Goal: Task Accomplishment & Management: Use online tool/utility

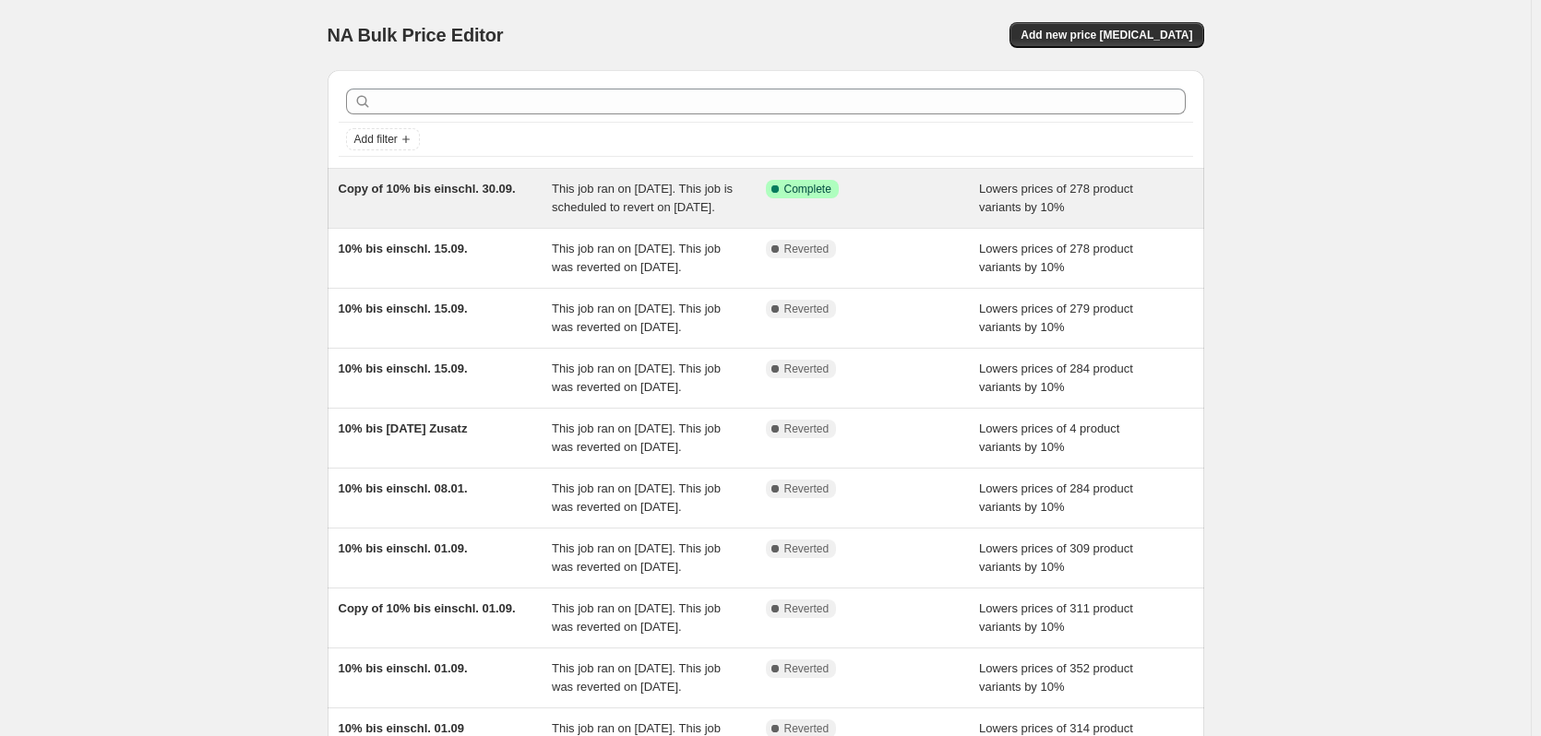
click at [661, 195] on span "This job ran on 15. September 2025. This job is scheduled to revert on 30. Sept…" at bounding box center [642, 198] width 181 height 32
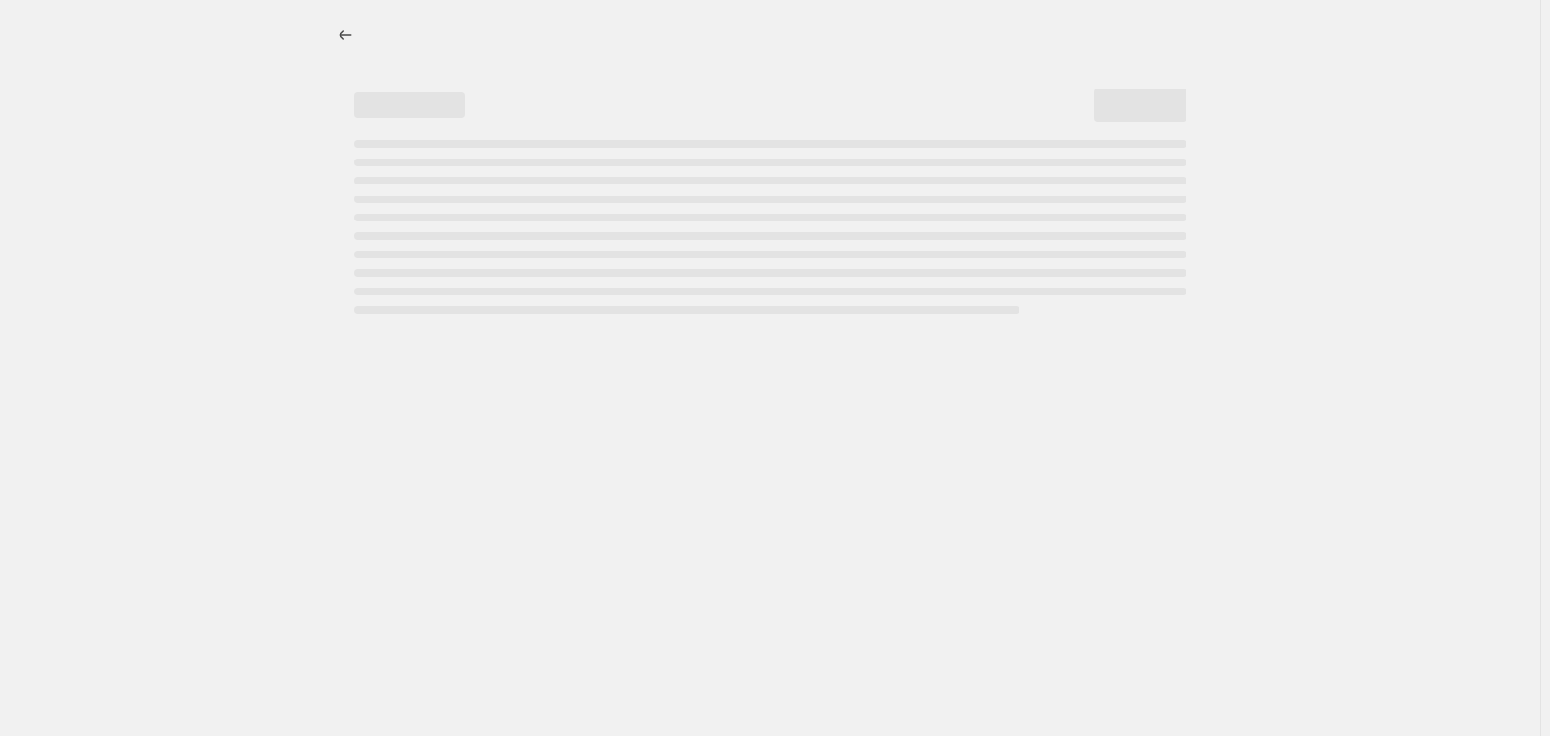
select select "percentage"
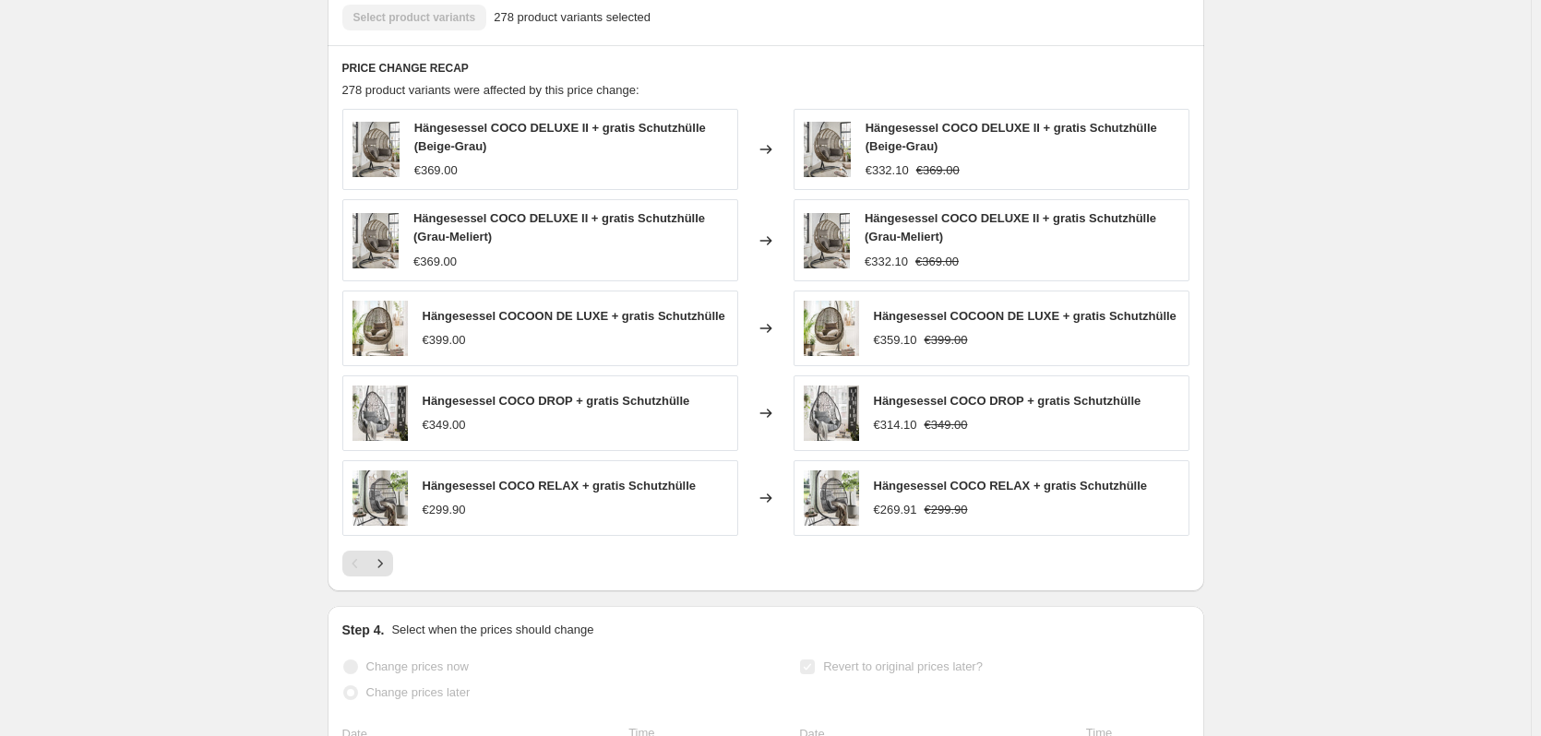
scroll to position [1230, 0]
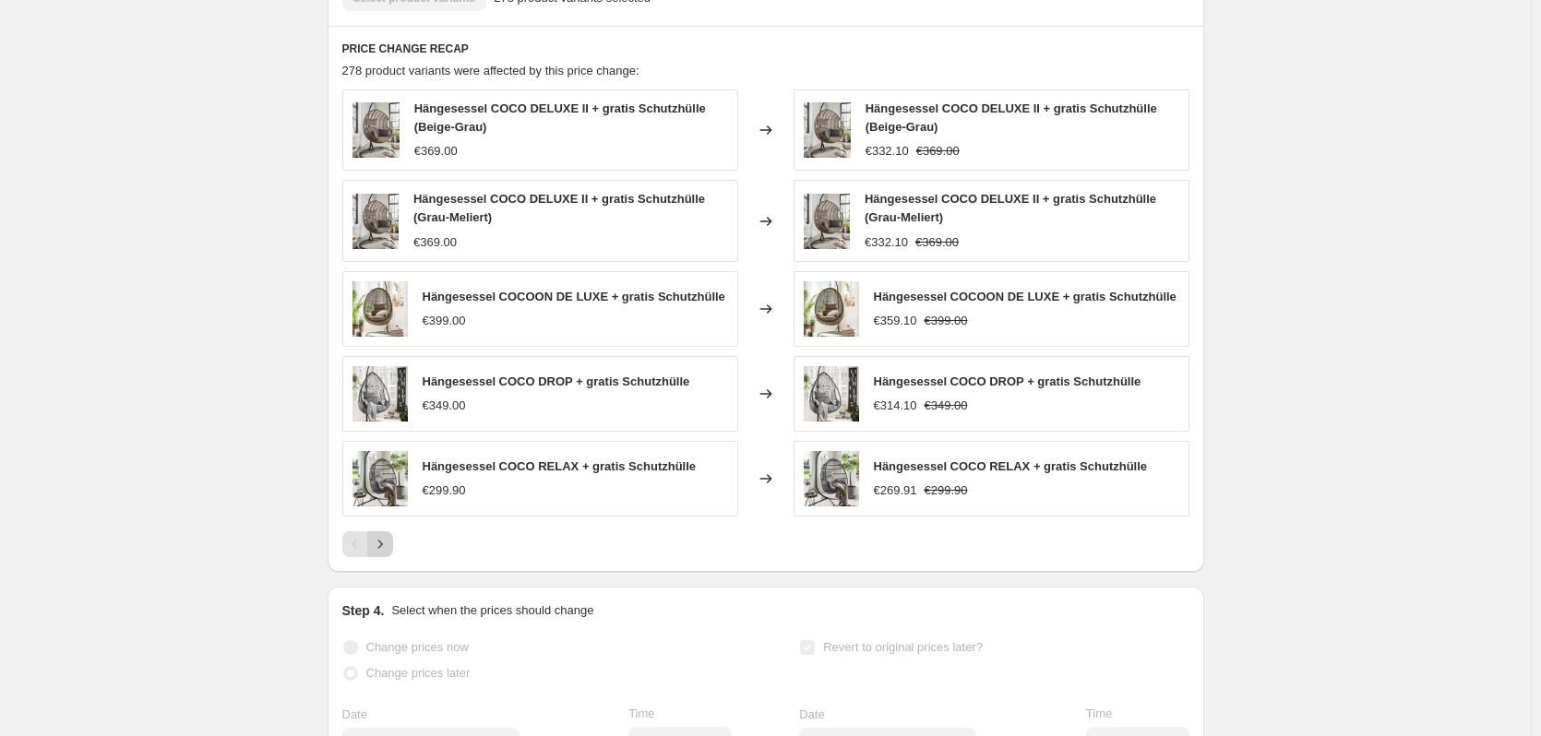
click at [381, 554] on icon "Next" at bounding box center [380, 544] width 18 height 18
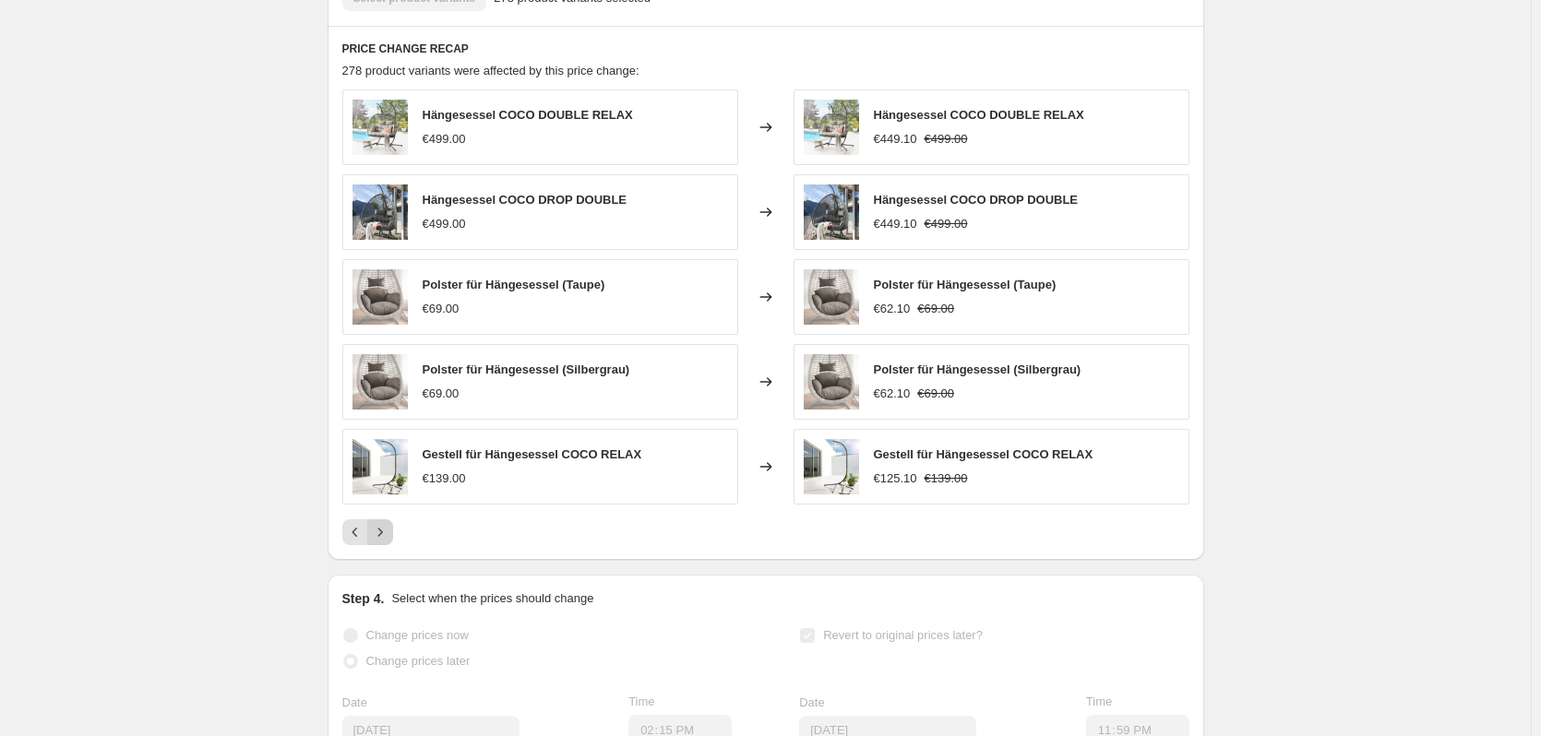
click at [381, 560] on div "PRICE CHANGE RECAP 278 product variants were affected by this price change: Hän…" at bounding box center [766, 293] width 877 height 534
click at [386, 542] on icon "Next" at bounding box center [380, 532] width 18 height 18
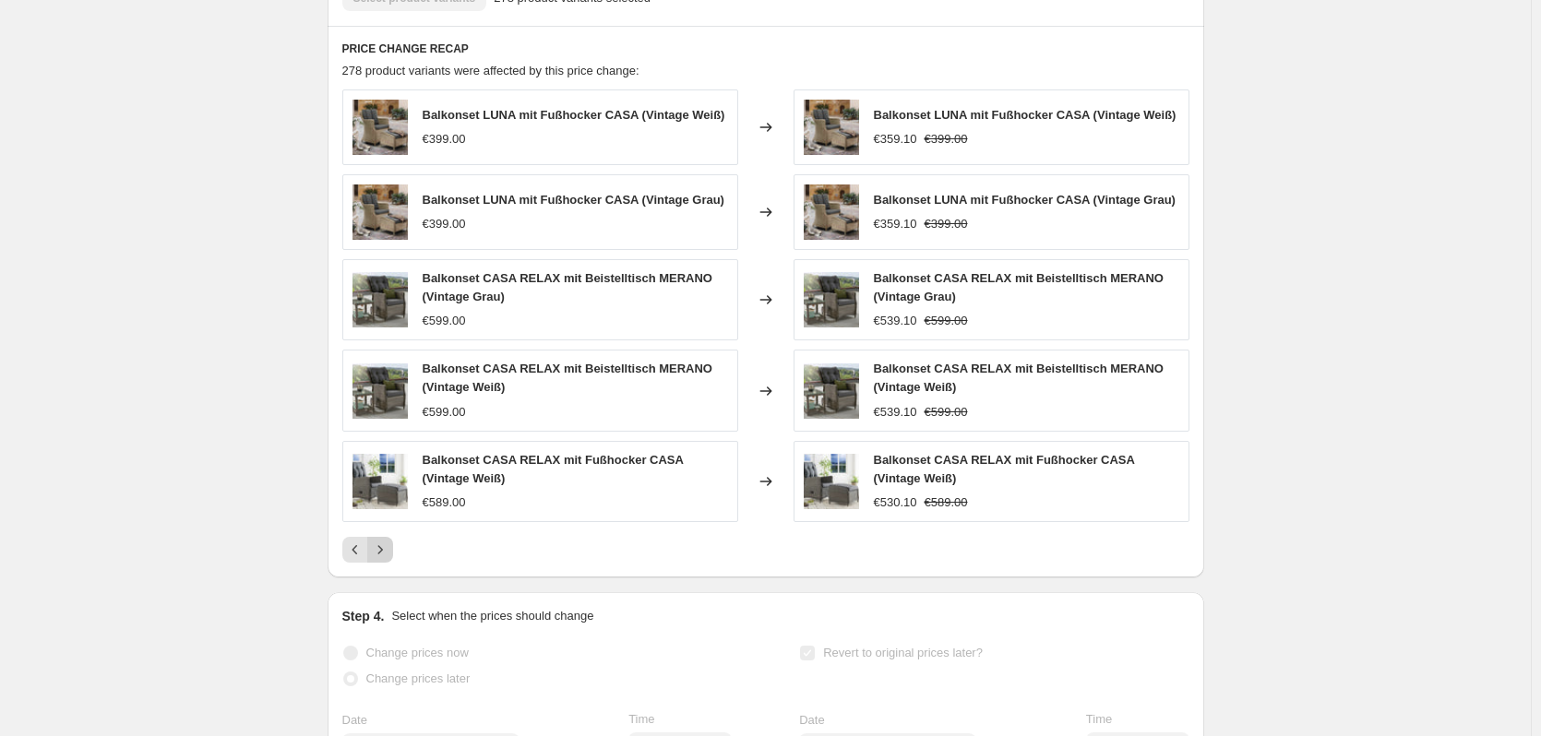
click at [386, 557] on button "Next" at bounding box center [380, 550] width 26 height 26
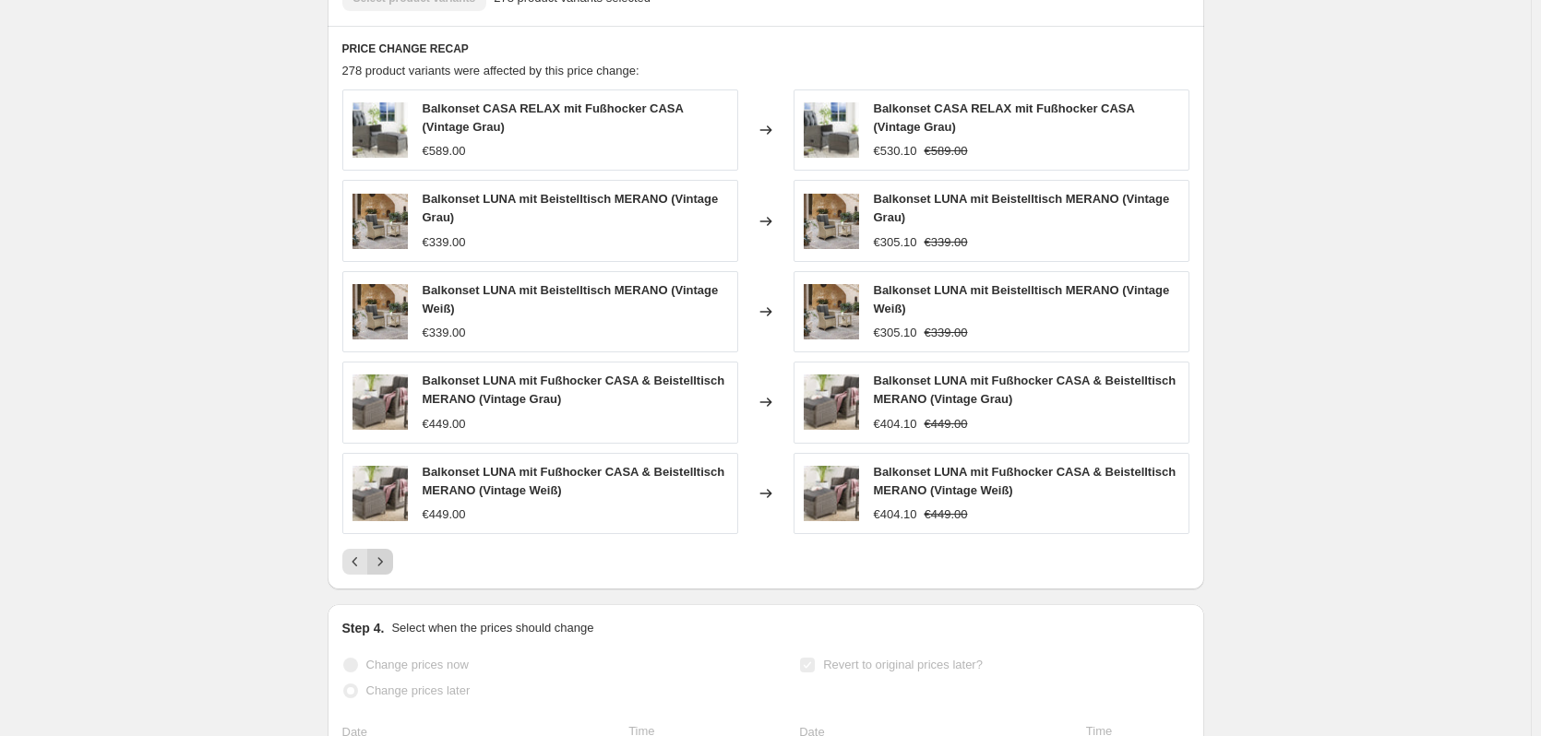
click at [386, 557] on div "Balkonset CASA RELAX mit Fußhocker CASA (Vintage Grau) €589.00 Changed to Balko…" at bounding box center [765, 332] width 847 height 485
click at [386, 571] on button "Next" at bounding box center [380, 562] width 26 height 26
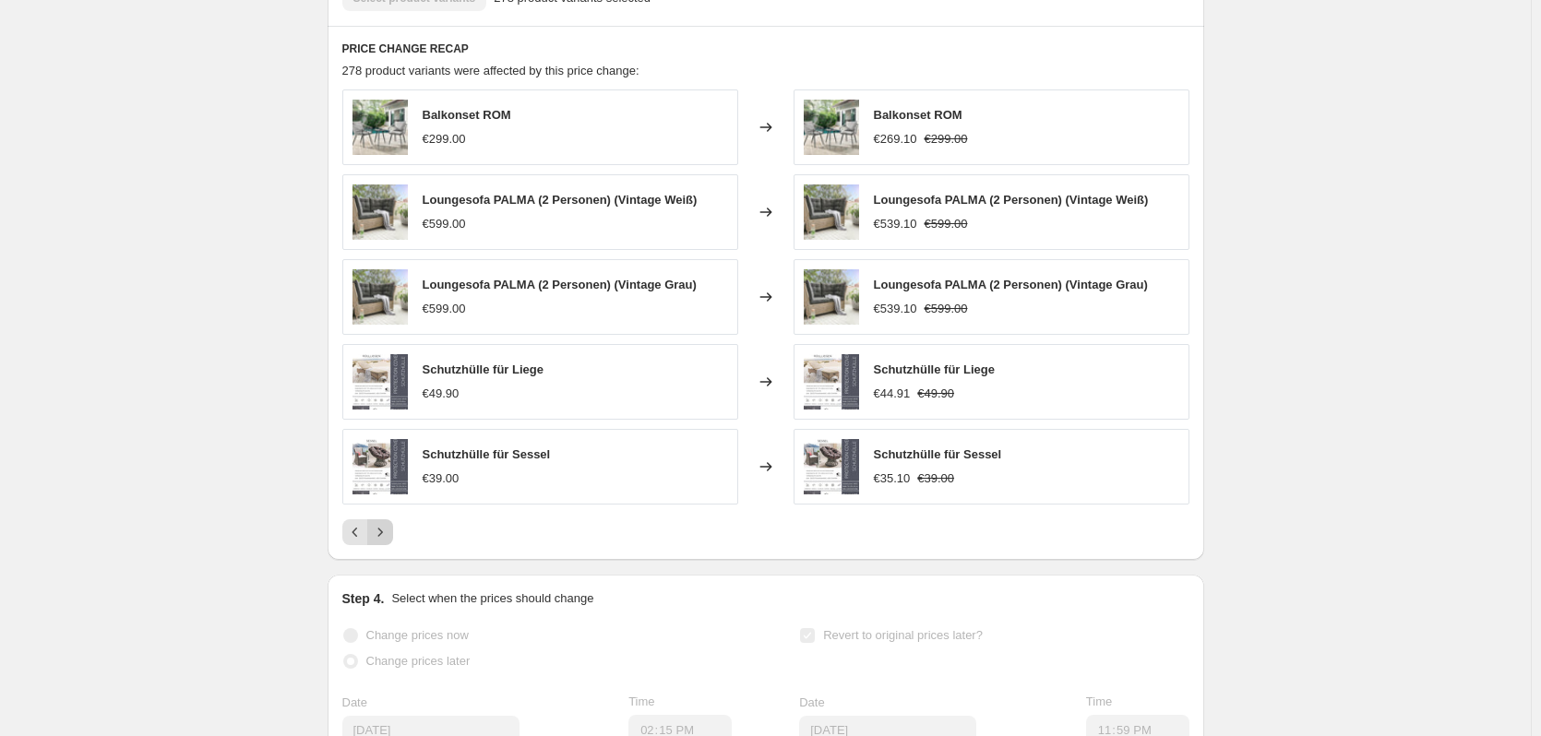
click at [387, 542] on icon "Next" at bounding box center [380, 532] width 18 height 18
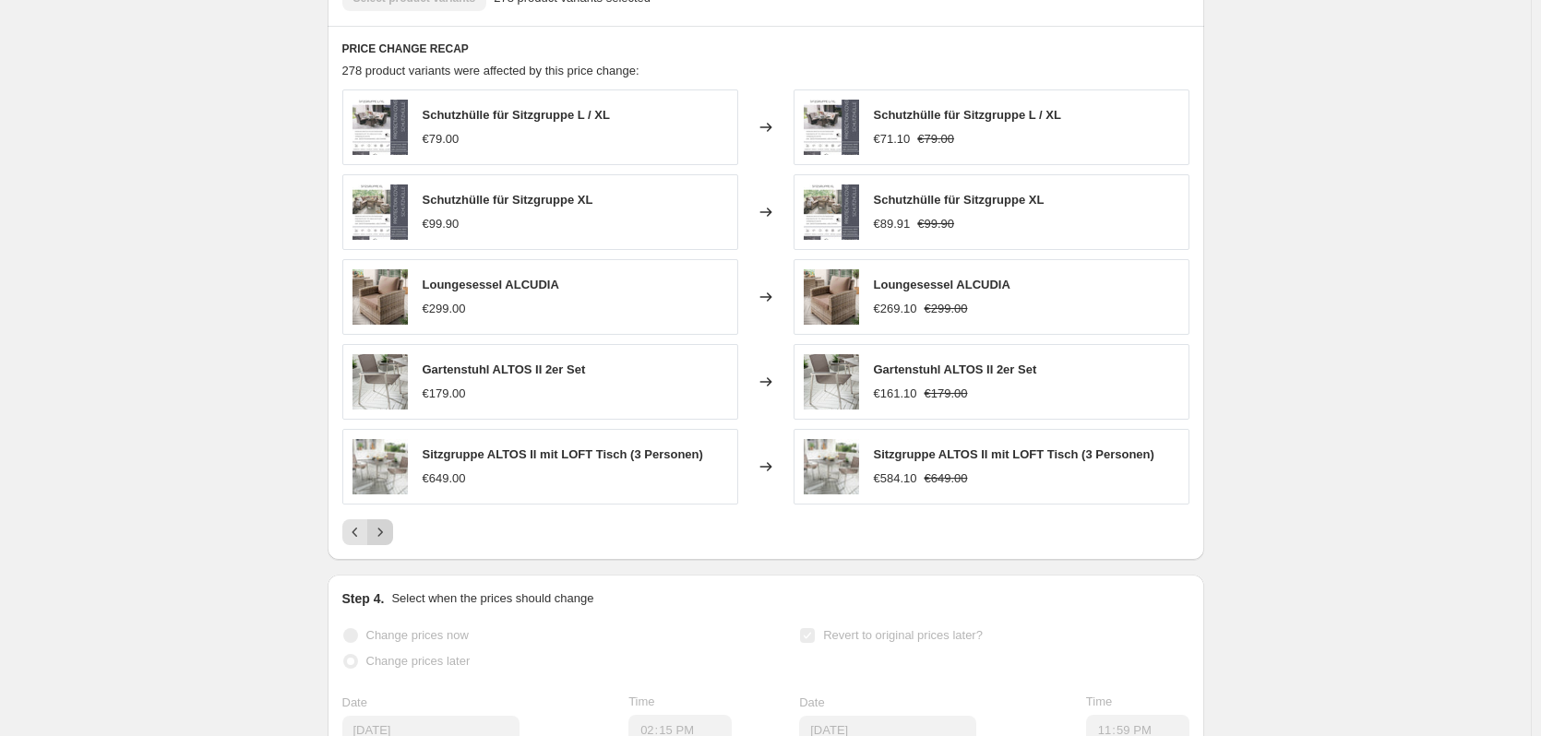
click at [387, 542] on icon "Next" at bounding box center [380, 532] width 18 height 18
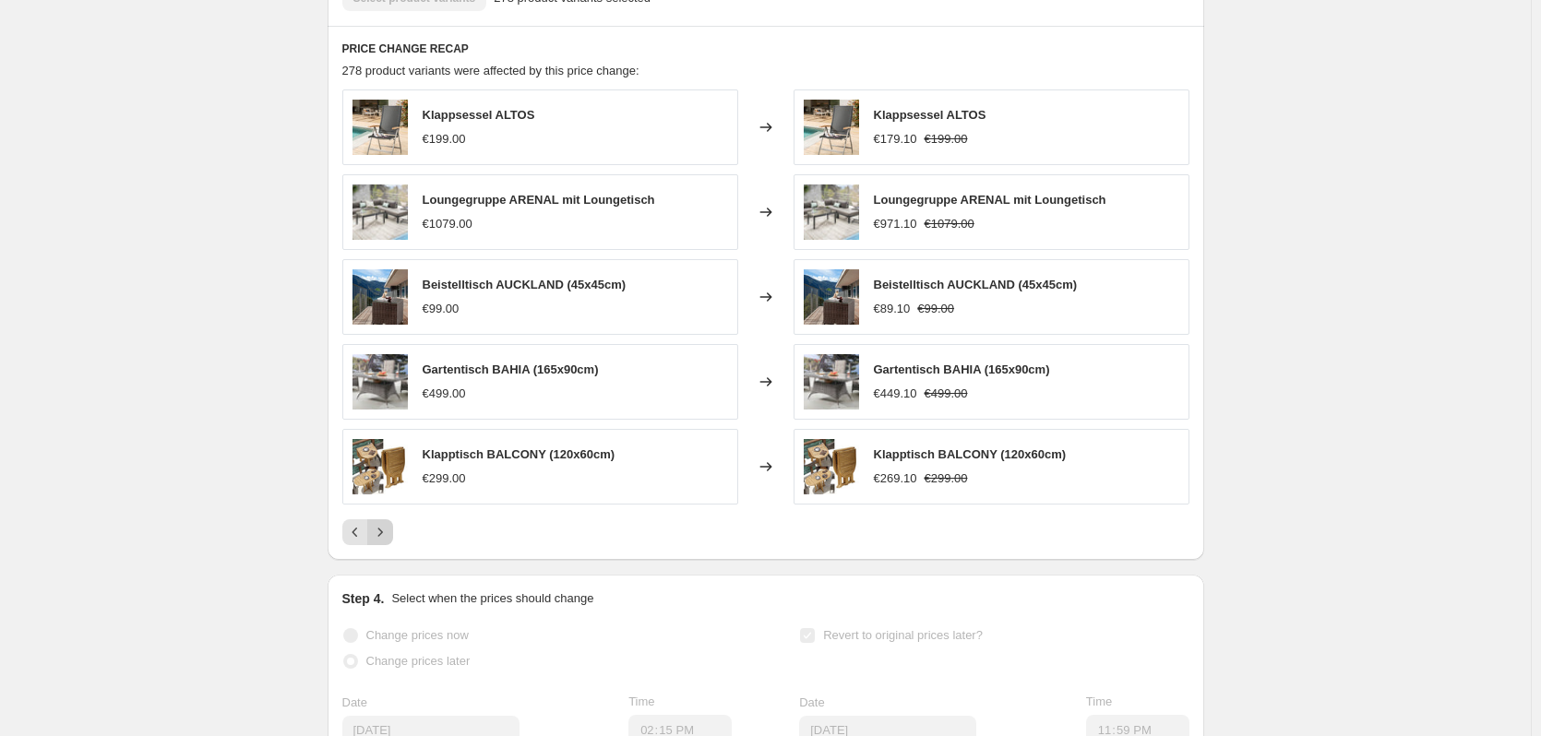
click at [387, 542] on icon "Next" at bounding box center [380, 532] width 18 height 18
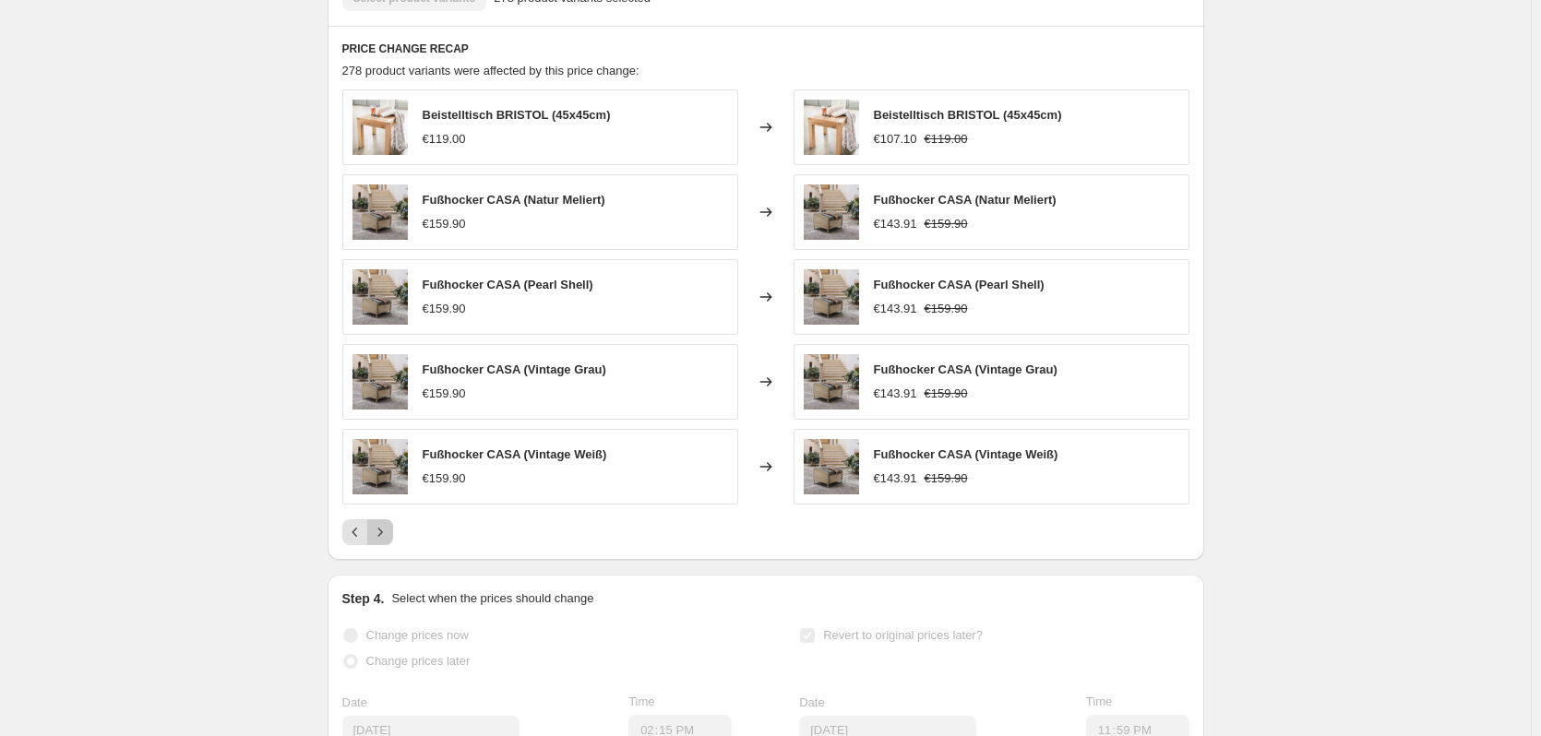
click at [387, 542] on icon "Next" at bounding box center [380, 532] width 18 height 18
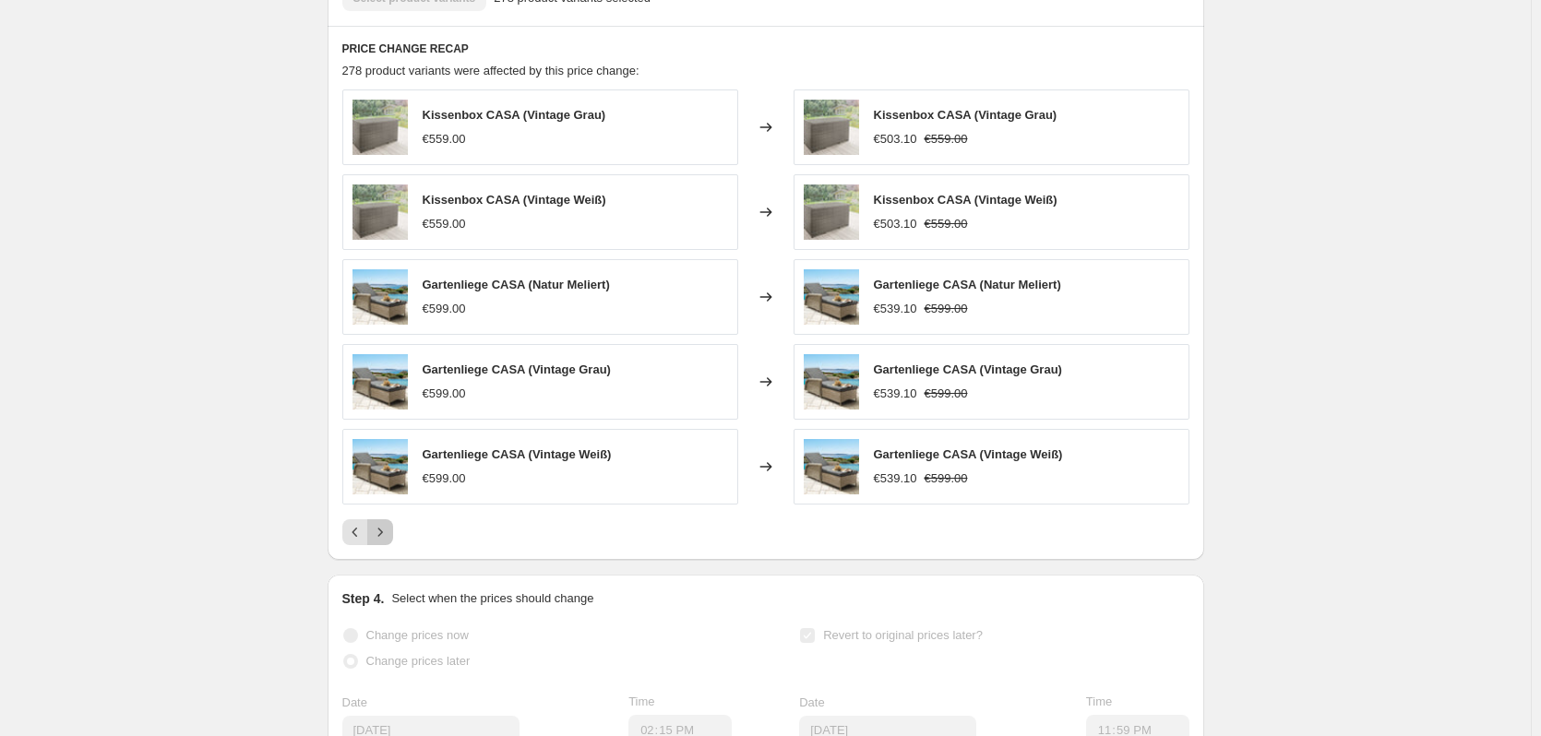
click at [389, 542] on icon "Next" at bounding box center [380, 532] width 18 height 18
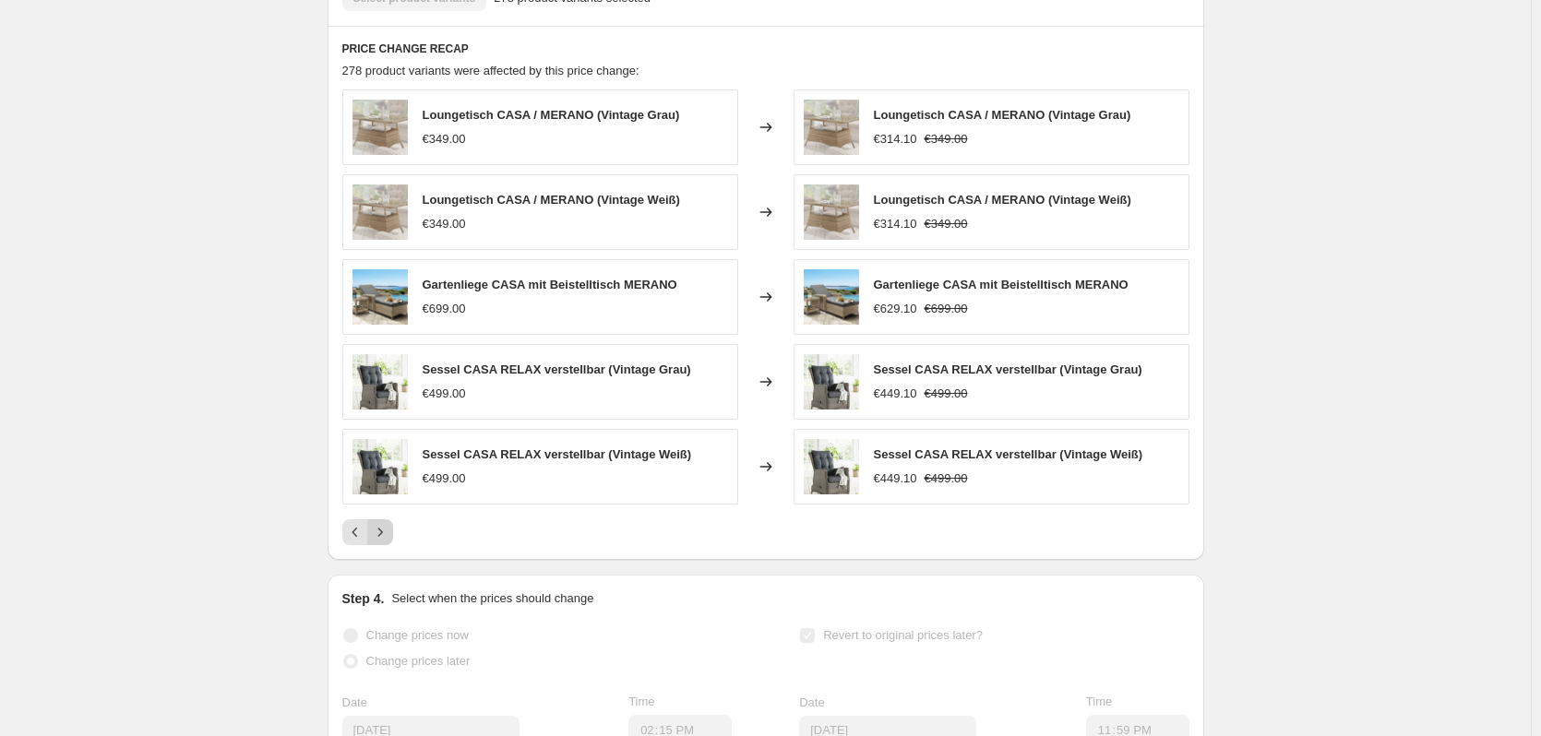
click at [389, 542] on icon "Next" at bounding box center [380, 532] width 18 height 18
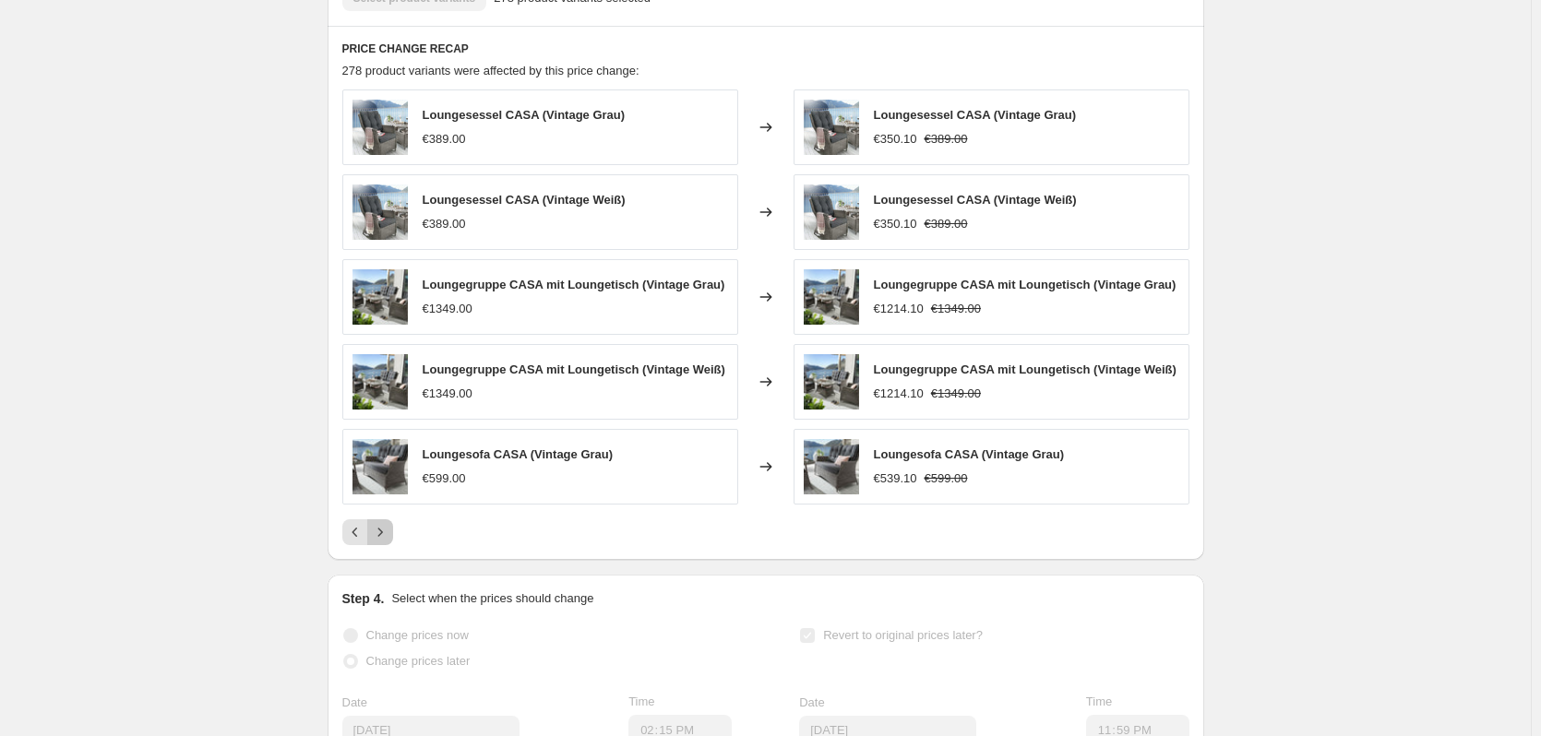
click at [389, 542] on icon "Next" at bounding box center [380, 532] width 18 height 18
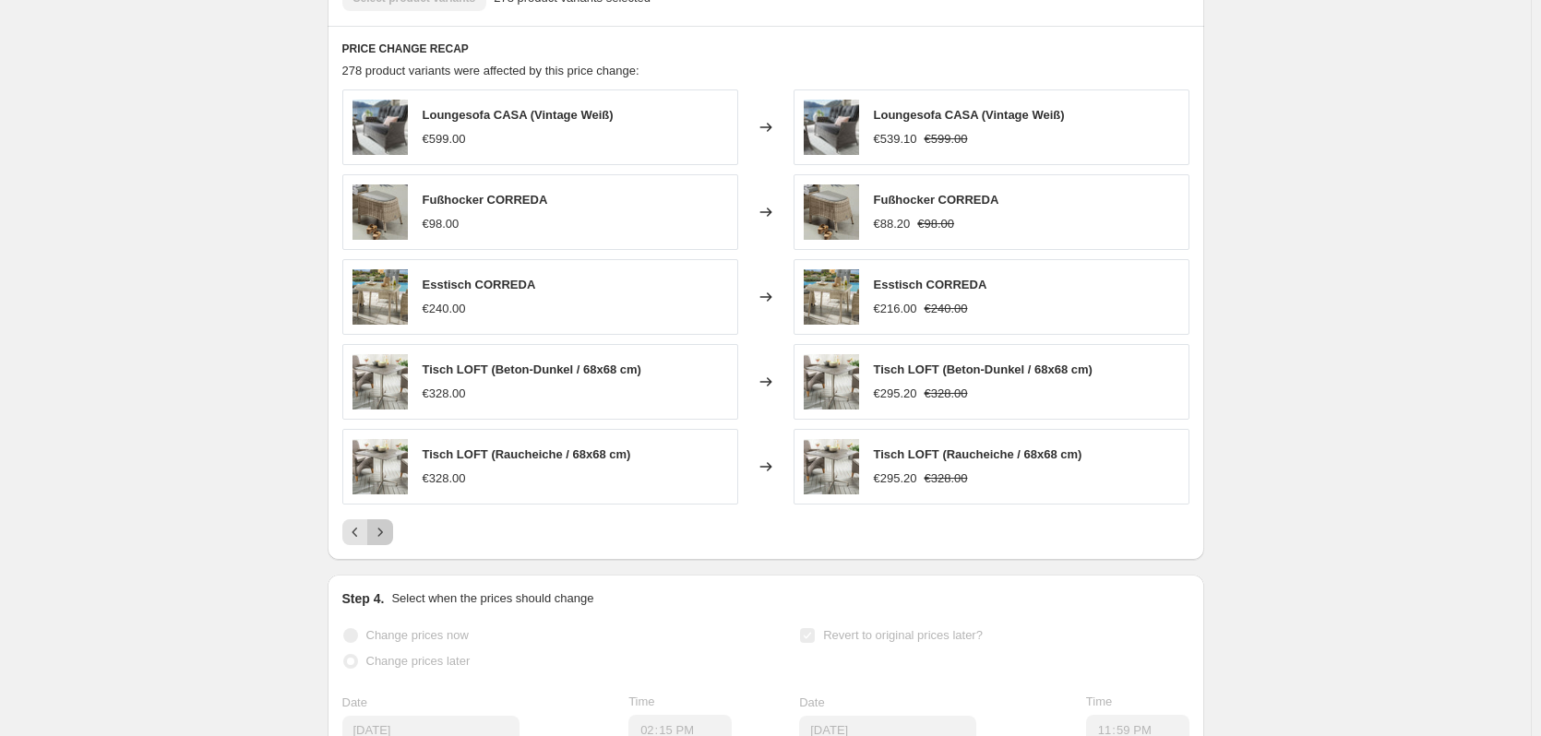
click at [389, 542] on icon "Next" at bounding box center [380, 532] width 18 height 18
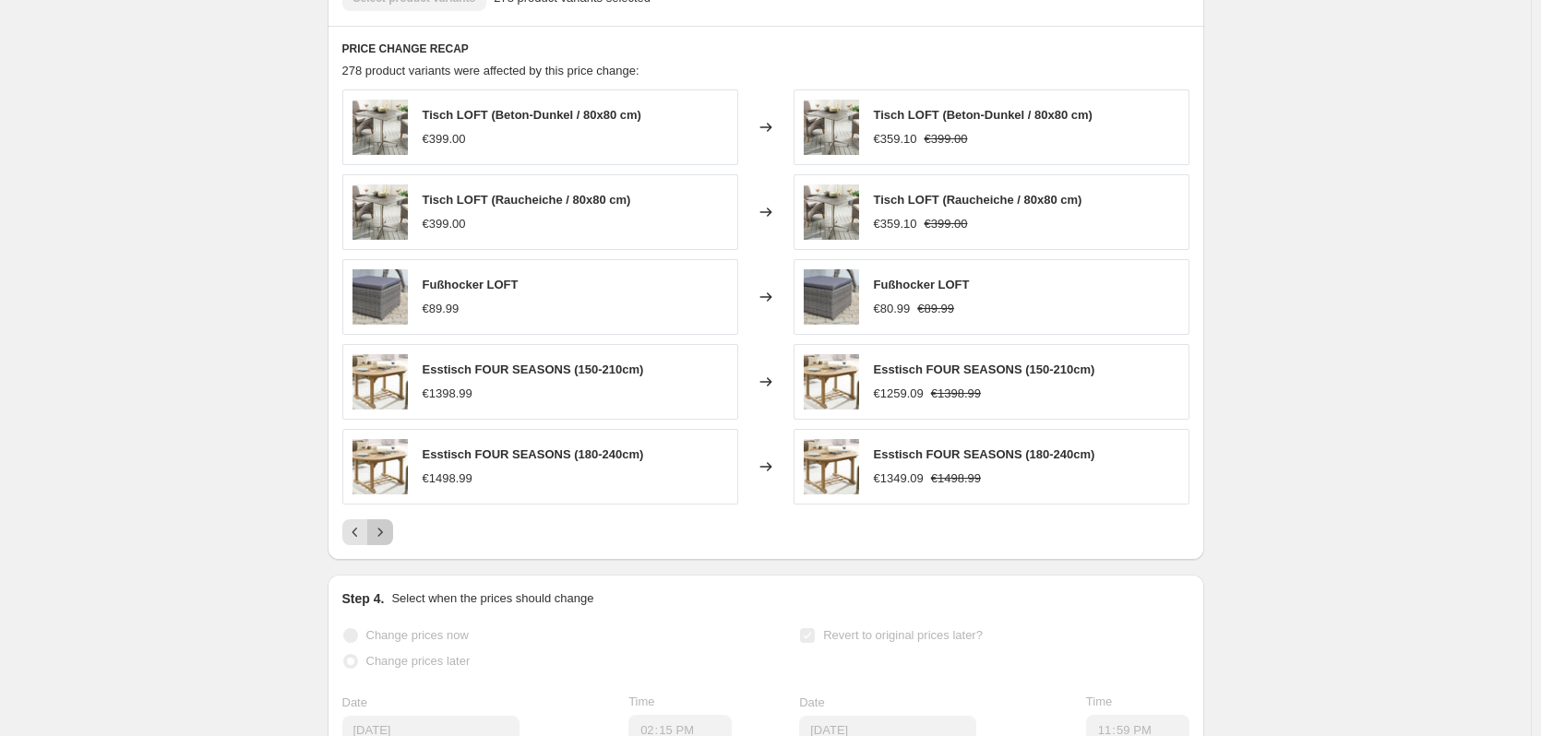
click at [389, 542] on icon "Next" at bounding box center [380, 532] width 18 height 18
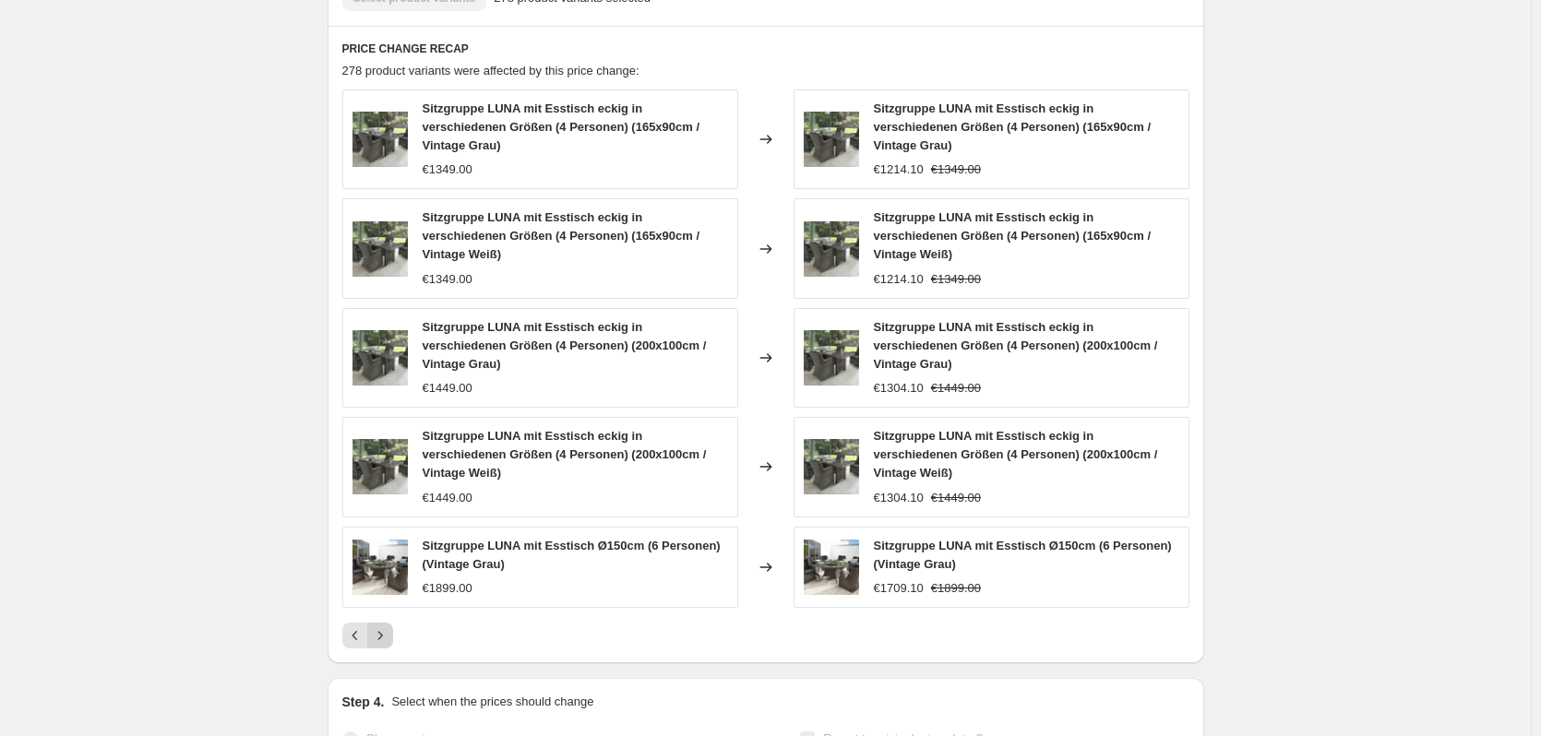
click at [389, 555] on div "Sitzgruppe LUNA mit Esstisch eckig in verschiedenen Größen (4 Personen) (165x90…" at bounding box center [765, 369] width 847 height 559
click at [390, 623] on button "Next" at bounding box center [380, 636] width 26 height 26
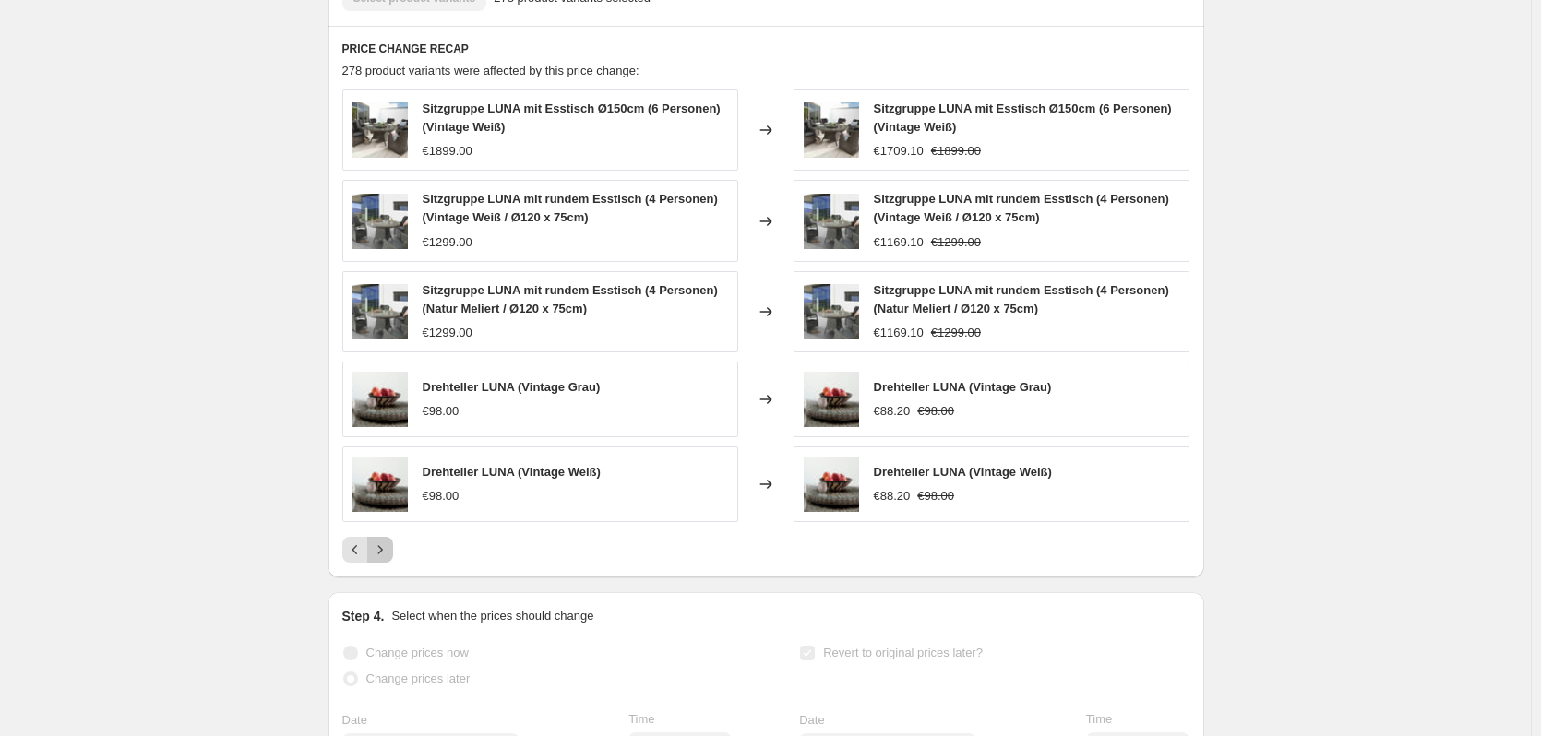
click at [383, 559] on icon "Next" at bounding box center [380, 550] width 18 height 18
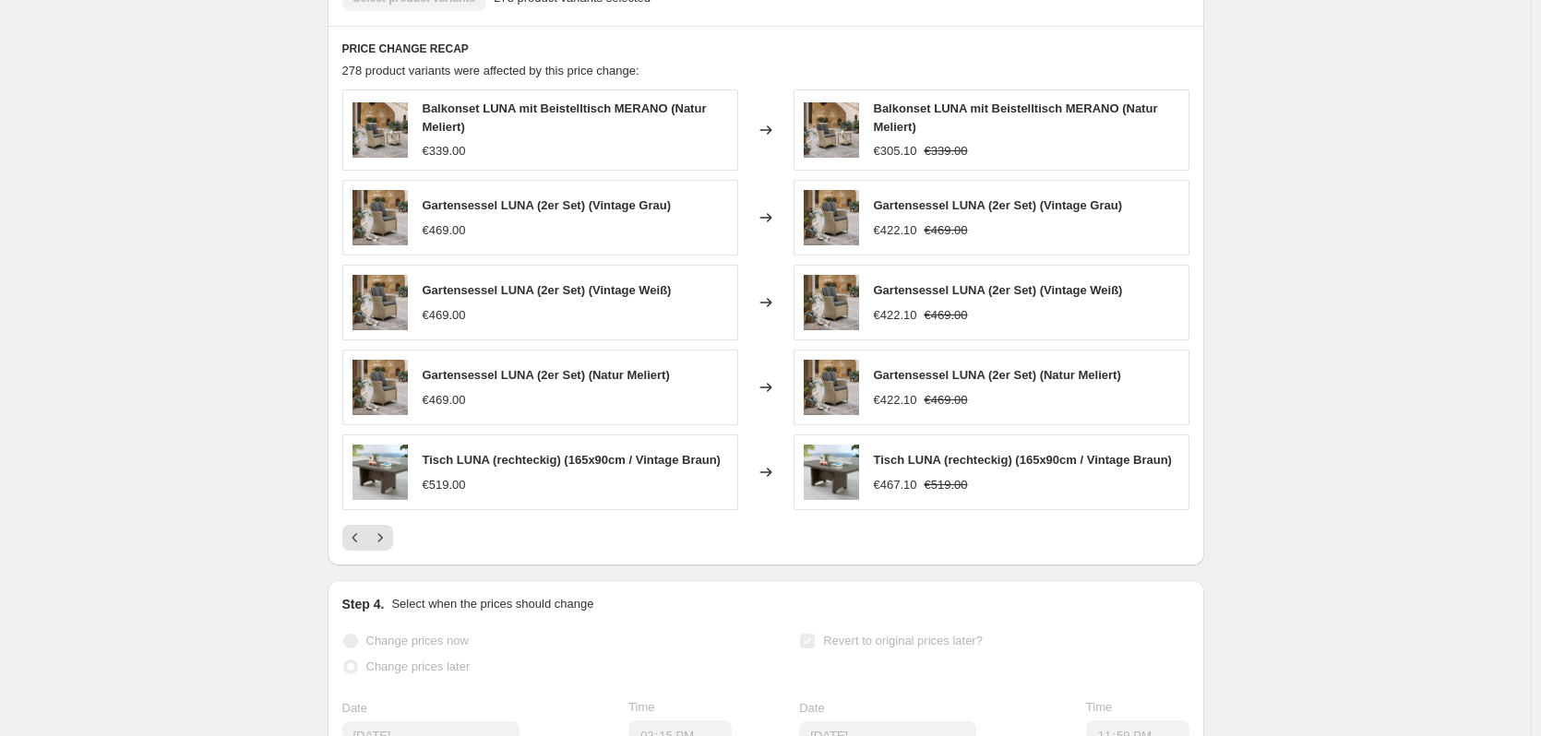
click at [383, 567] on div "PRICE CHANGE RECAP 278 product variants were affected by this price change: Bal…" at bounding box center [766, 296] width 877 height 541
click at [385, 551] on button "Next" at bounding box center [380, 538] width 26 height 26
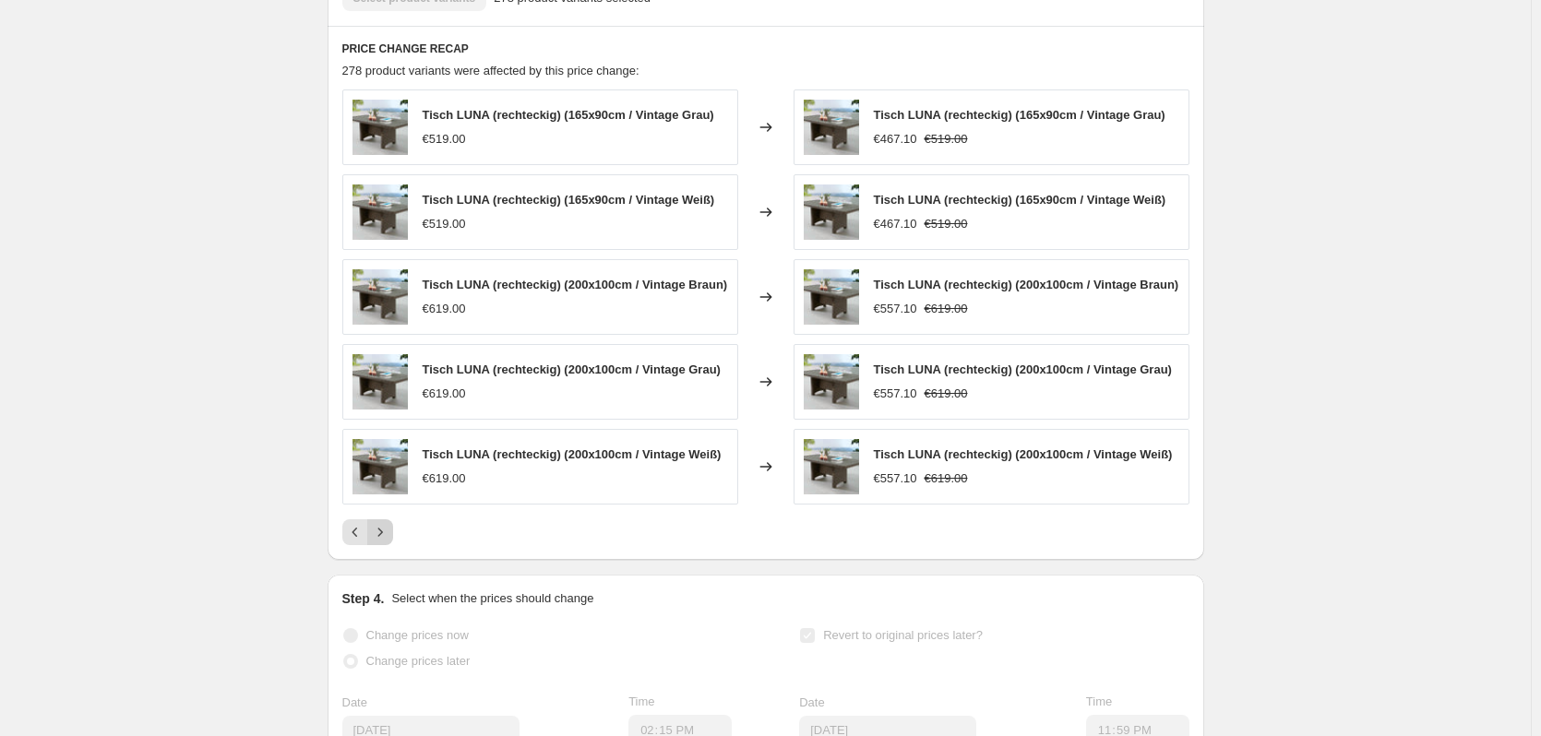
click at [385, 545] on button "Next" at bounding box center [380, 533] width 26 height 26
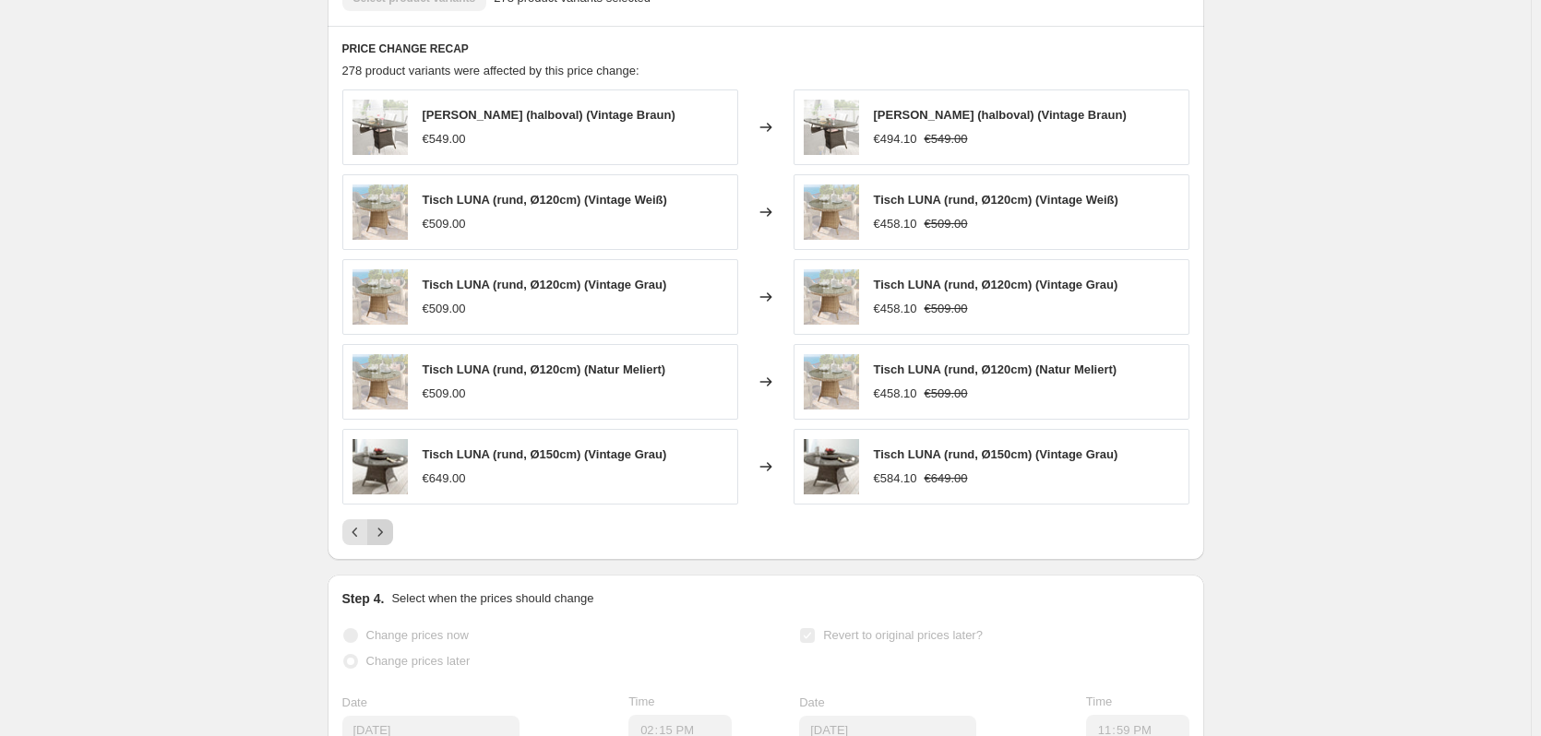
click at [385, 545] on button "Next" at bounding box center [380, 533] width 26 height 26
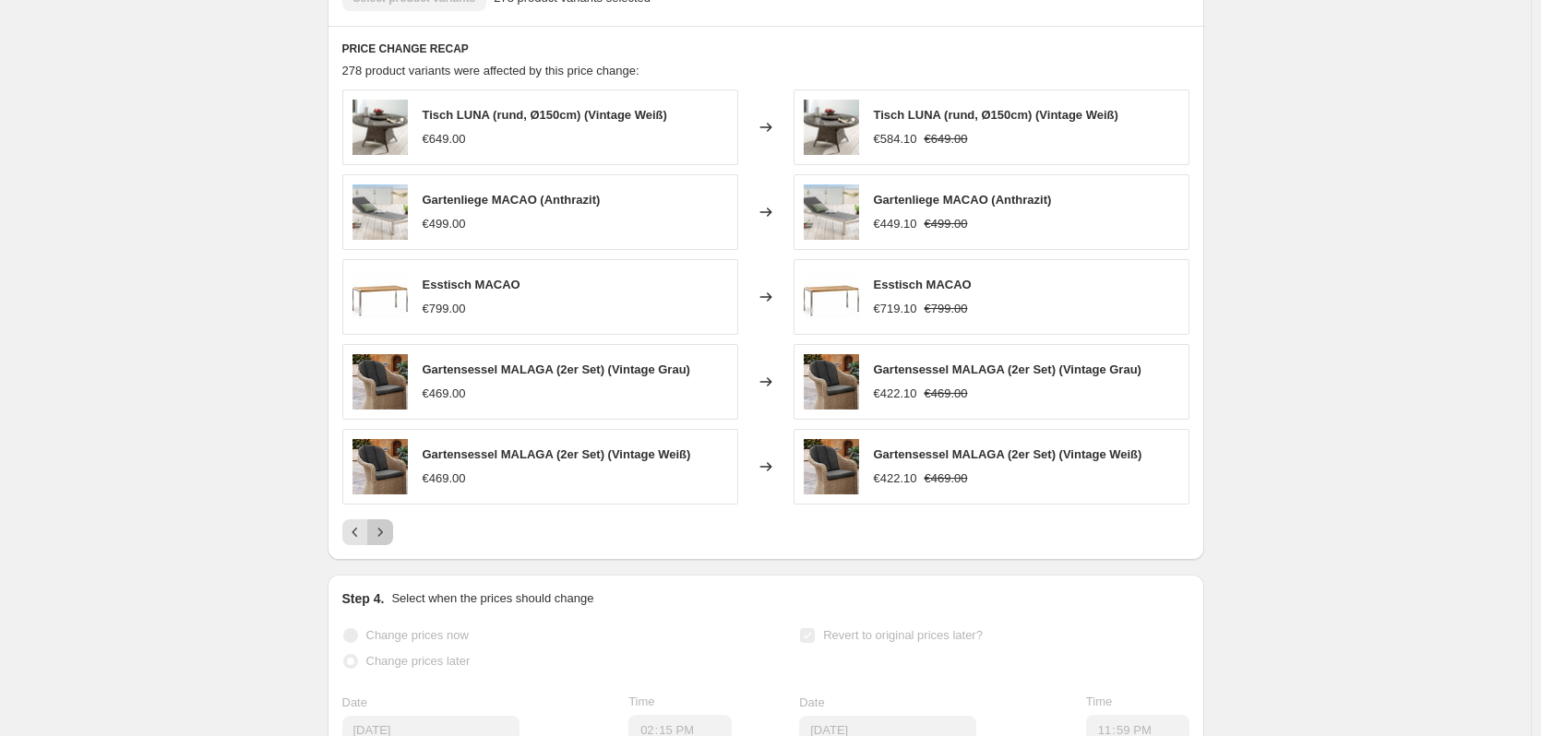
click at [385, 545] on button "Next" at bounding box center [380, 533] width 26 height 26
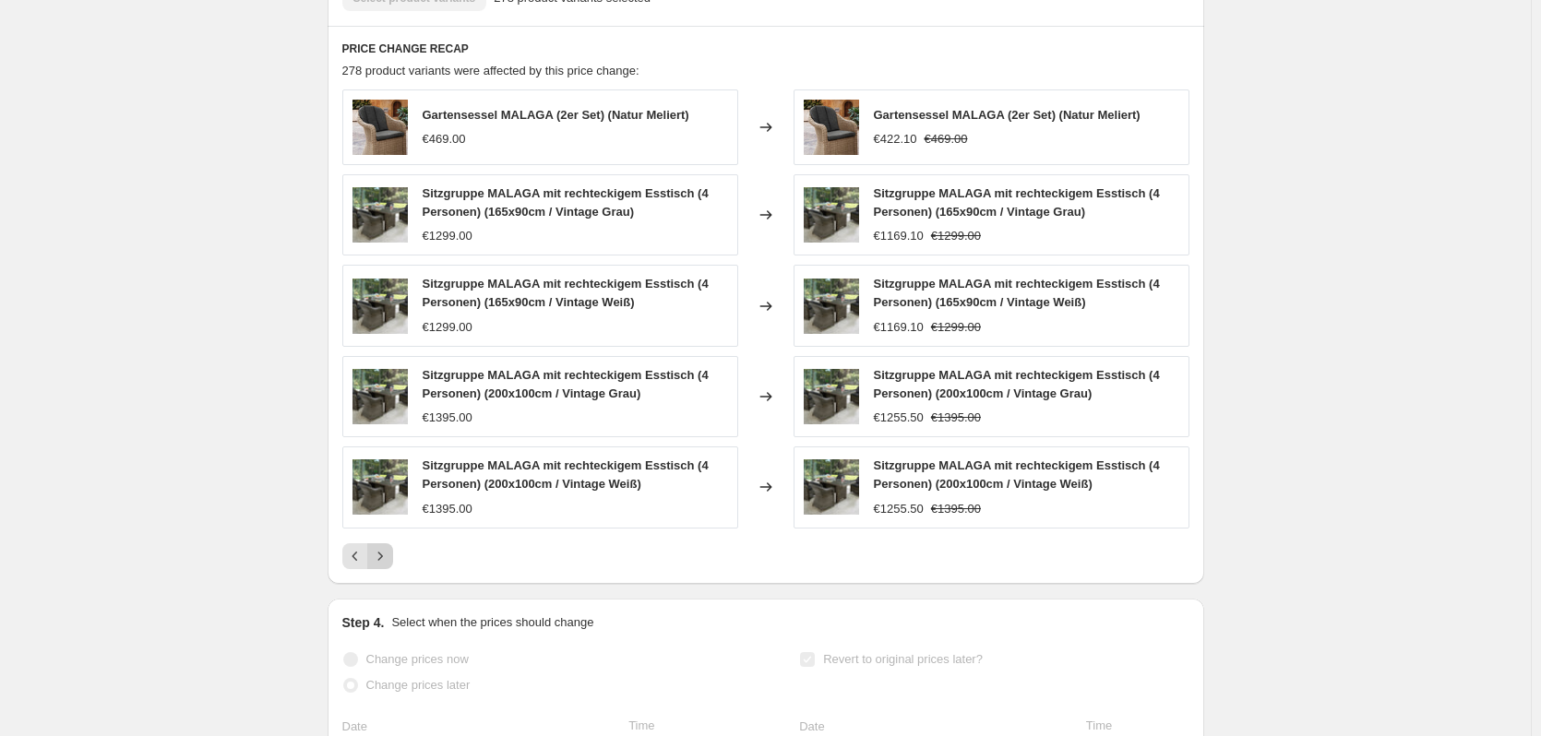
click at [385, 561] on div "Gartensessel MALAGA (2er Set) (Natur Meliert) €469.00 Changed to Gartensessel M…" at bounding box center [765, 330] width 847 height 480
click at [384, 566] on icon "Next" at bounding box center [380, 556] width 18 height 18
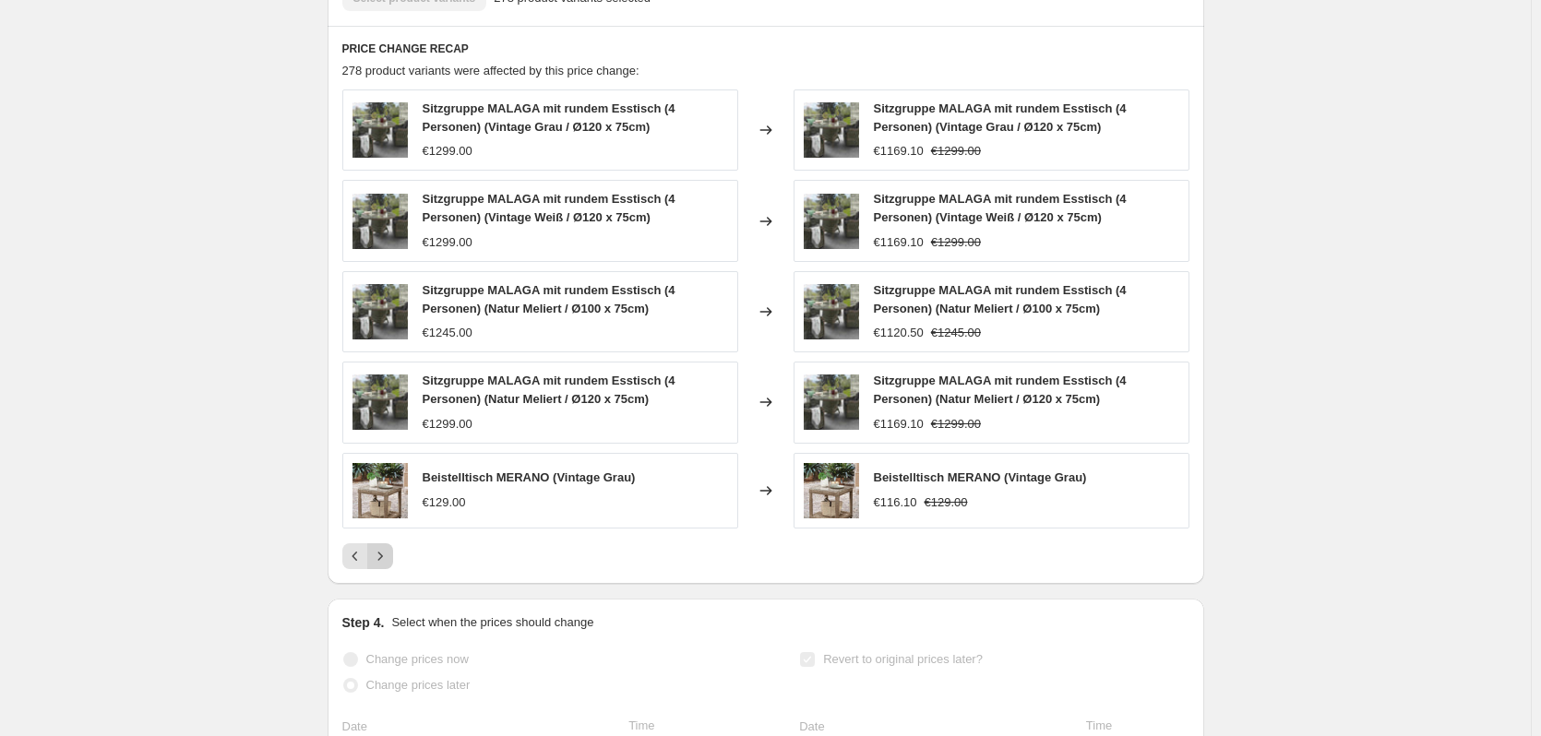
click at [381, 565] on button "Next" at bounding box center [380, 557] width 26 height 26
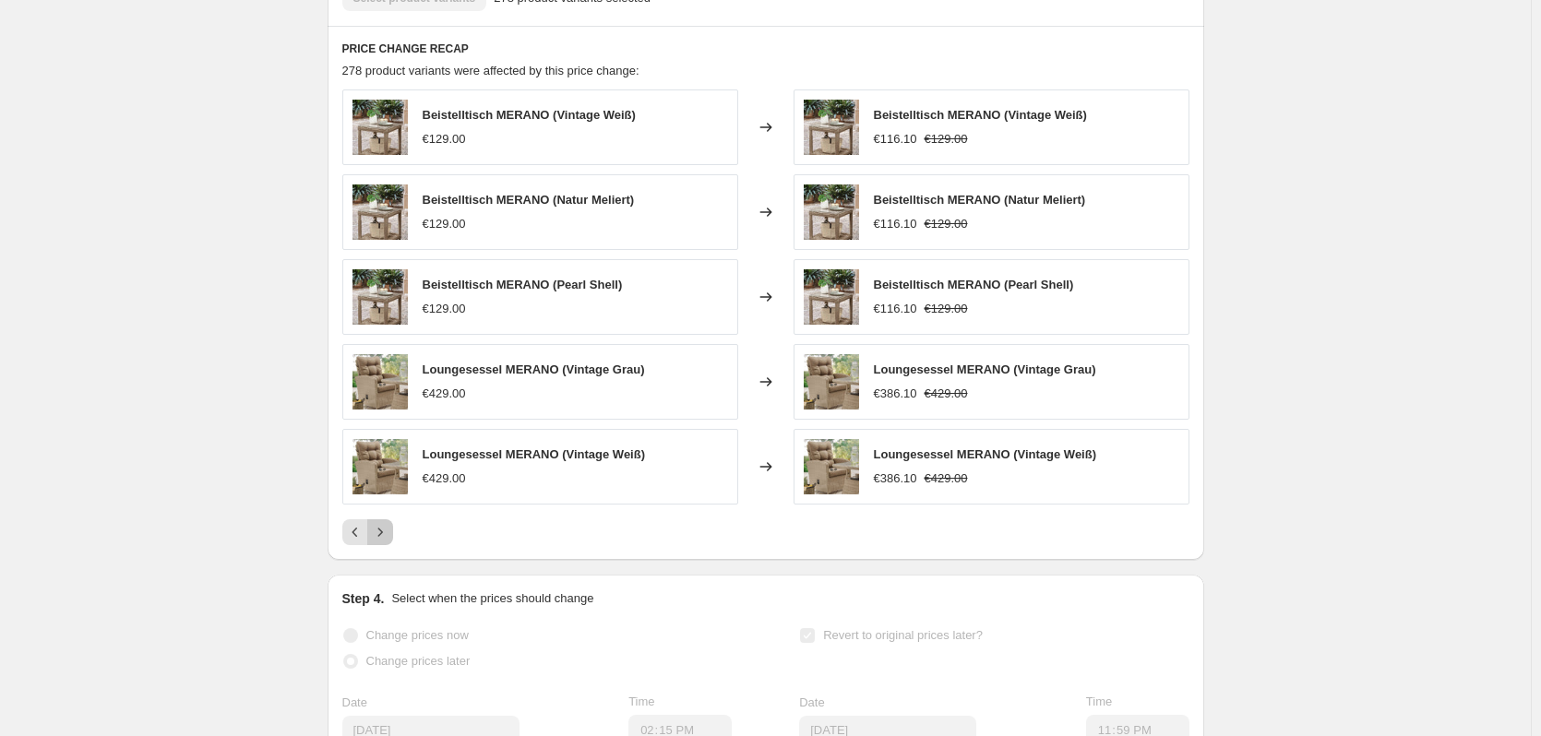
click at [384, 542] on icon "Next" at bounding box center [380, 532] width 18 height 18
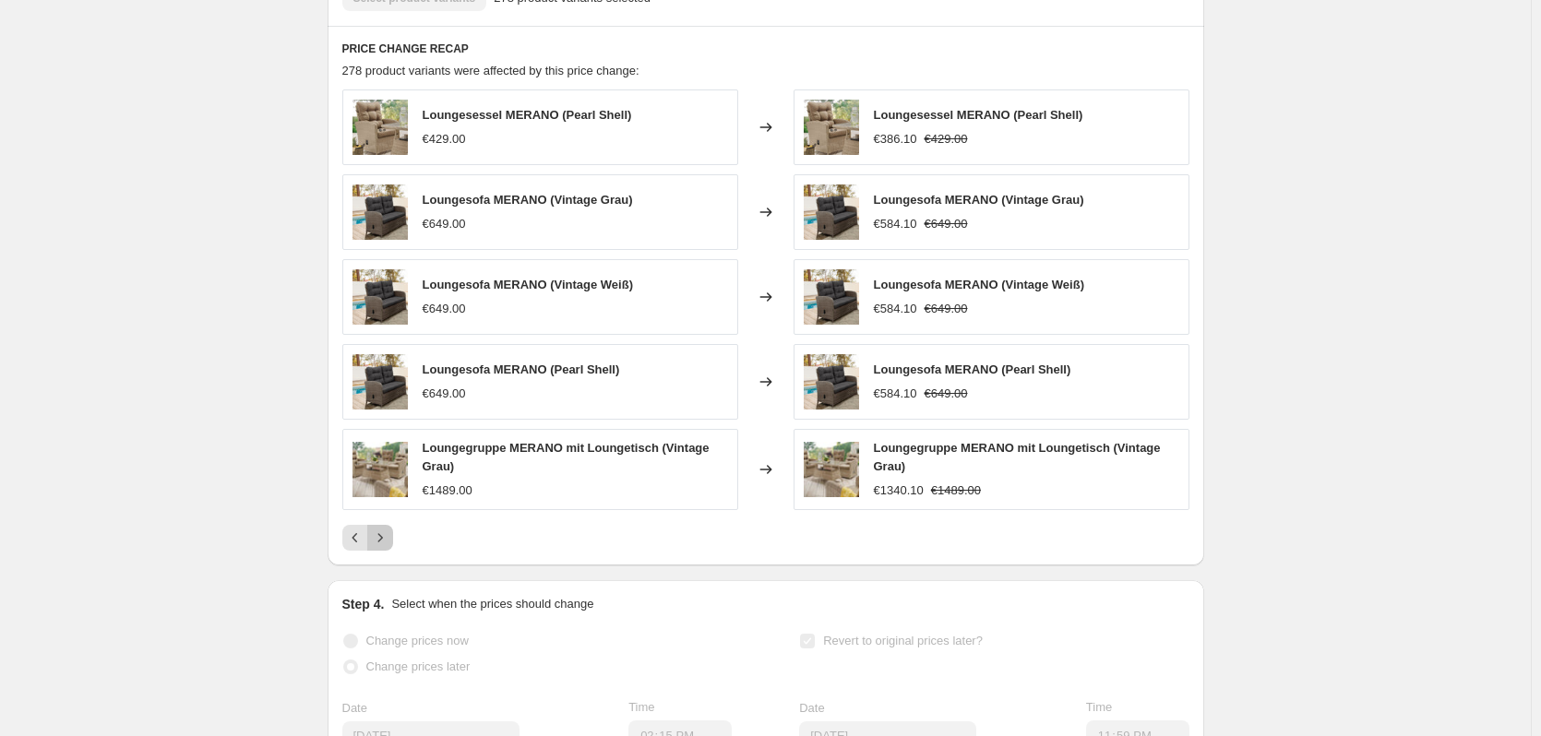
click at [384, 547] on icon "Next" at bounding box center [380, 538] width 18 height 18
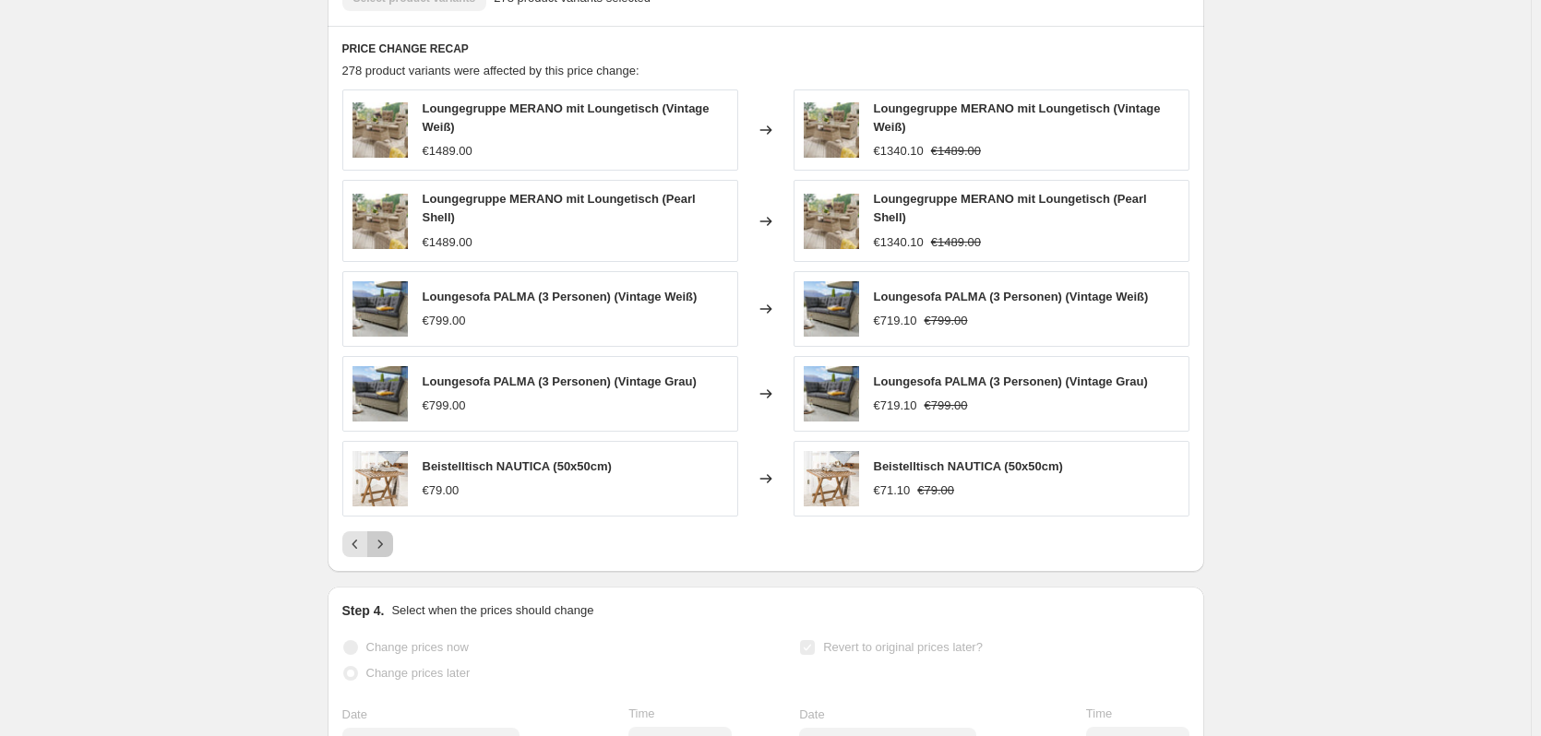
click at [384, 554] on icon "Next" at bounding box center [380, 544] width 18 height 18
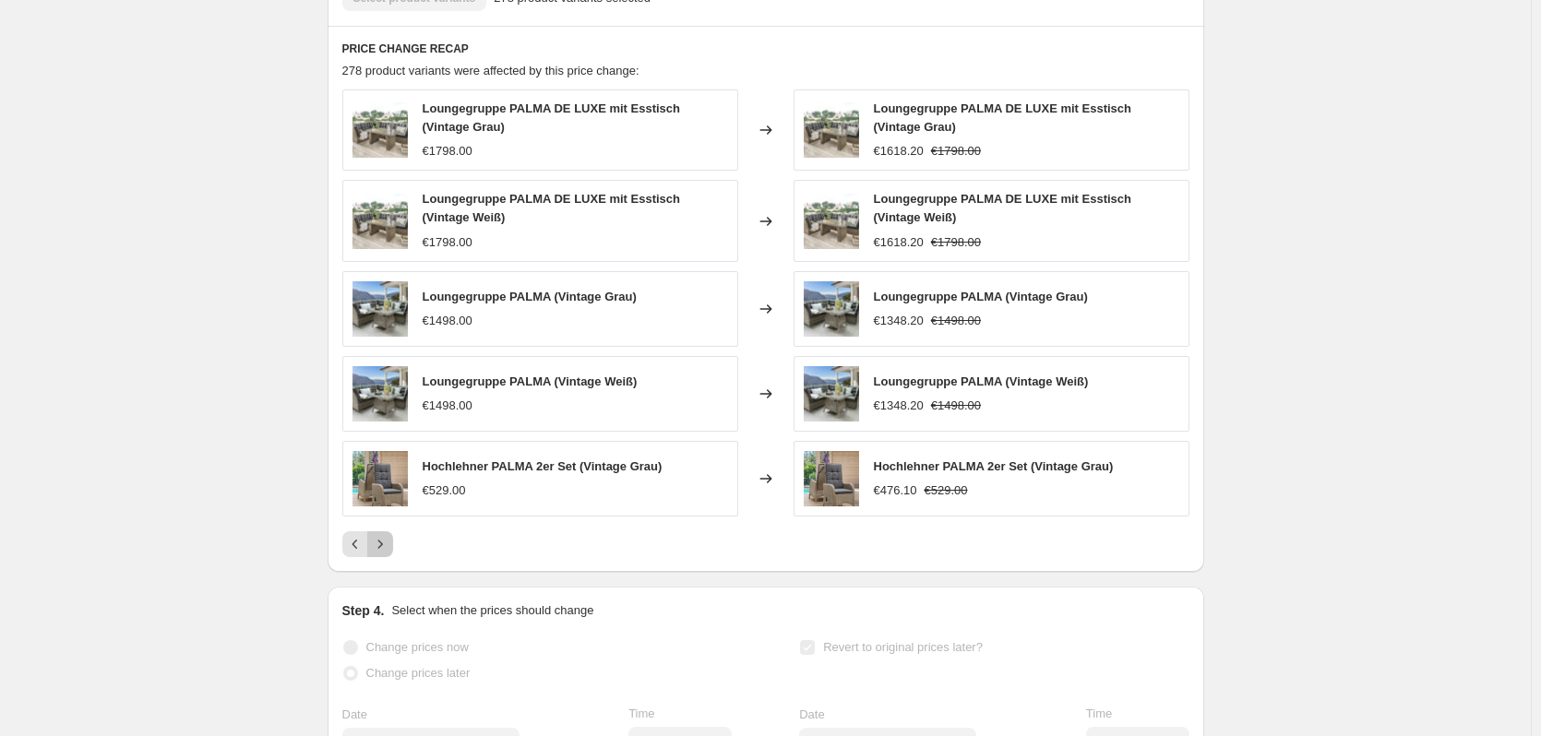
click at [384, 554] on icon "Next" at bounding box center [380, 544] width 18 height 18
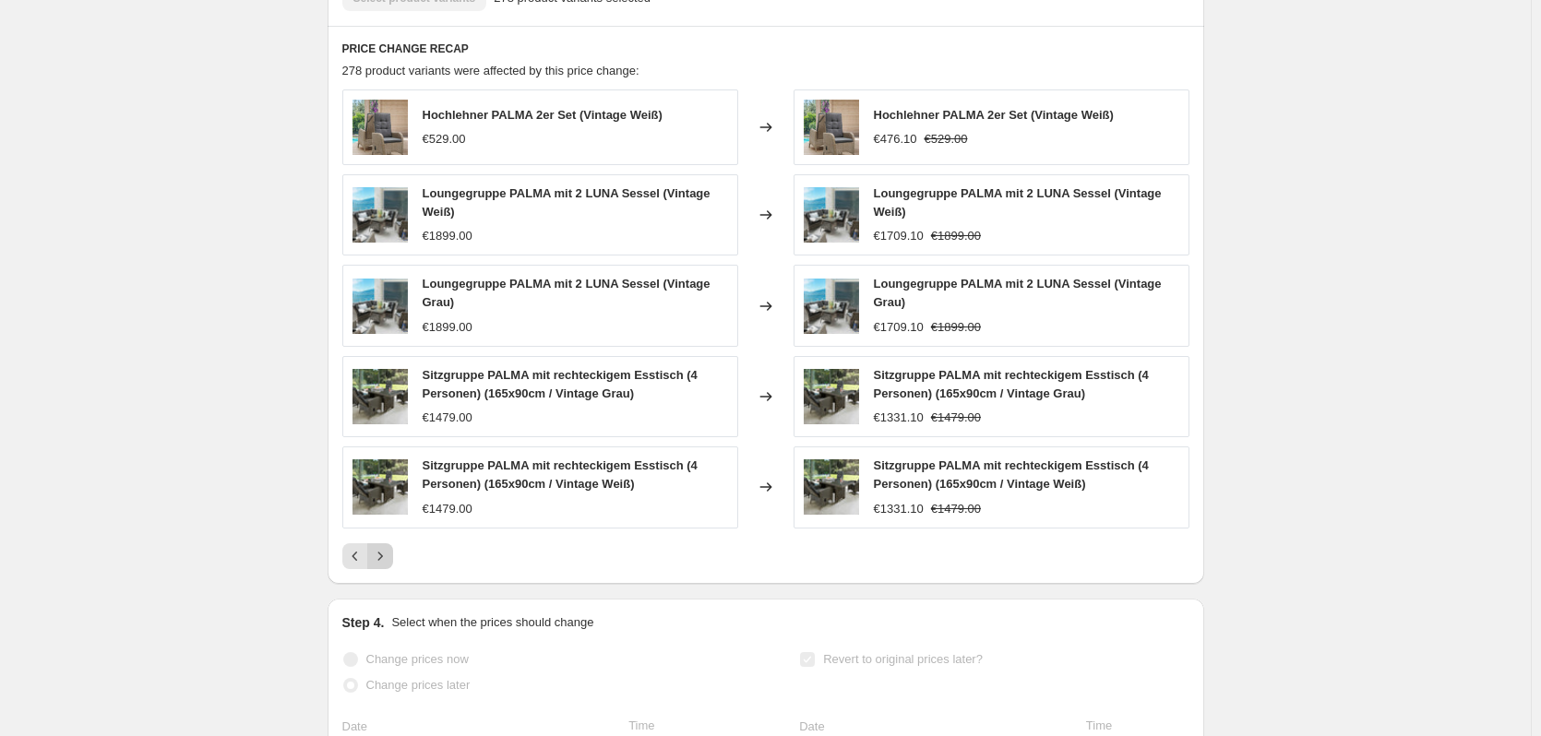
click at [384, 556] on div "Hochlehner PALMA 2er Set (Vintage Weiß) €529.00 Changed to Hochlehner PALMA 2er…" at bounding box center [765, 330] width 847 height 480
click at [379, 566] on icon "Next" at bounding box center [380, 556] width 18 height 18
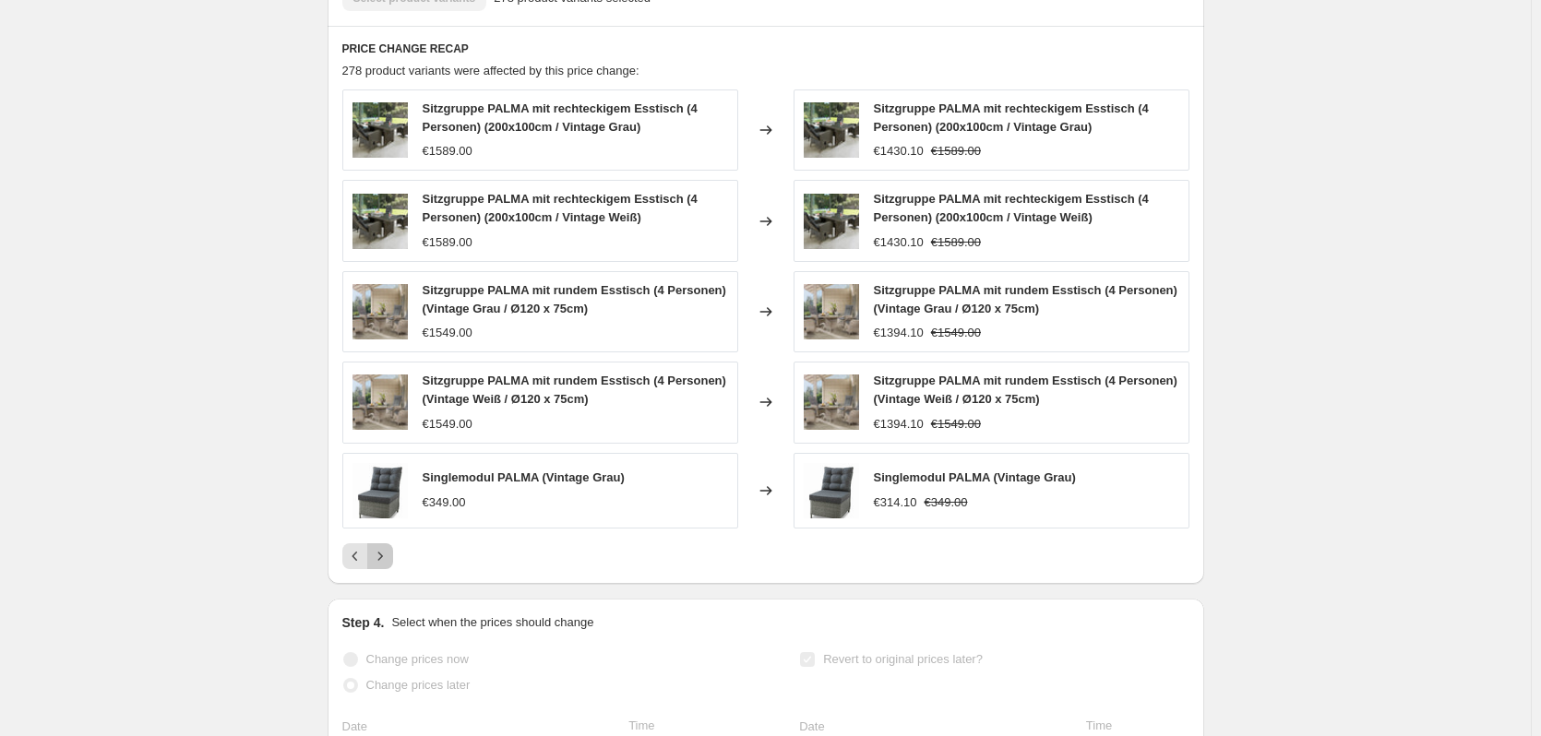
click at [381, 566] on icon "Next" at bounding box center [380, 556] width 18 height 18
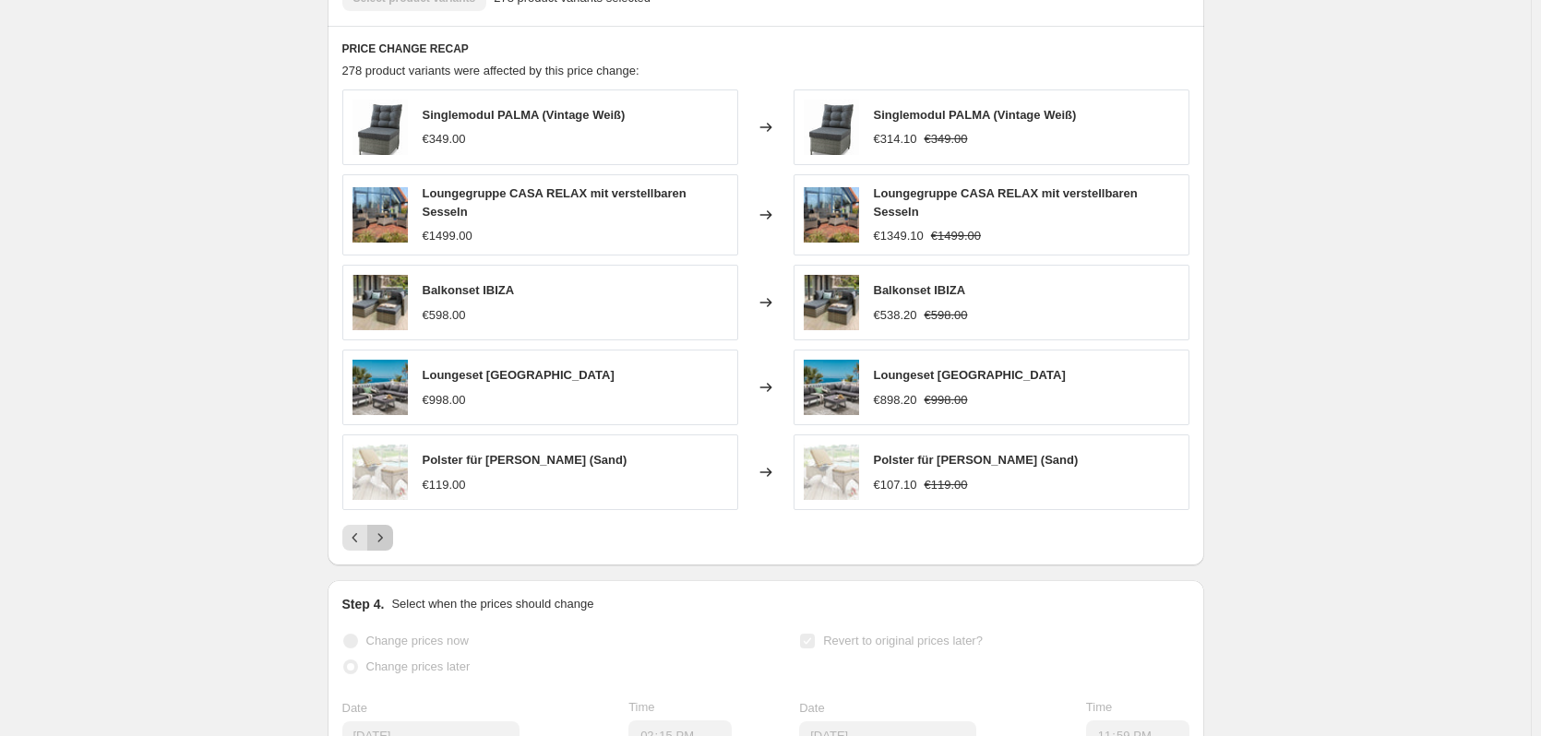
click at [386, 547] on icon "Next" at bounding box center [380, 538] width 18 height 18
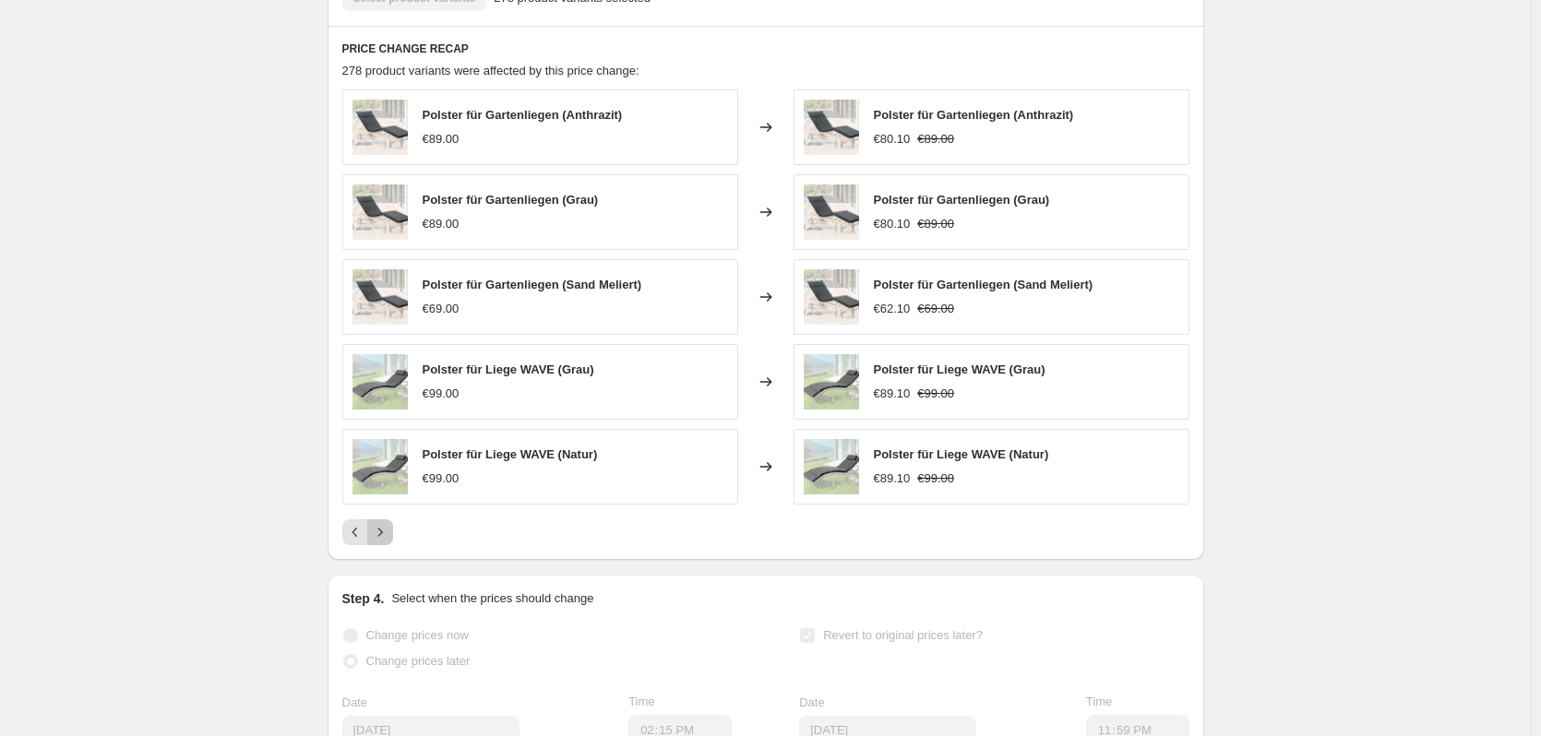
click at [375, 541] on button "Next" at bounding box center [380, 533] width 26 height 26
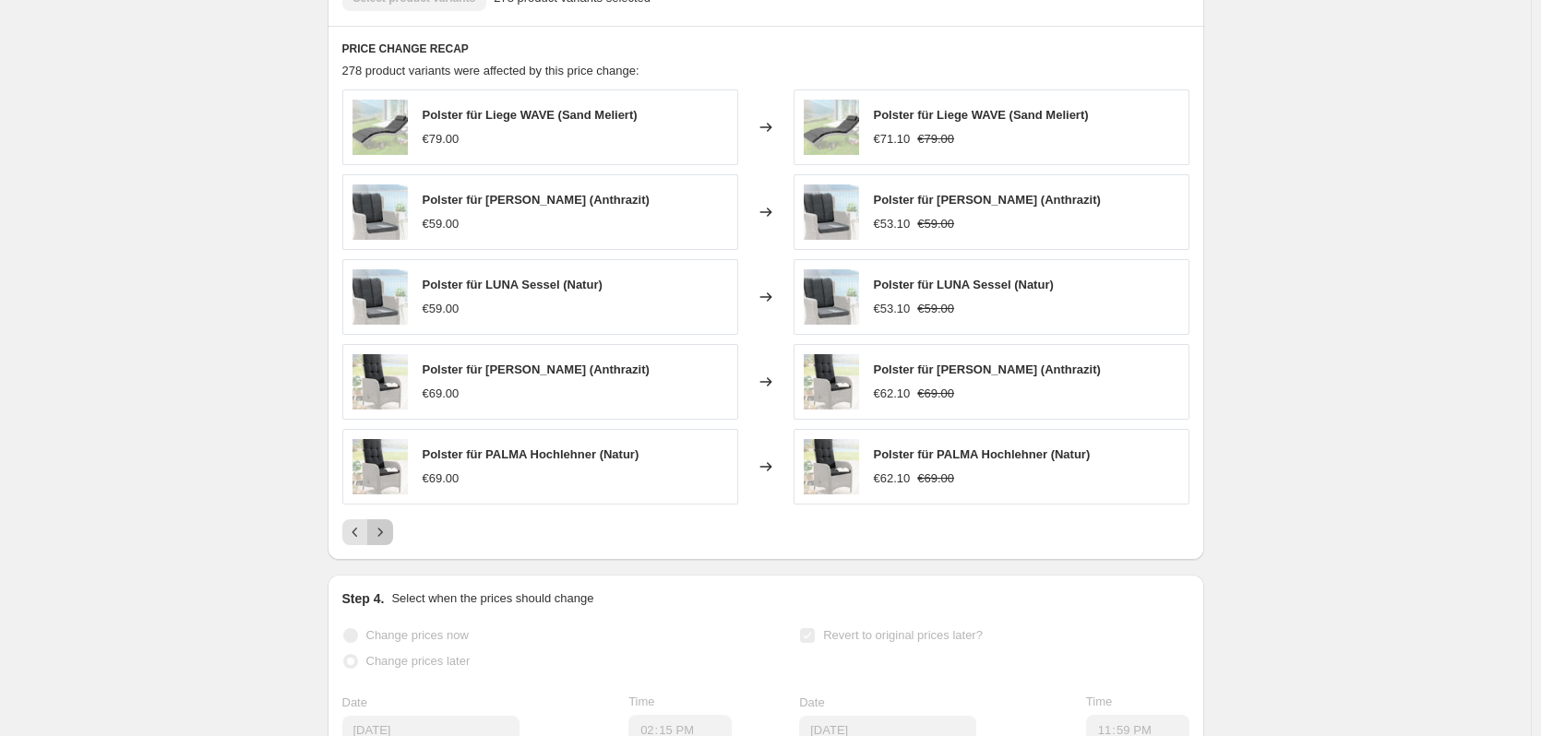
click at [381, 542] on icon "Next" at bounding box center [380, 532] width 18 height 18
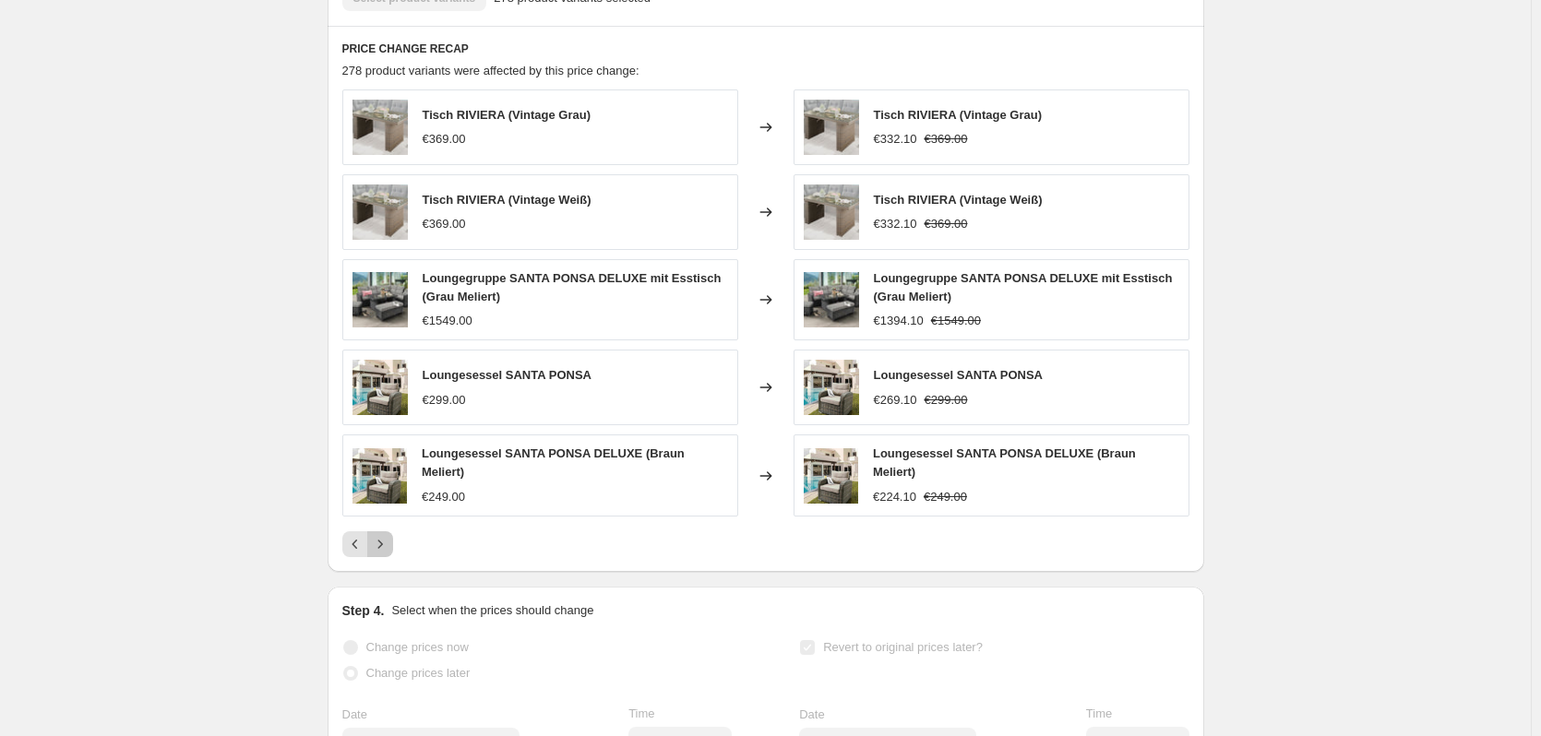
click at [389, 554] on icon "Next" at bounding box center [380, 544] width 18 height 18
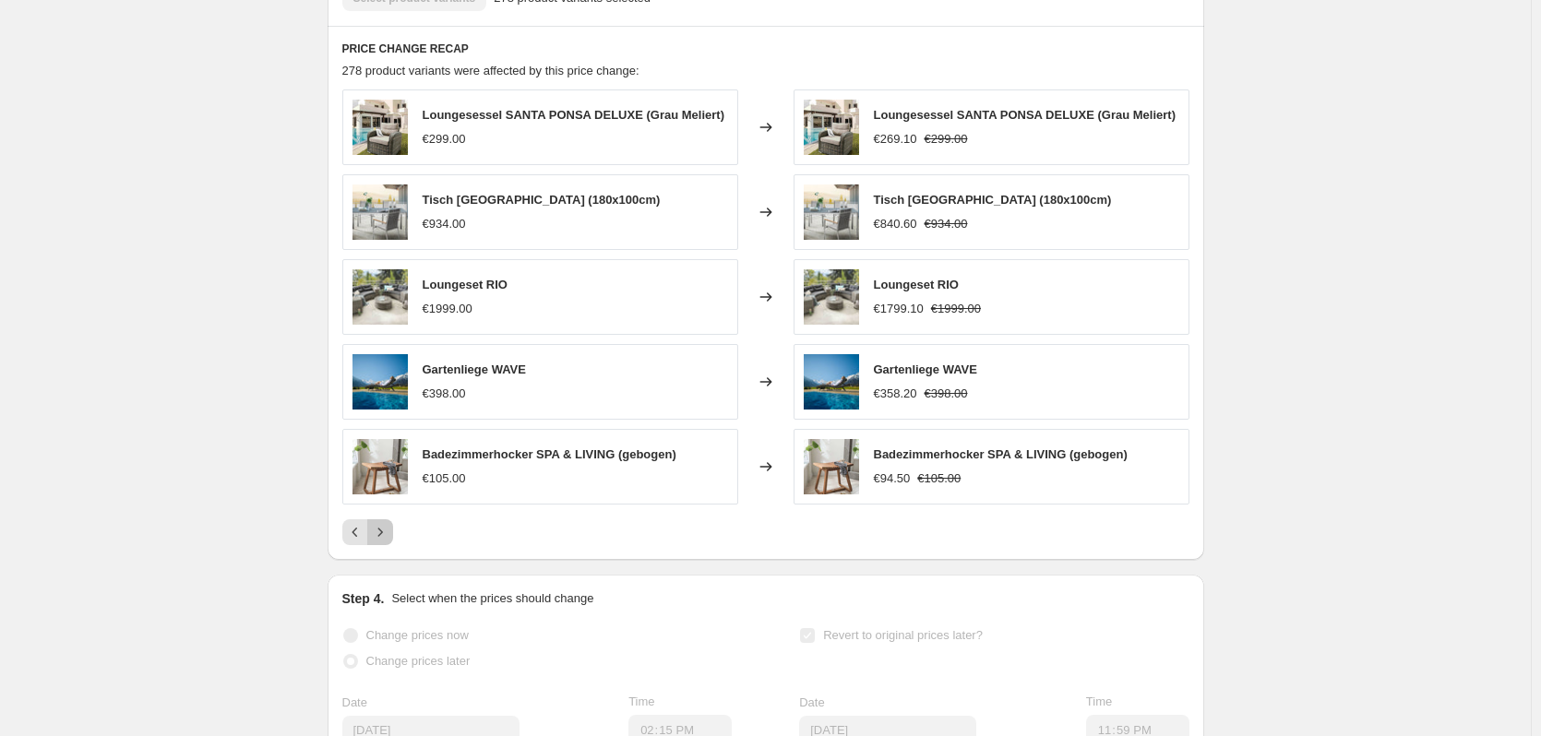
click at [389, 542] on icon "Next" at bounding box center [380, 532] width 18 height 18
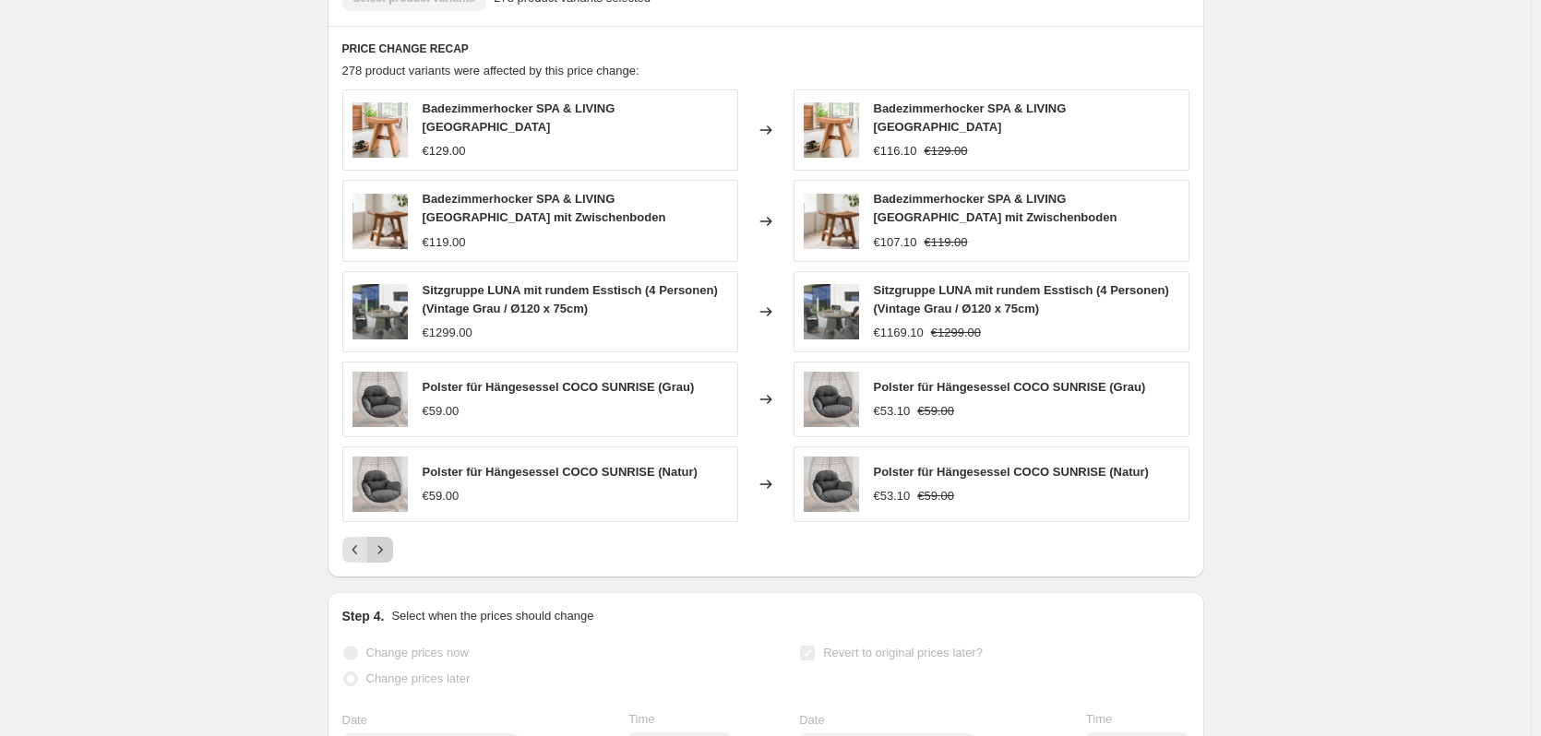
click at [388, 558] on icon "Next" at bounding box center [380, 550] width 18 height 18
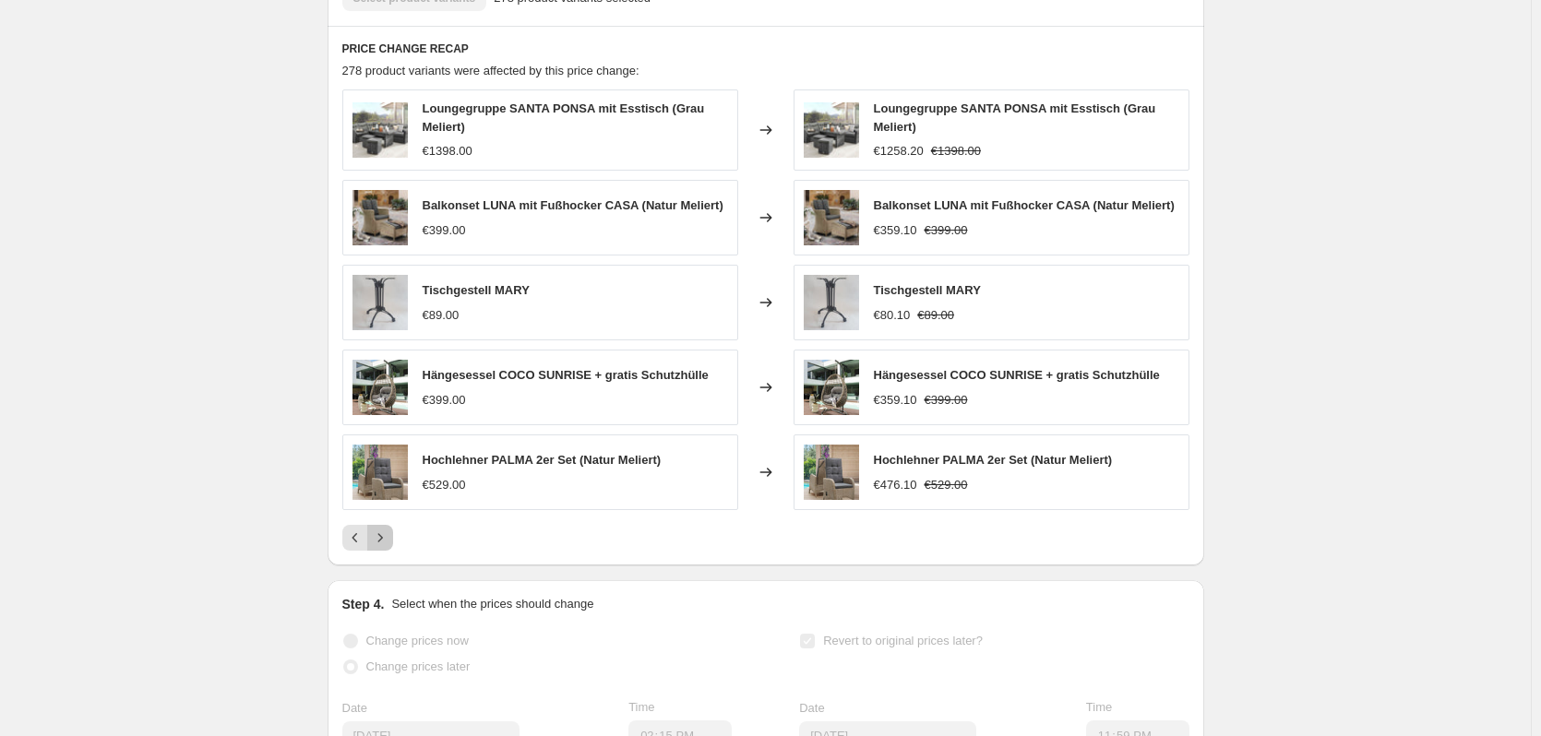
click at [389, 547] on icon "Next" at bounding box center [380, 538] width 18 height 18
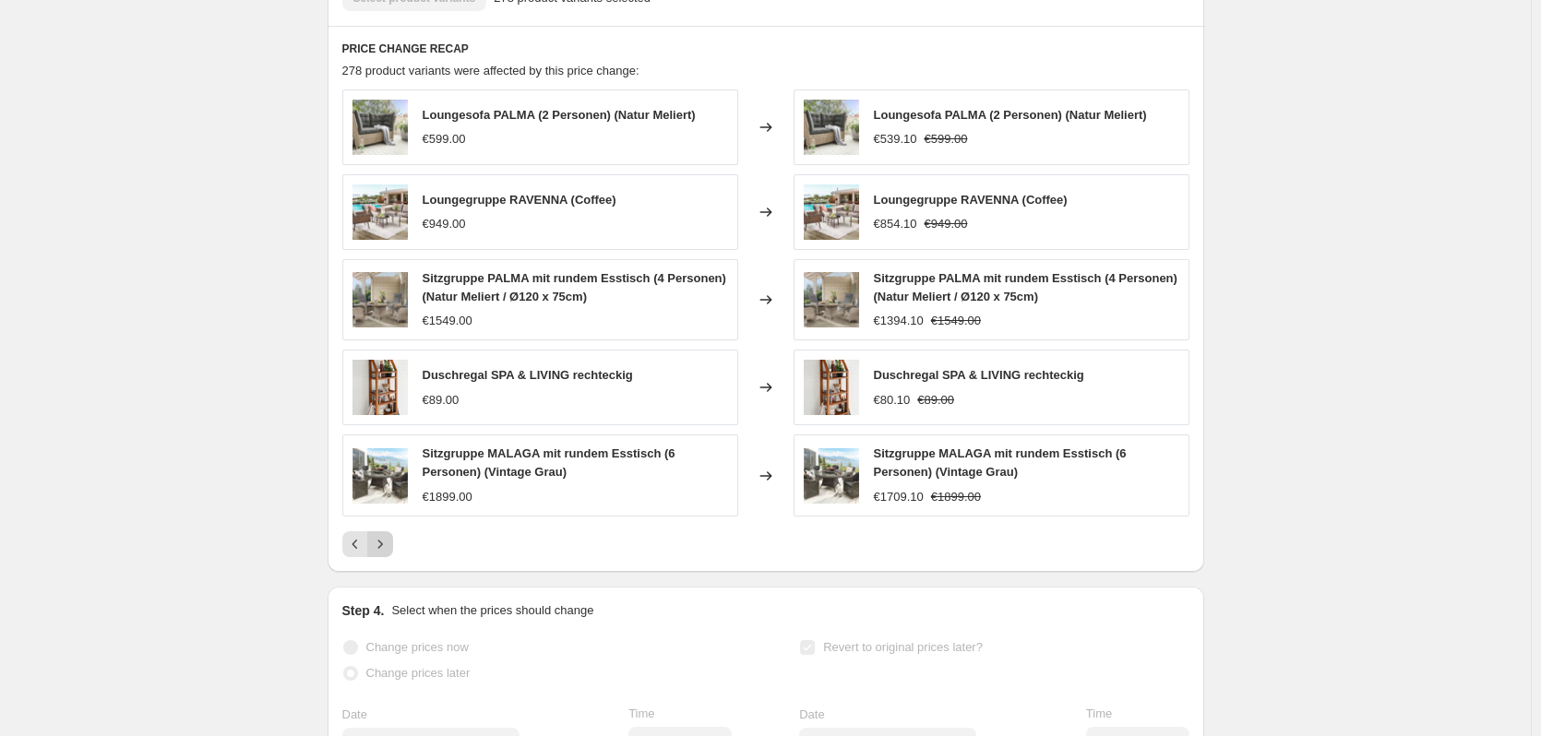
click at [389, 554] on icon "Next" at bounding box center [380, 544] width 18 height 18
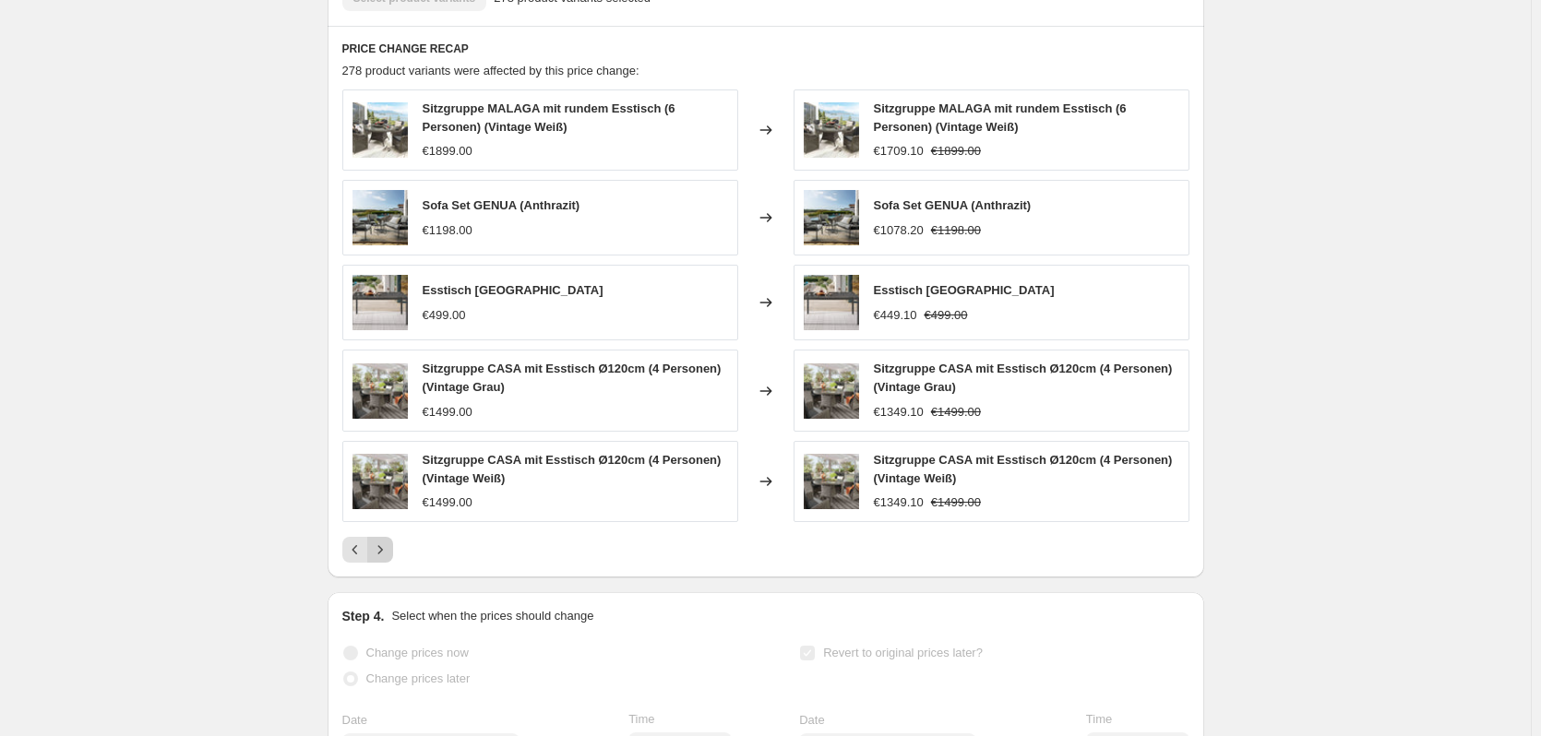
click at [389, 559] on icon "Next" at bounding box center [380, 550] width 18 height 18
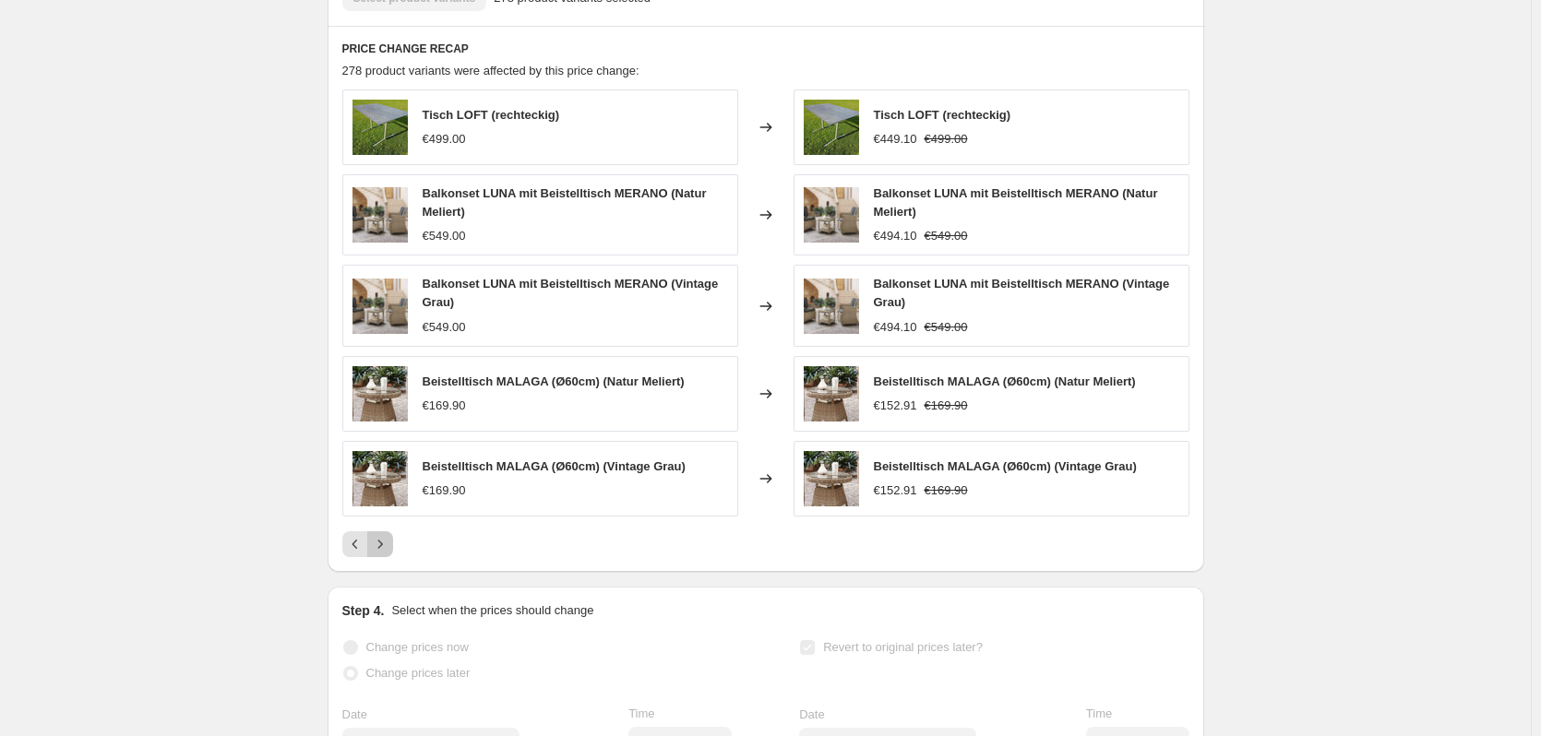
click at [389, 554] on icon "Next" at bounding box center [380, 544] width 18 height 18
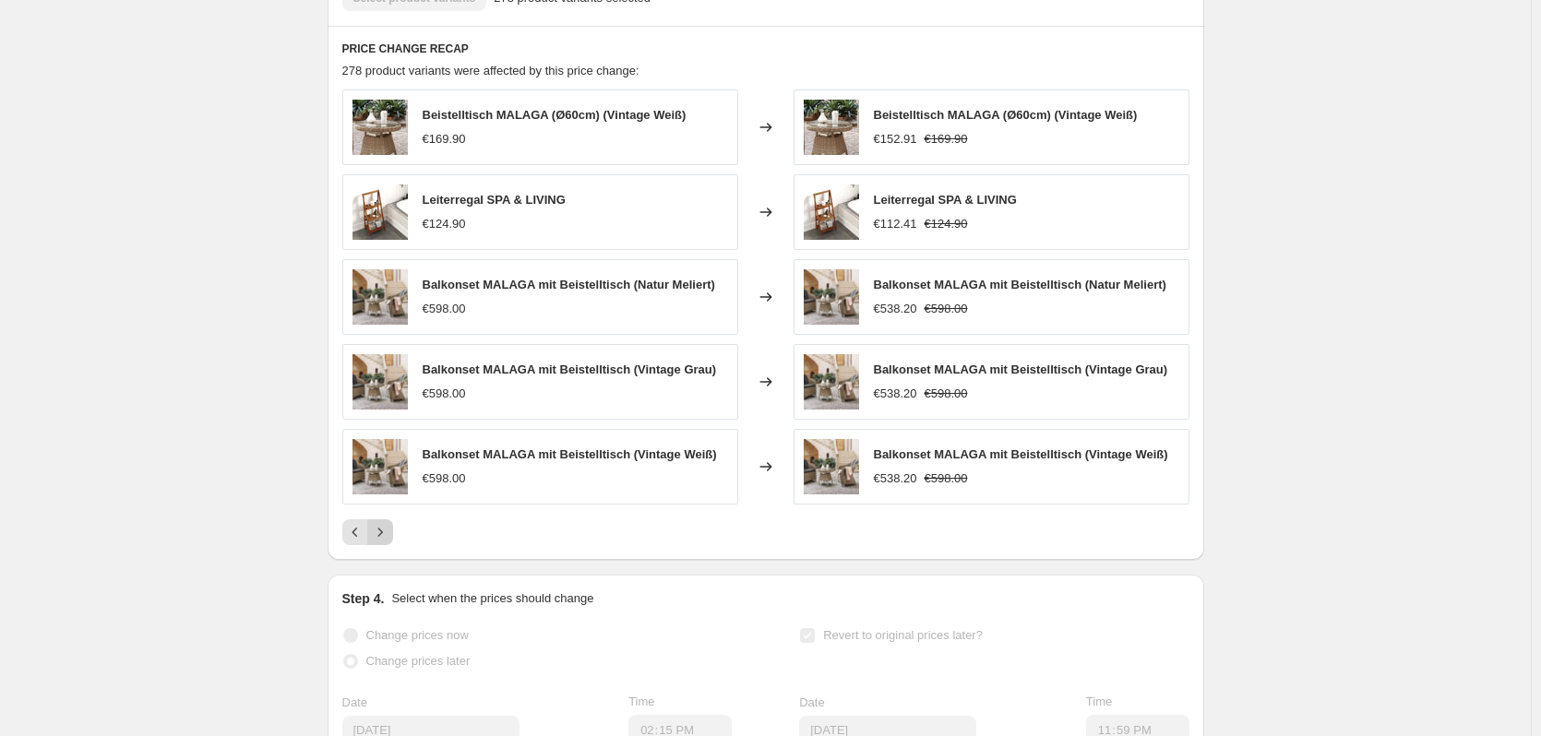
click at [389, 560] on div "PRICE CHANGE RECAP 278 product variants were affected by this price change: Bei…" at bounding box center [766, 293] width 877 height 534
click at [379, 542] on icon "Next" at bounding box center [380, 532] width 18 height 18
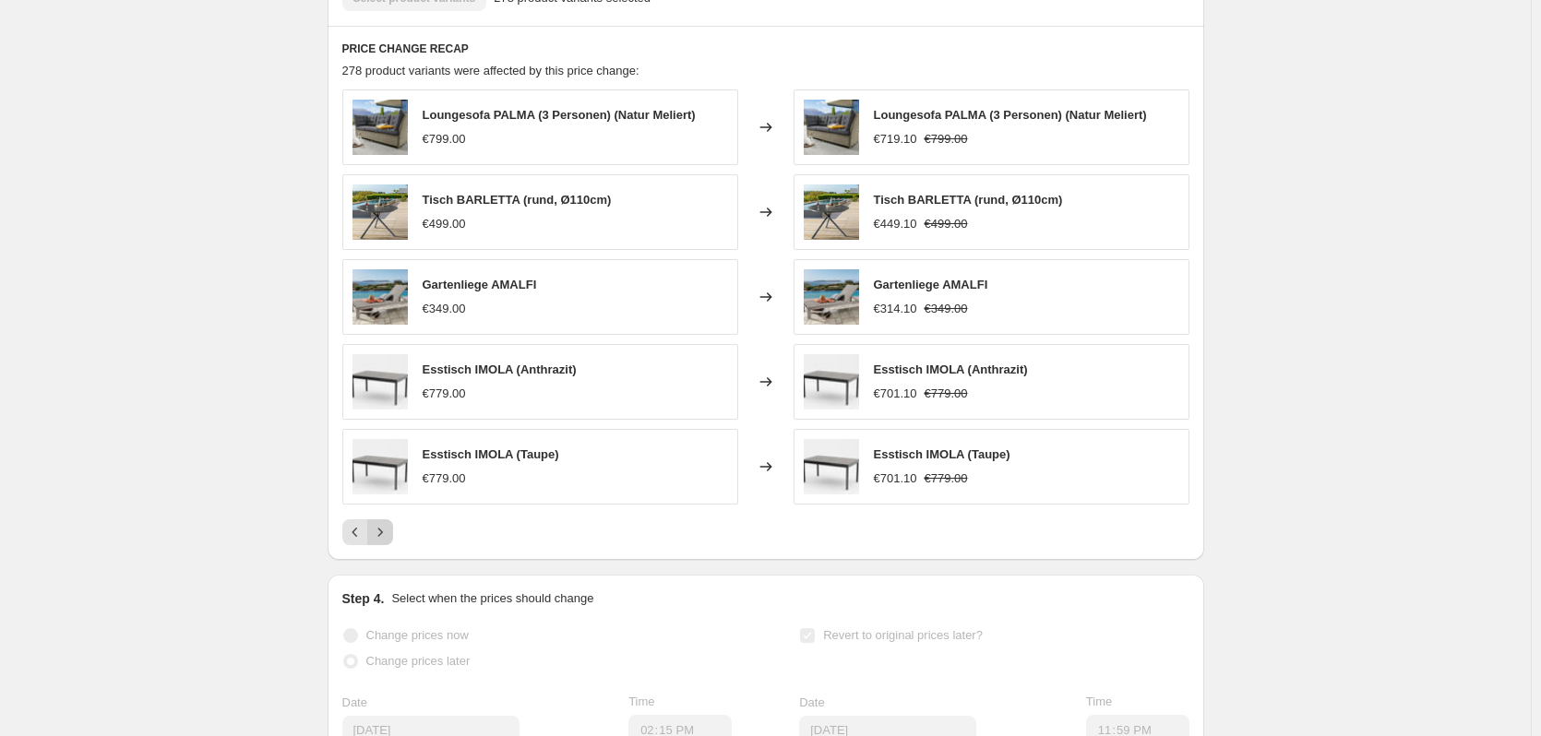
click at [379, 542] on icon "Next" at bounding box center [380, 532] width 18 height 18
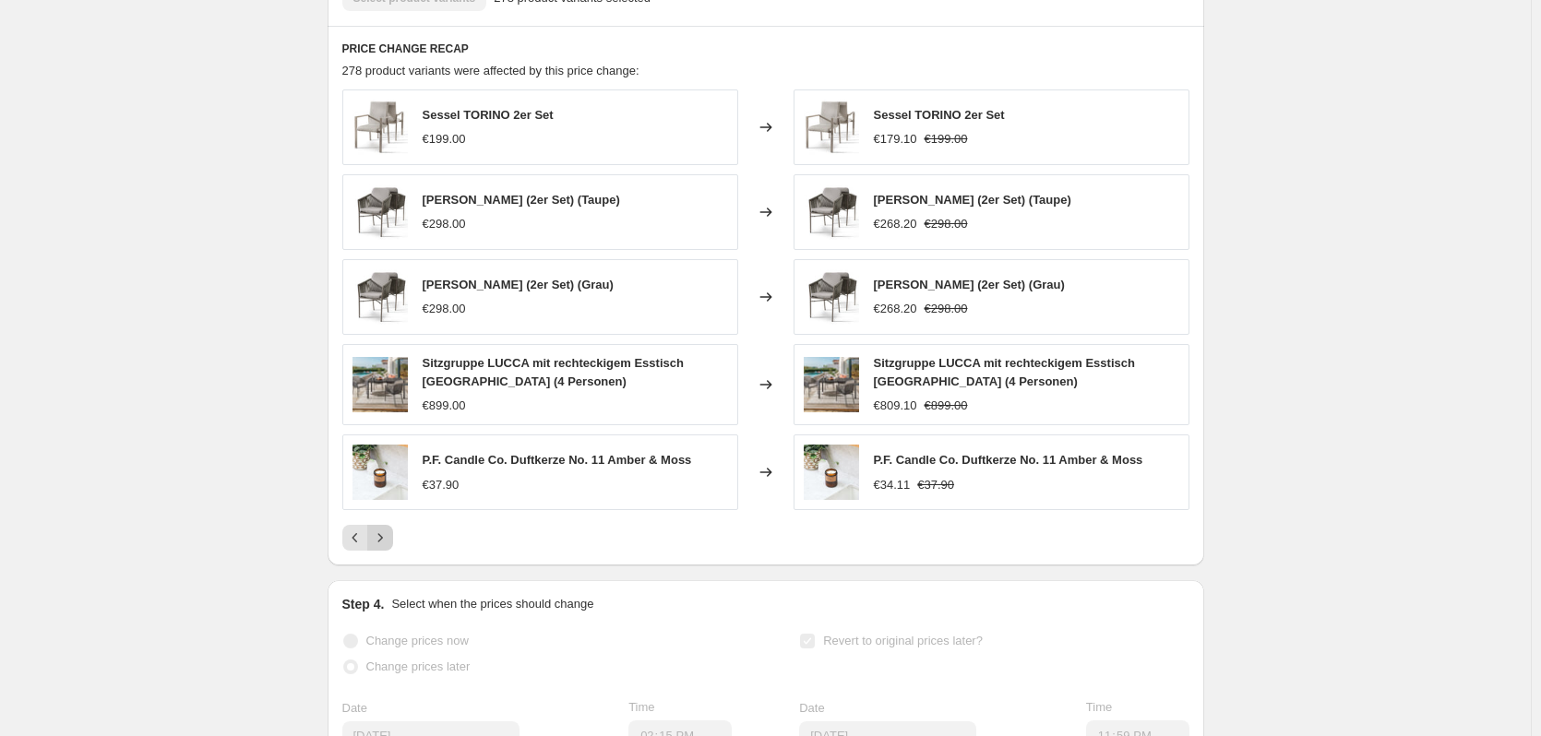
click at [381, 547] on icon "Next" at bounding box center [380, 538] width 18 height 18
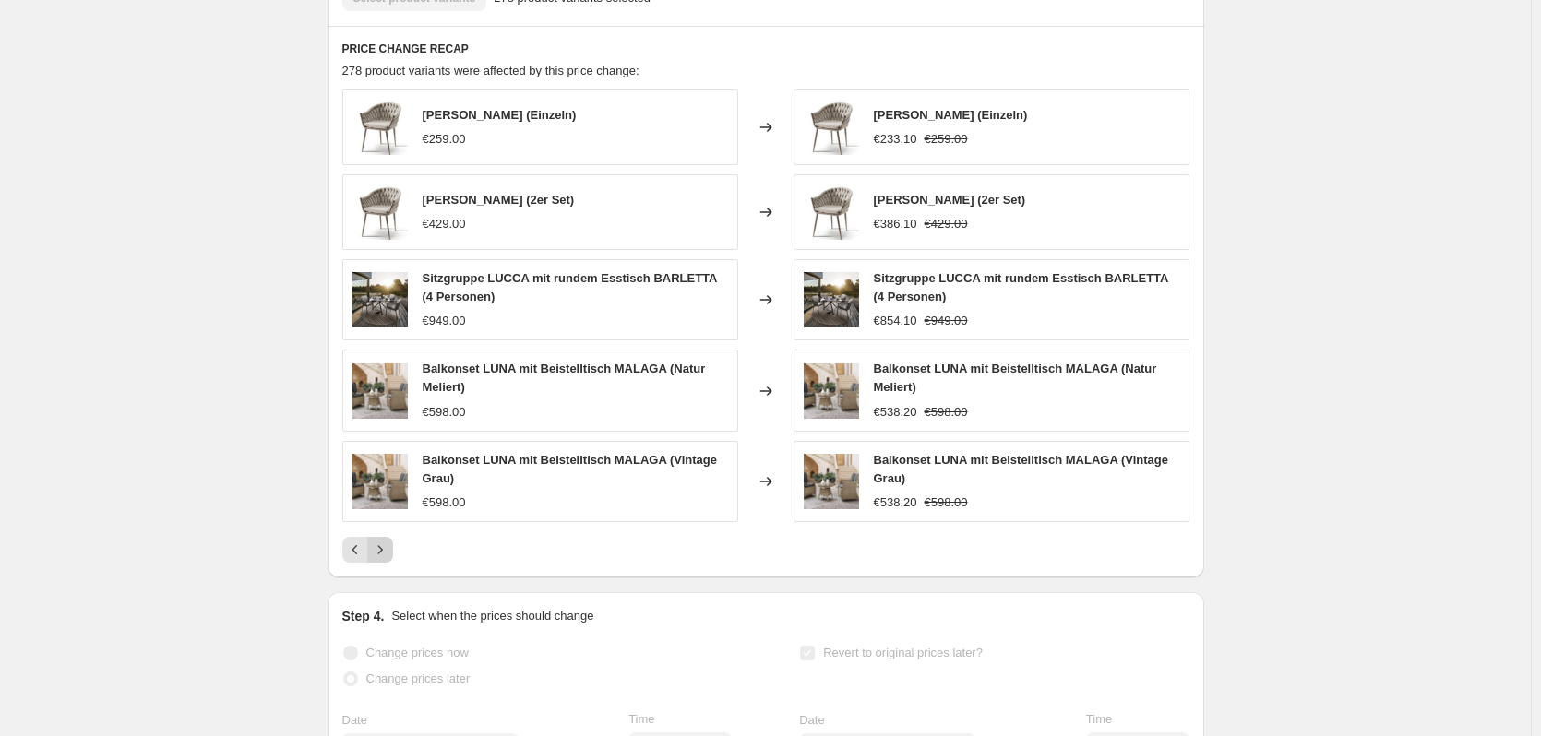
click at [381, 560] on button "Next" at bounding box center [380, 550] width 26 height 26
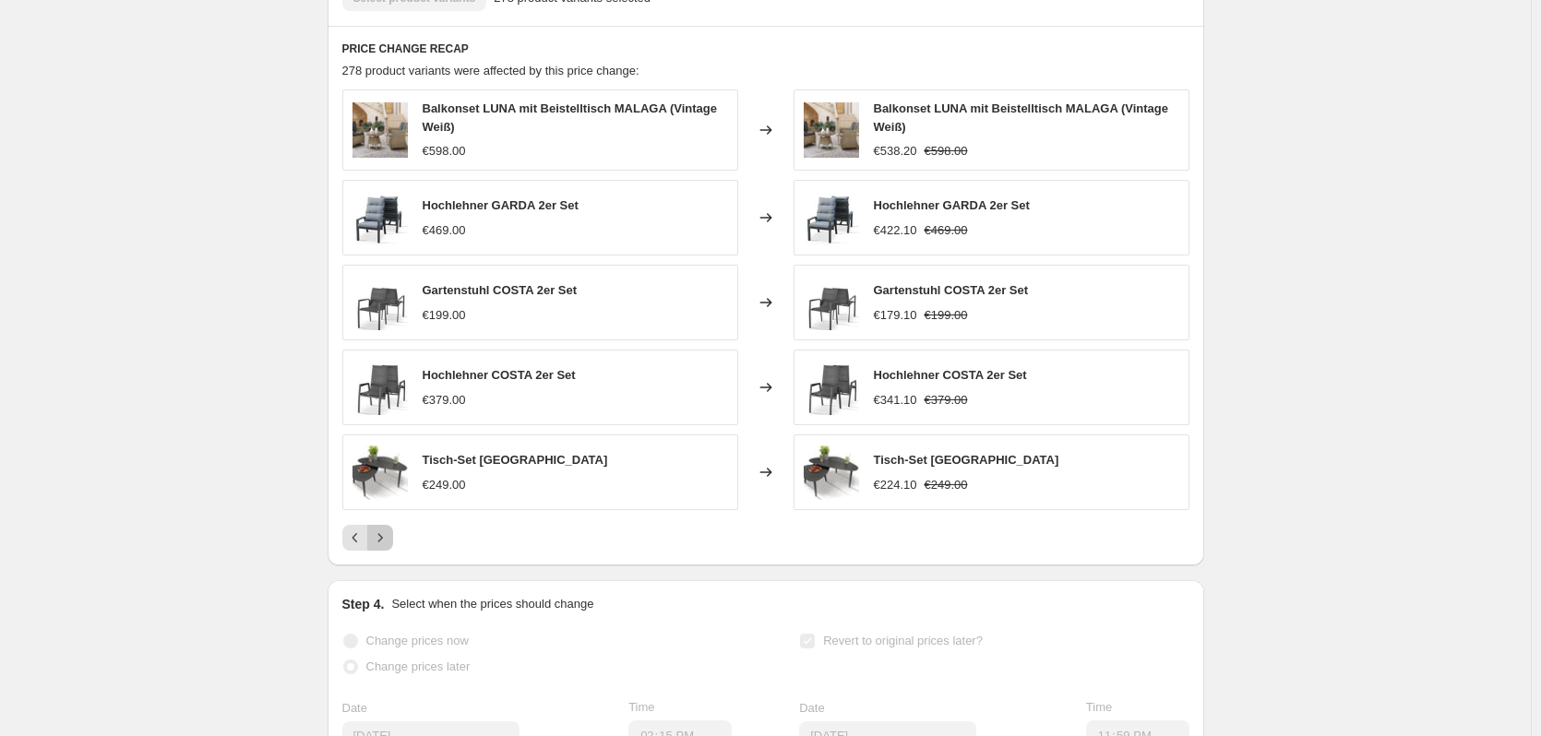
click at [381, 547] on icon "Next" at bounding box center [380, 538] width 18 height 18
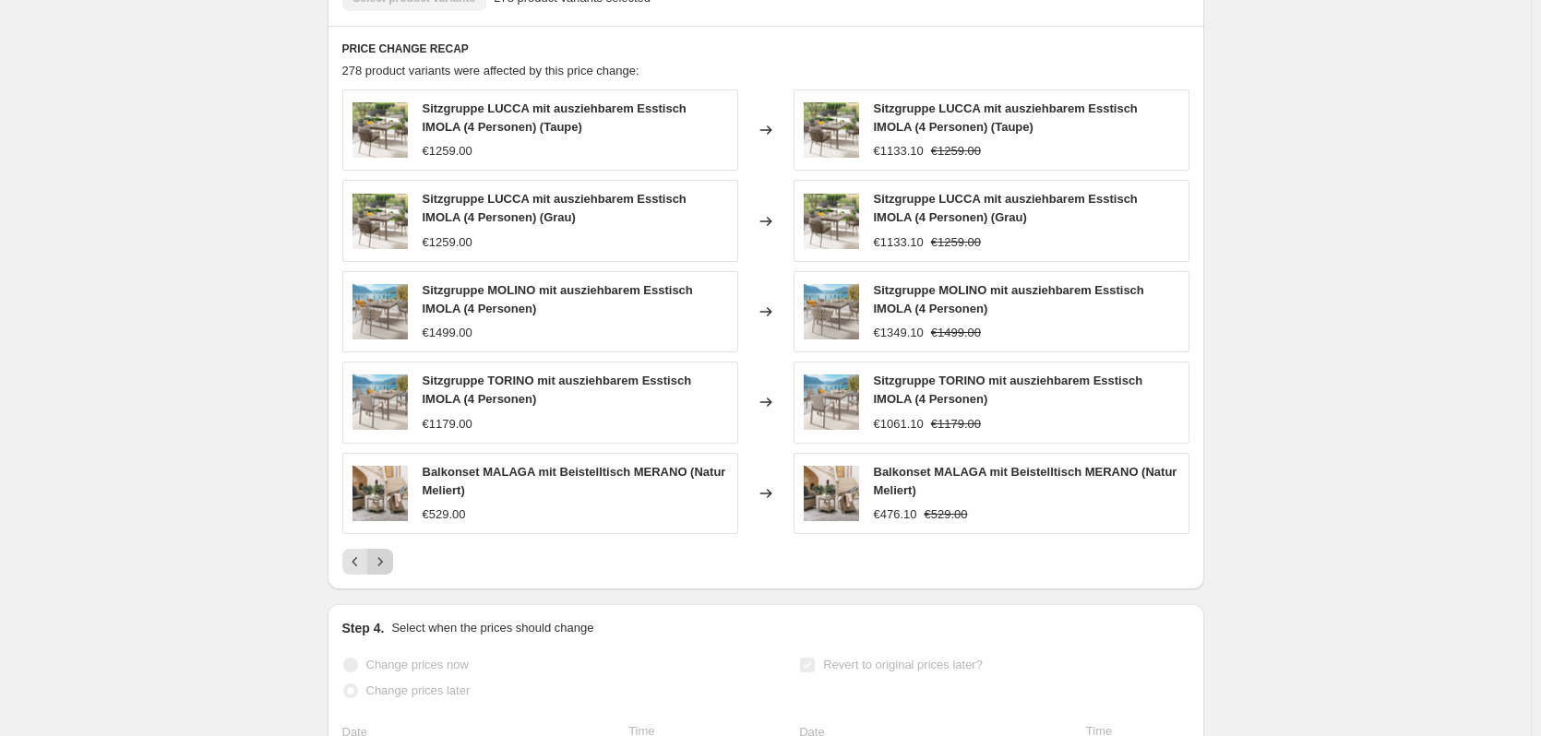
click at [381, 560] on div "Sitzgruppe LUCCA mit ausziehbarem Esstisch IMOLA (4 Personen) (Taupe) €1259.00 …" at bounding box center [765, 332] width 847 height 485
click at [380, 571] on icon "Next" at bounding box center [380, 562] width 18 height 18
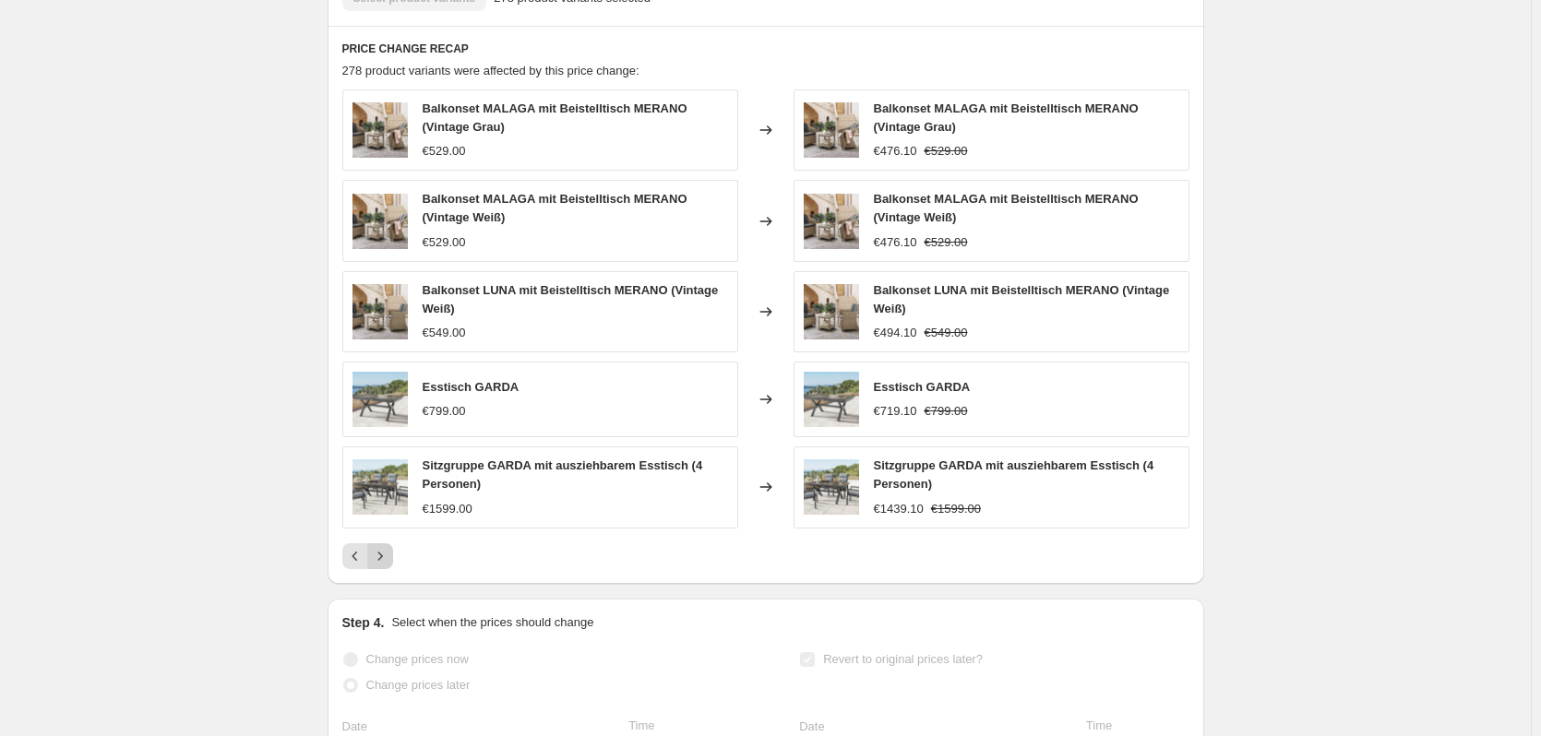
click at [380, 566] on icon "Next" at bounding box center [380, 556] width 18 height 18
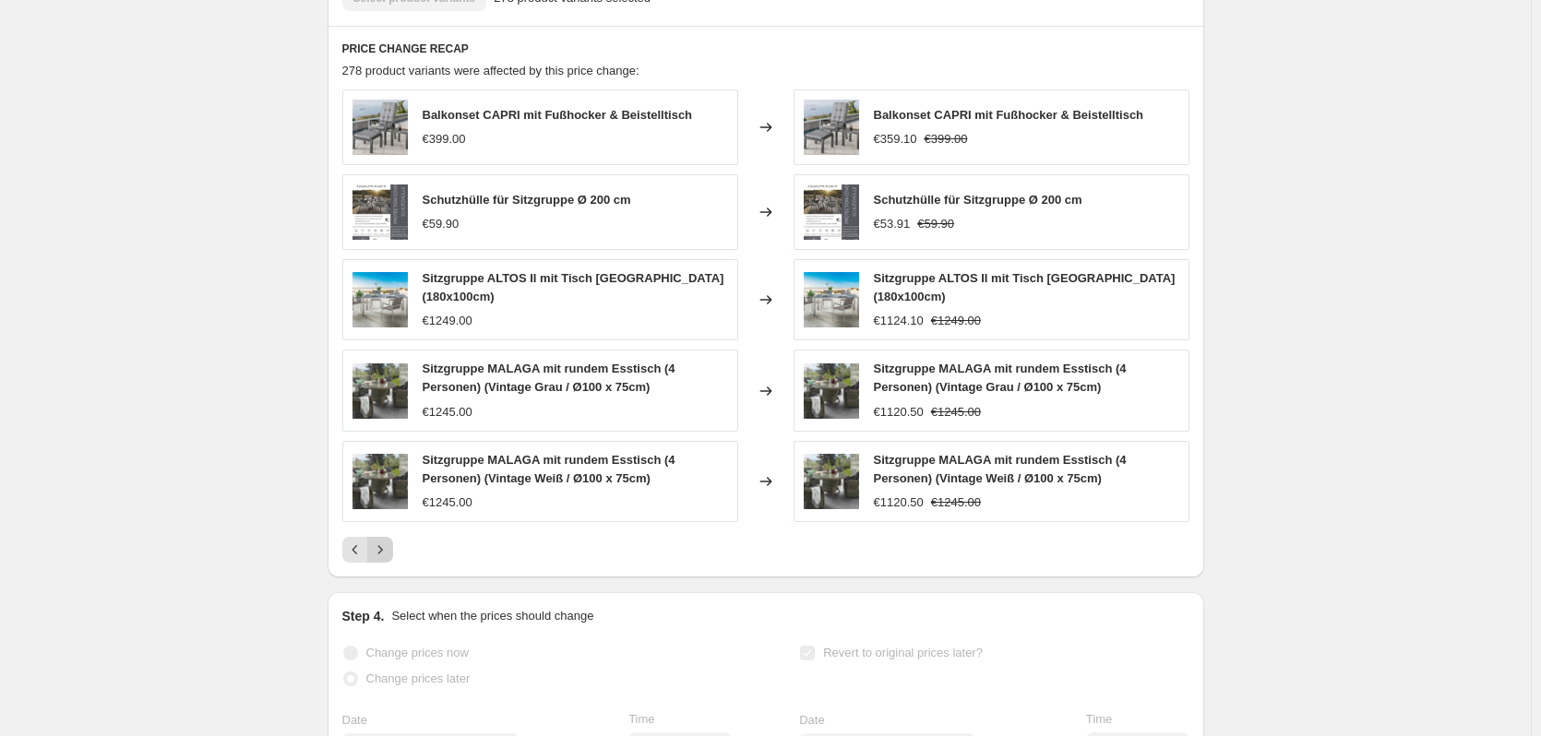
click at [380, 559] on icon "Next" at bounding box center [380, 550] width 18 height 18
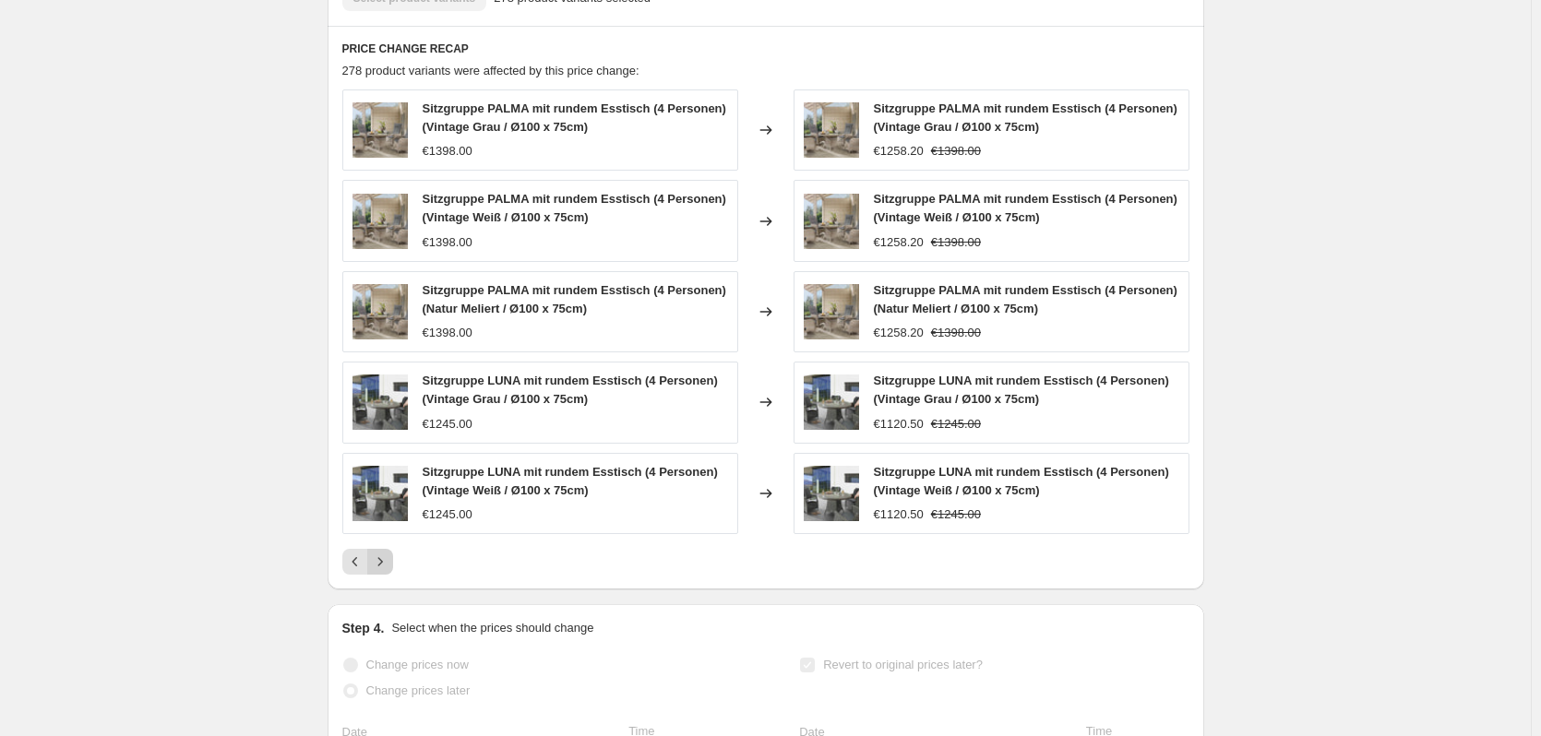
click at [380, 571] on icon "Next" at bounding box center [380, 562] width 18 height 18
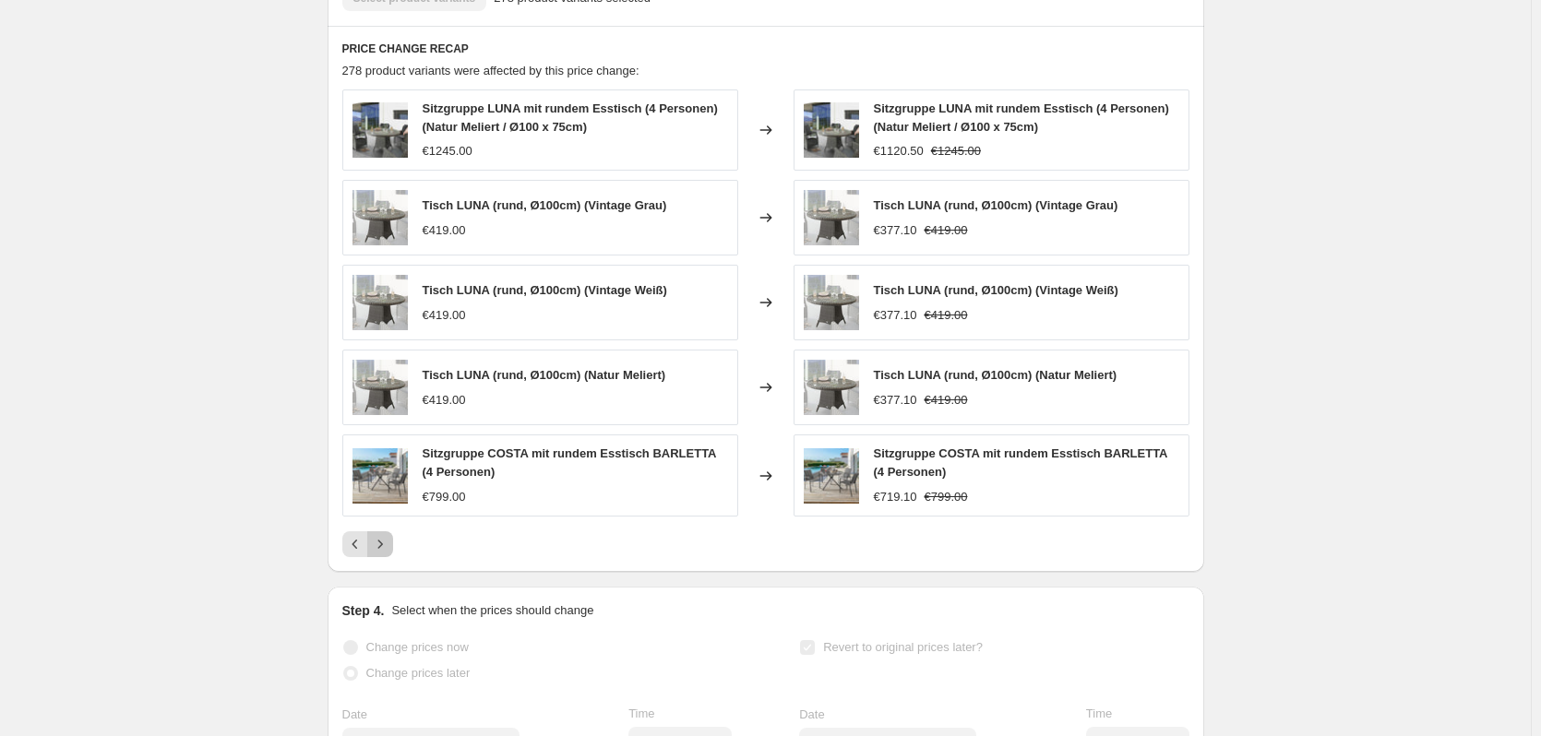
click at [380, 554] on icon "Next" at bounding box center [380, 544] width 18 height 18
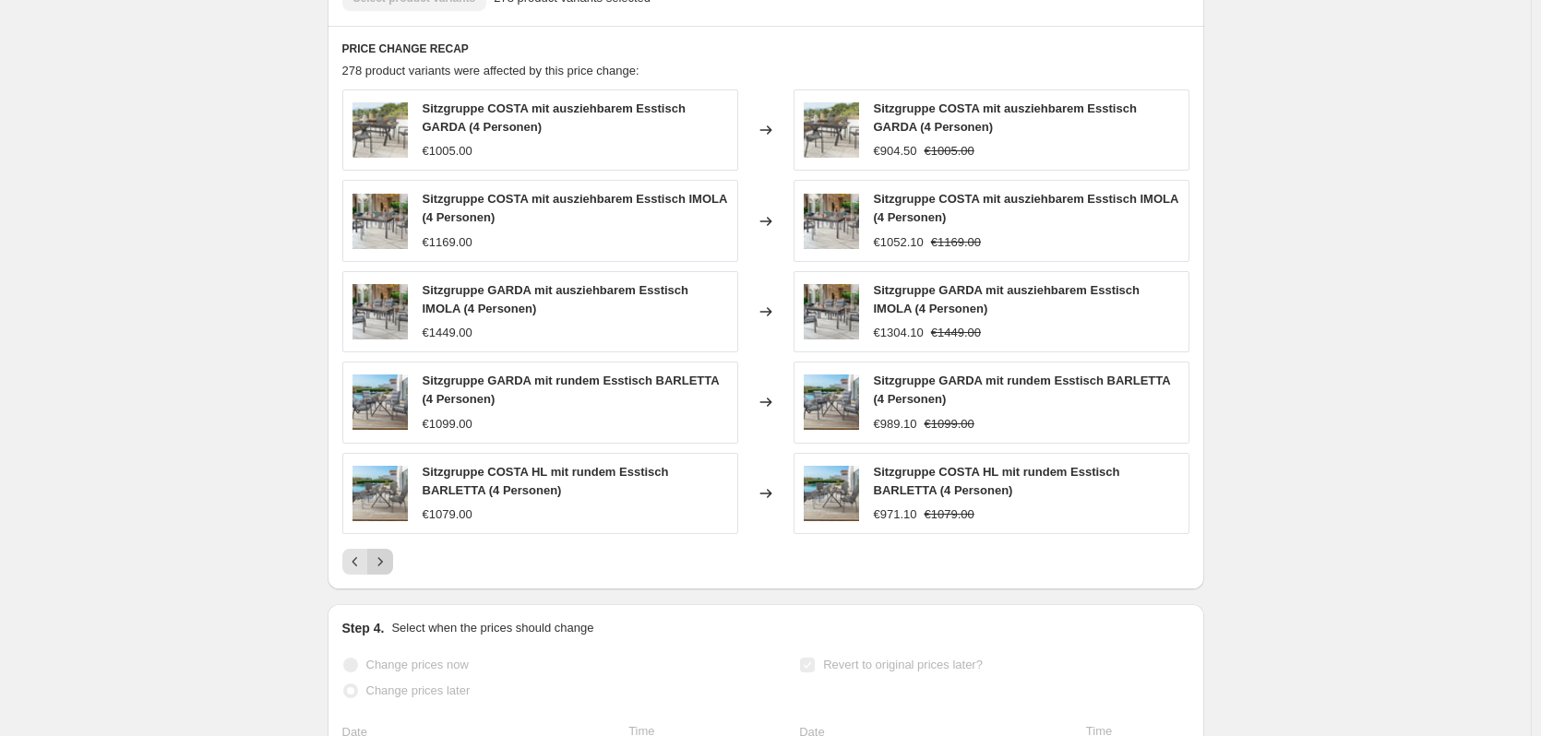
click at [380, 571] on icon "Next" at bounding box center [380, 562] width 18 height 18
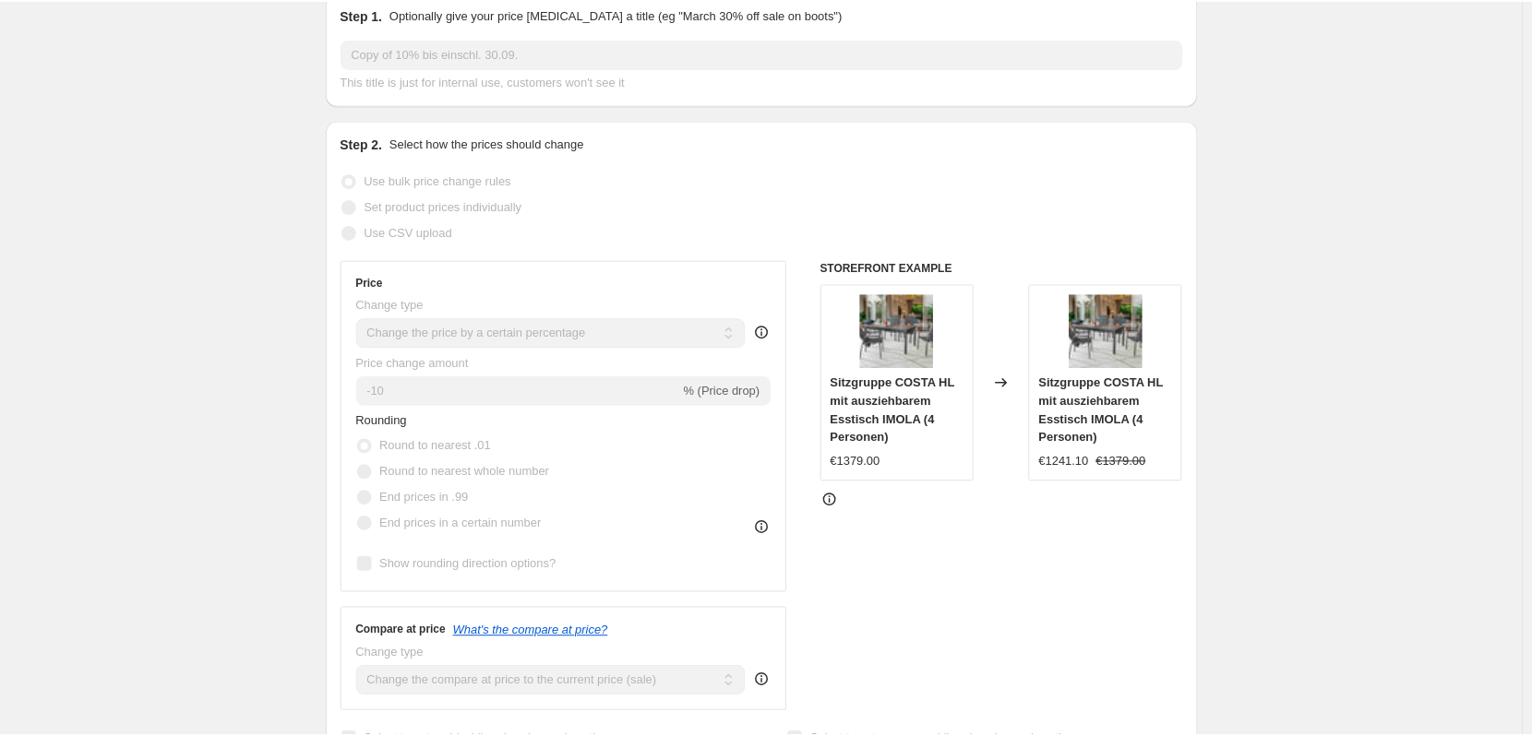
scroll to position [246, 0]
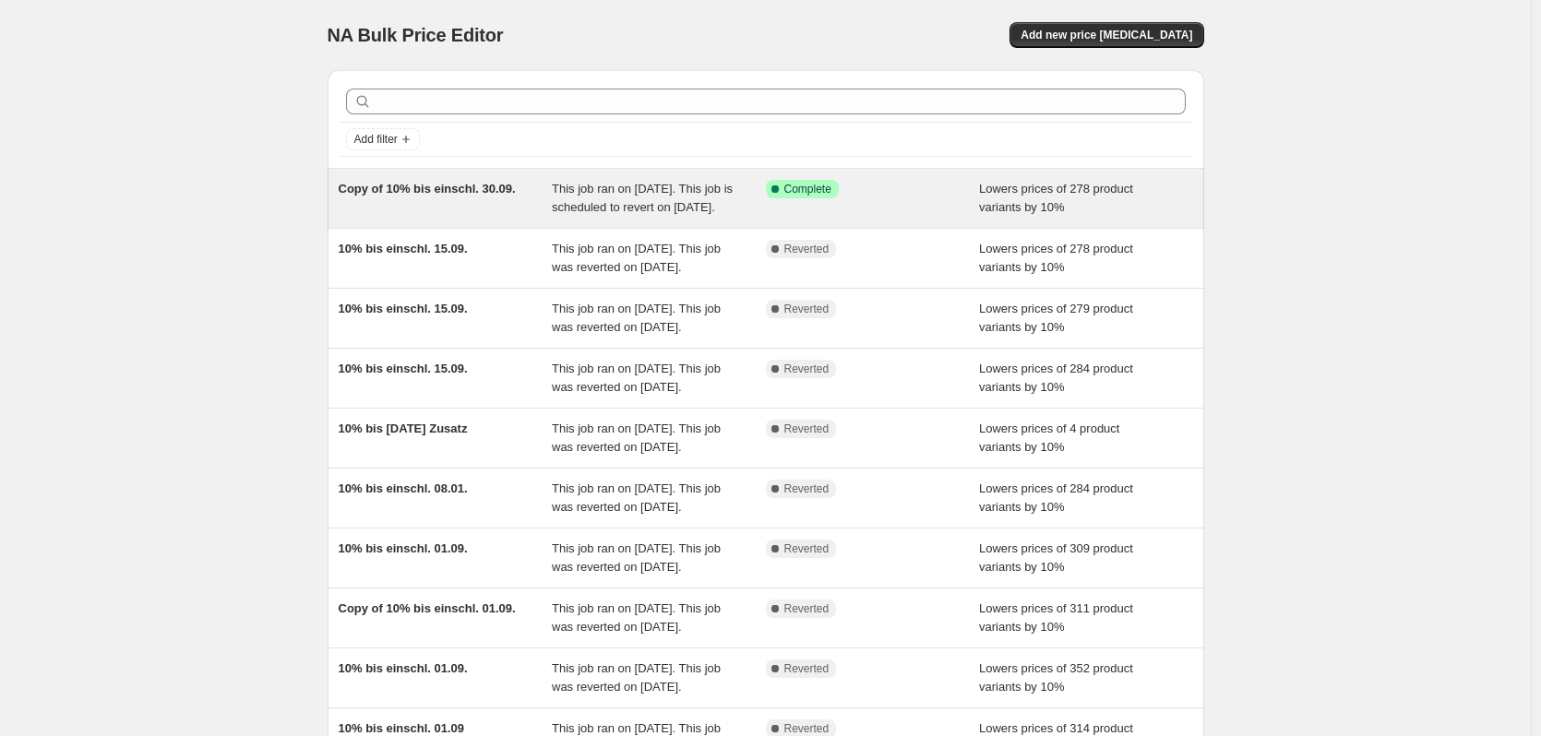
click at [550, 217] on div "Copy of 10% bis einschl. 30.09." at bounding box center [446, 198] width 214 height 37
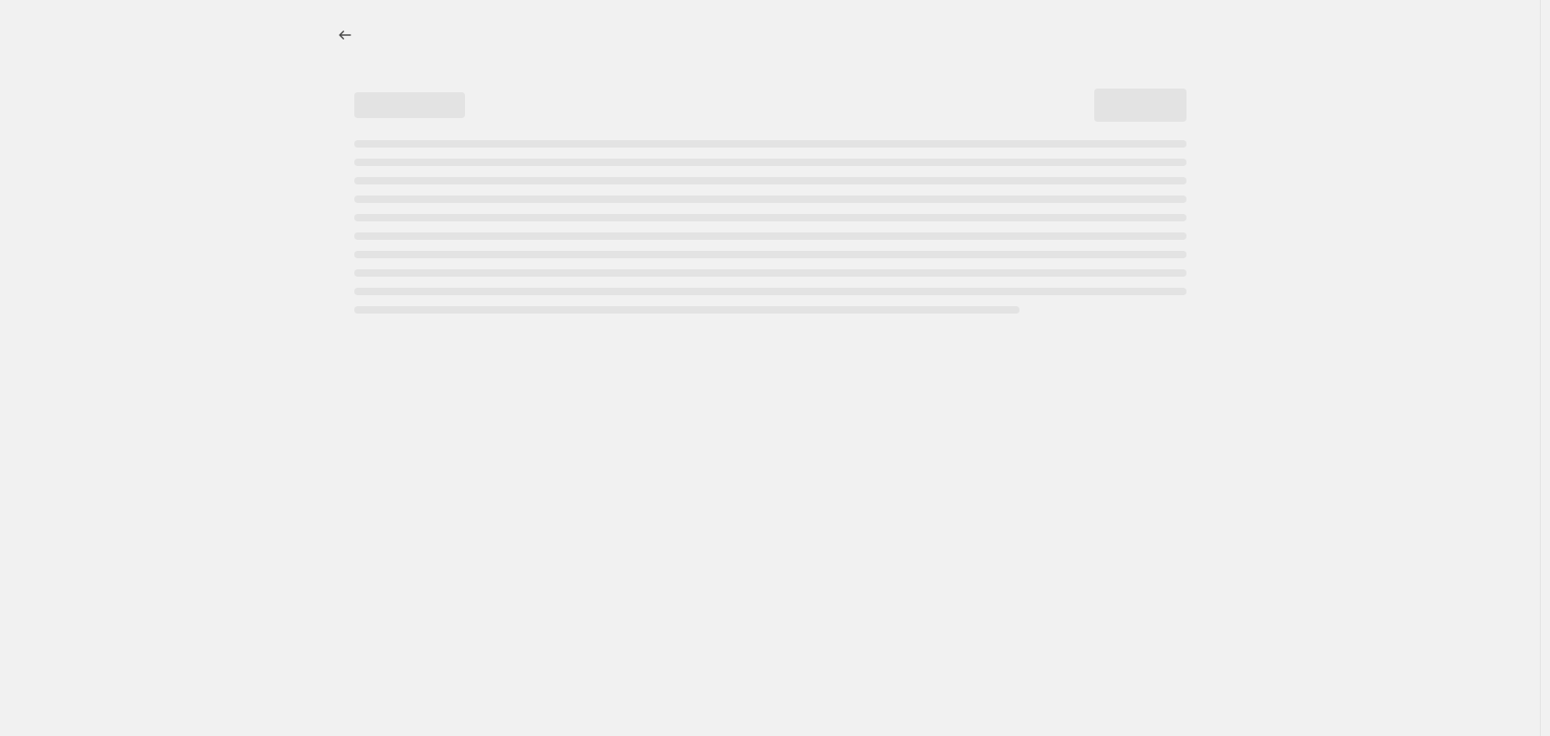
select select "percentage"
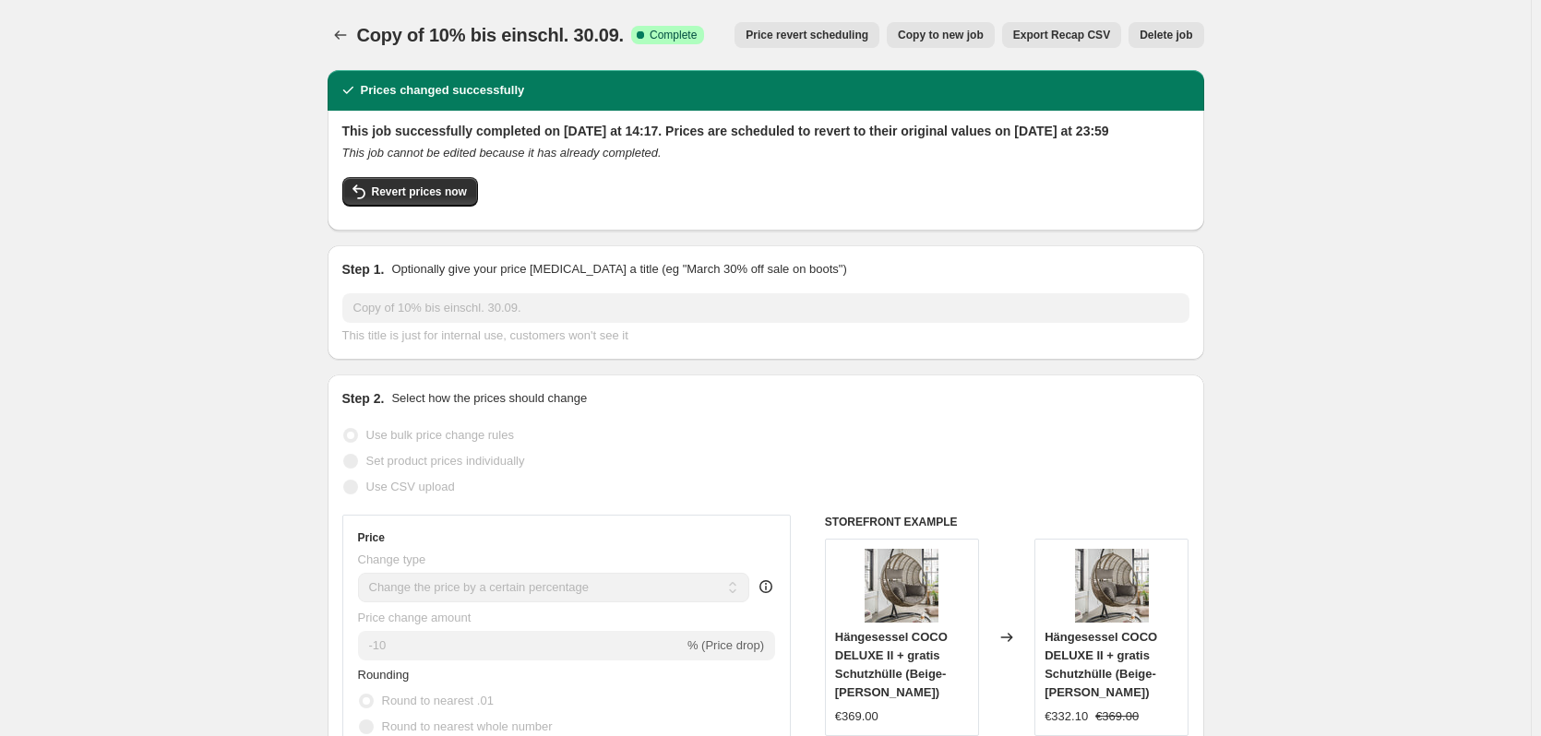
click at [816, 31] on span "Price revert scheduling" at bounding box center [807, 35] width 123 height 15
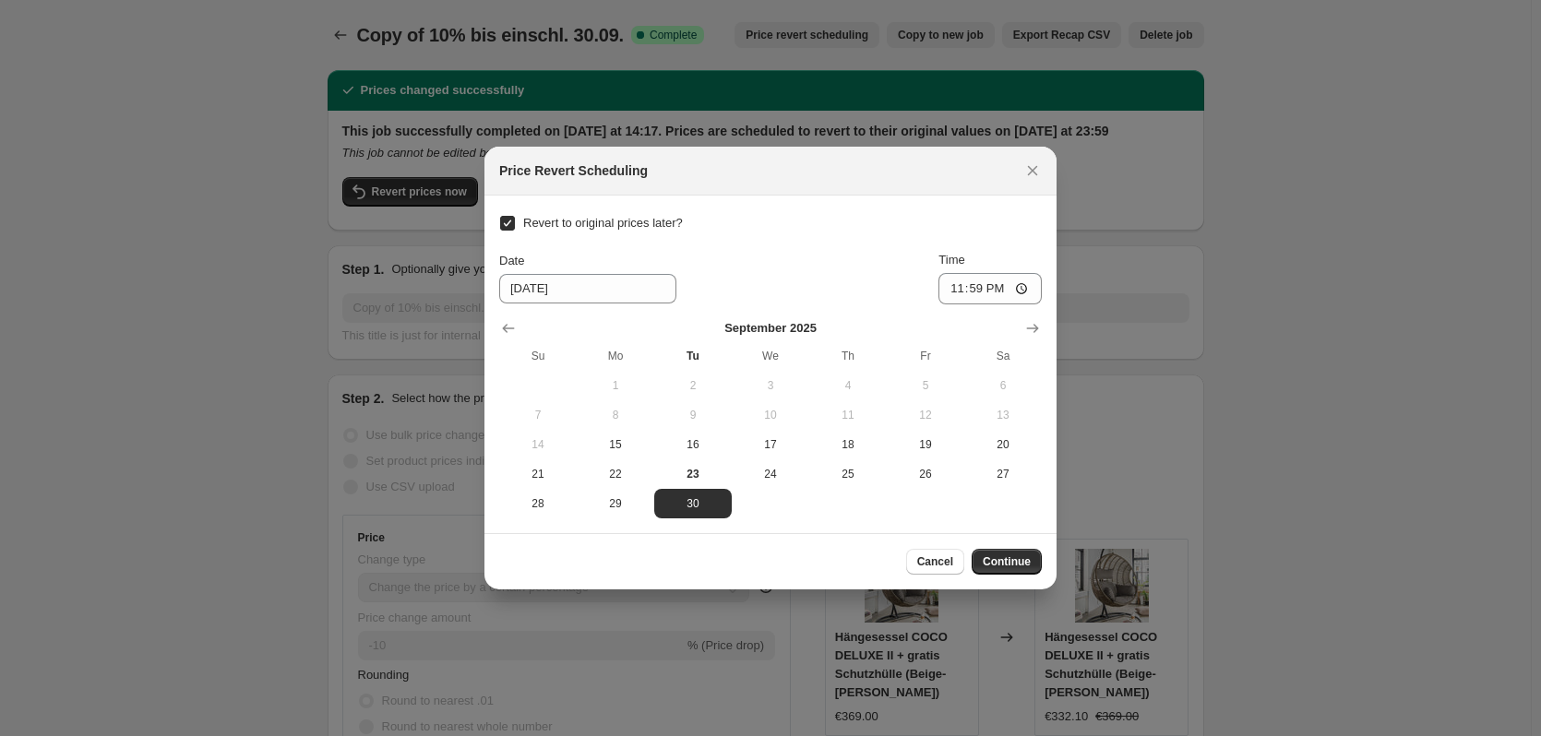
click at [520, 226] on label "Revert to original prices later?" at bounding box center [591, 223] width 184 height 26
click at [515, 226] on input "Revert to original prices later?" at bounding box center [507, 223] width 15 height 15
checkbox input "false"
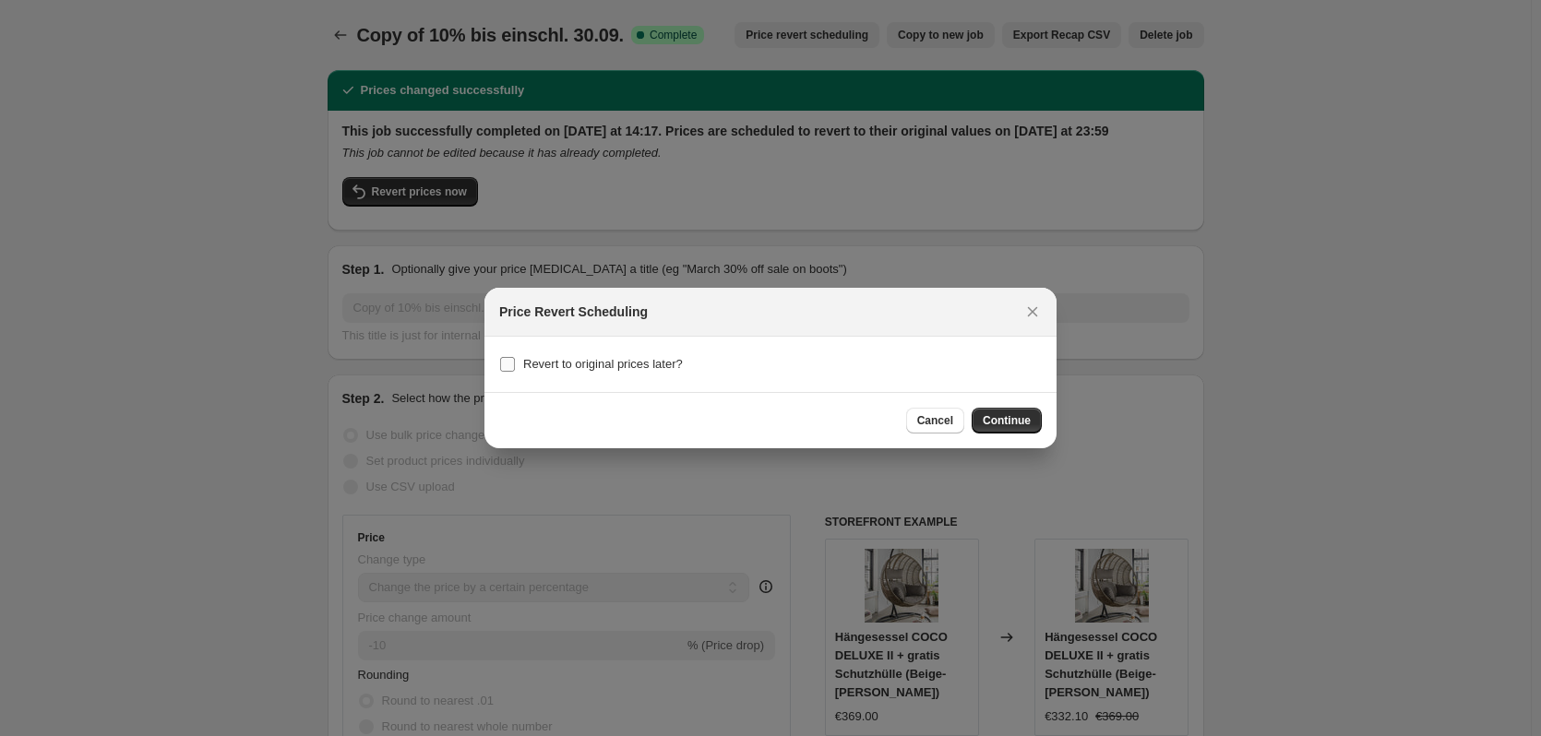
click at [581, 363] on span "Revert to original prices later?" at bounding box center [603, 364] width 160 height 14
click at [515, 363] on input "Revert to original prices later?" at bounding box center [507, 364] width 15 height 15
checkbox input "true"
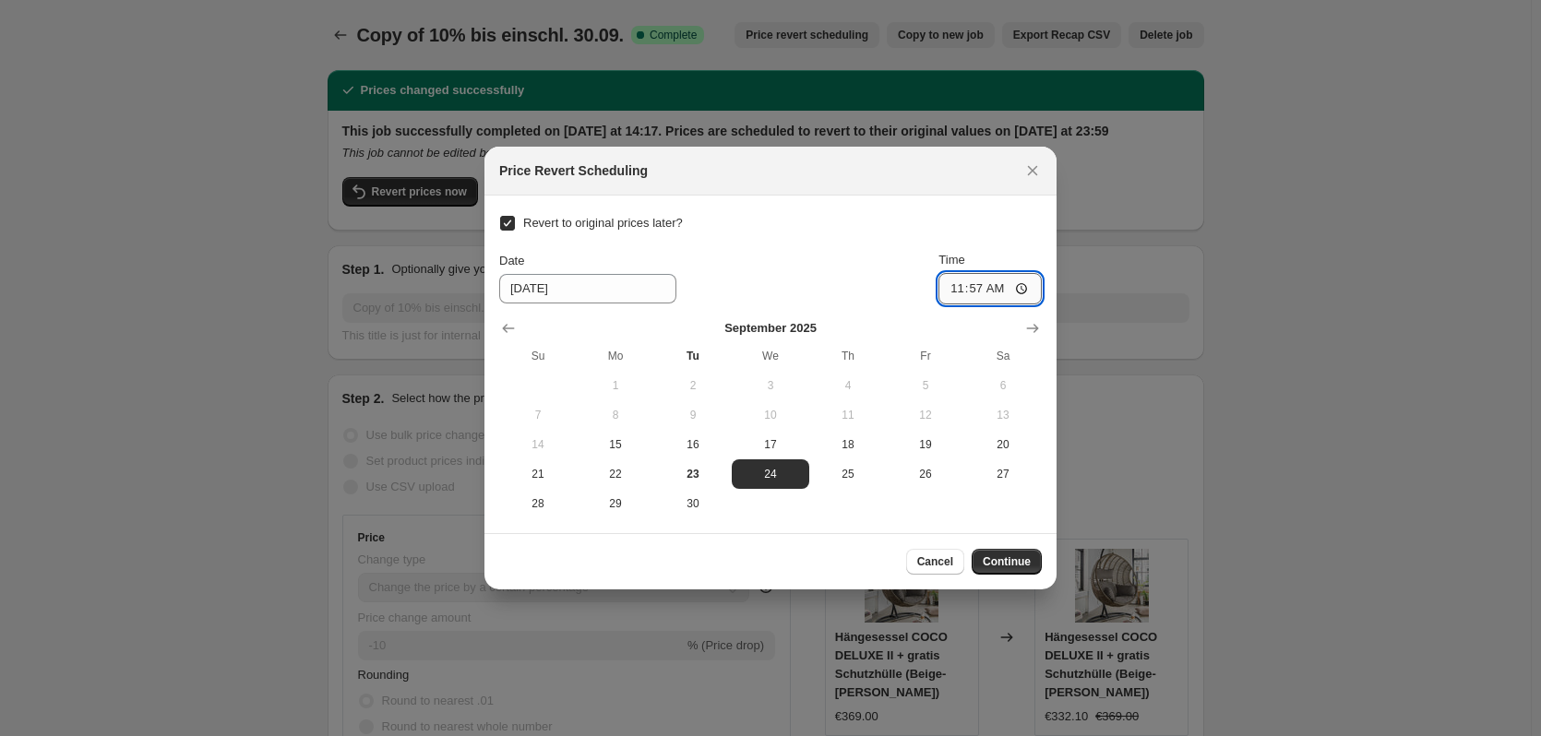
click at [983, 284] on input "11:57" at bounding box center [989, 288] width 103 height 31
click at [994, 290] on input "11:57" at bounding box center [989, 288] width 103 height 31
click at [995, 290] on input "11:57" at bounding box center [989, 288] width 103 height 31
type input "11:59"
click at [758, 285] on div "Date 9/24/2025 Time 11:59" at bounding box center [770, 278] width 543 height 54
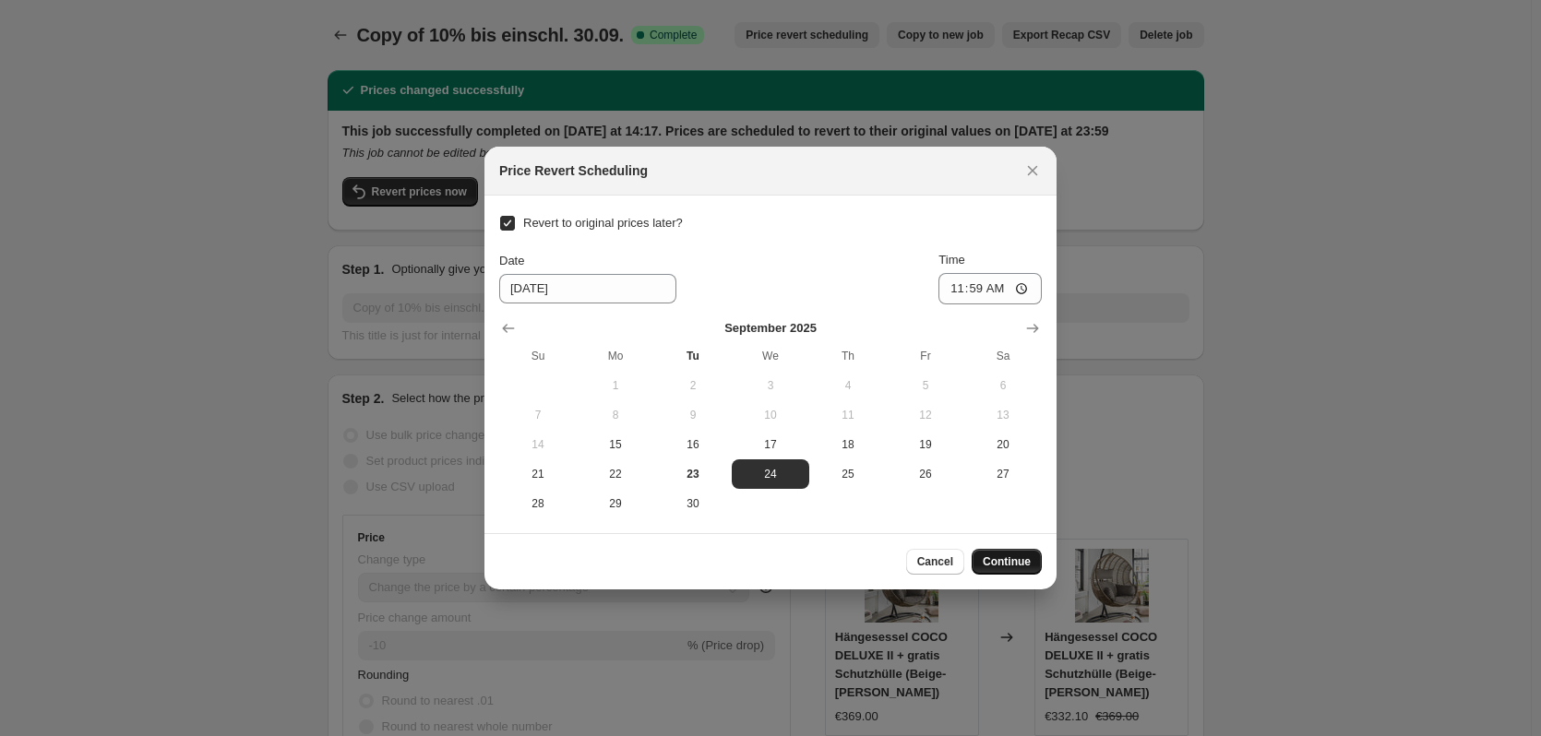
click at [1019, 563] on span "Continue" at bounding box center [1007, 562] width 48 height 15
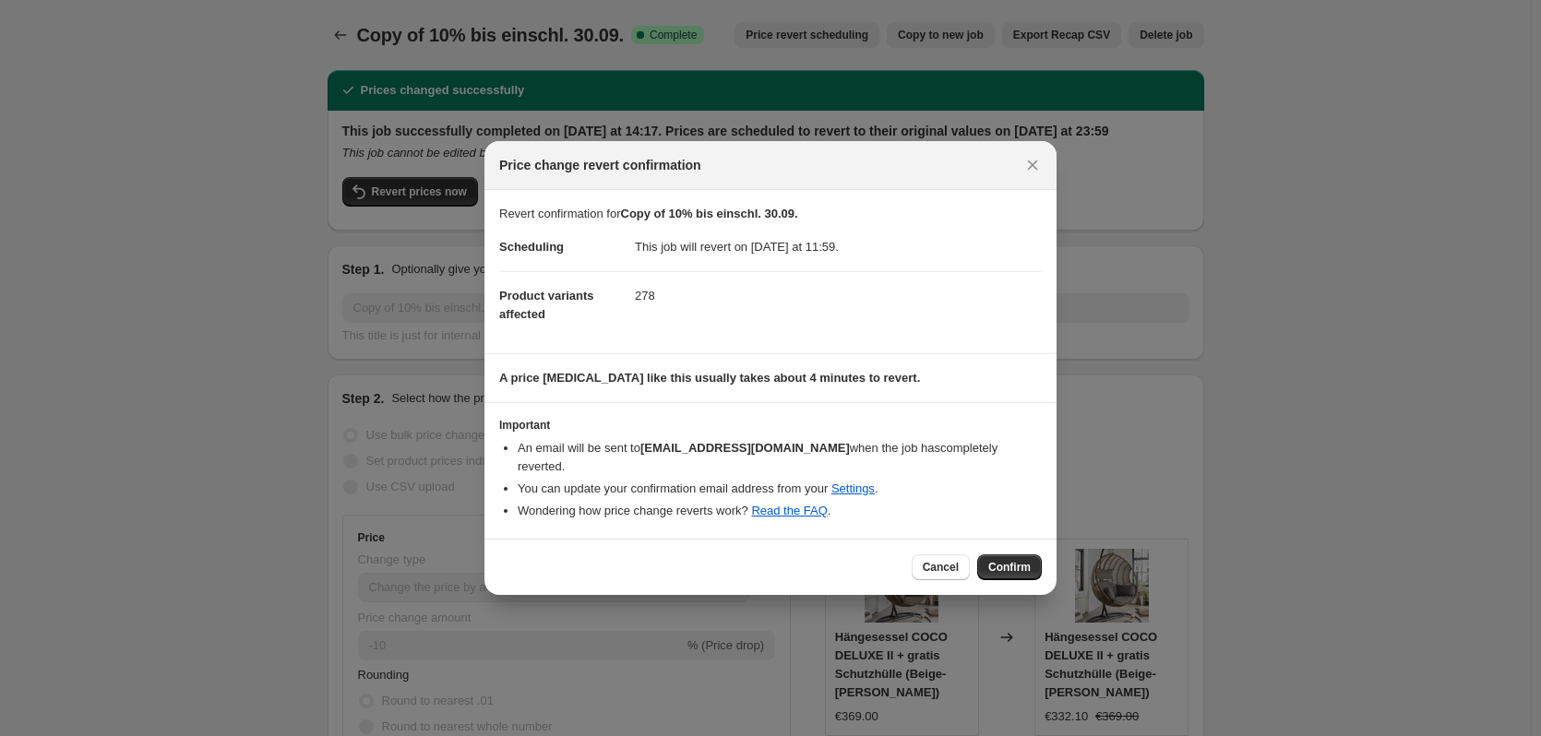
click at [1016, 555] on button "Confirm" at bounding box center [1009, 568] width 65 height 26
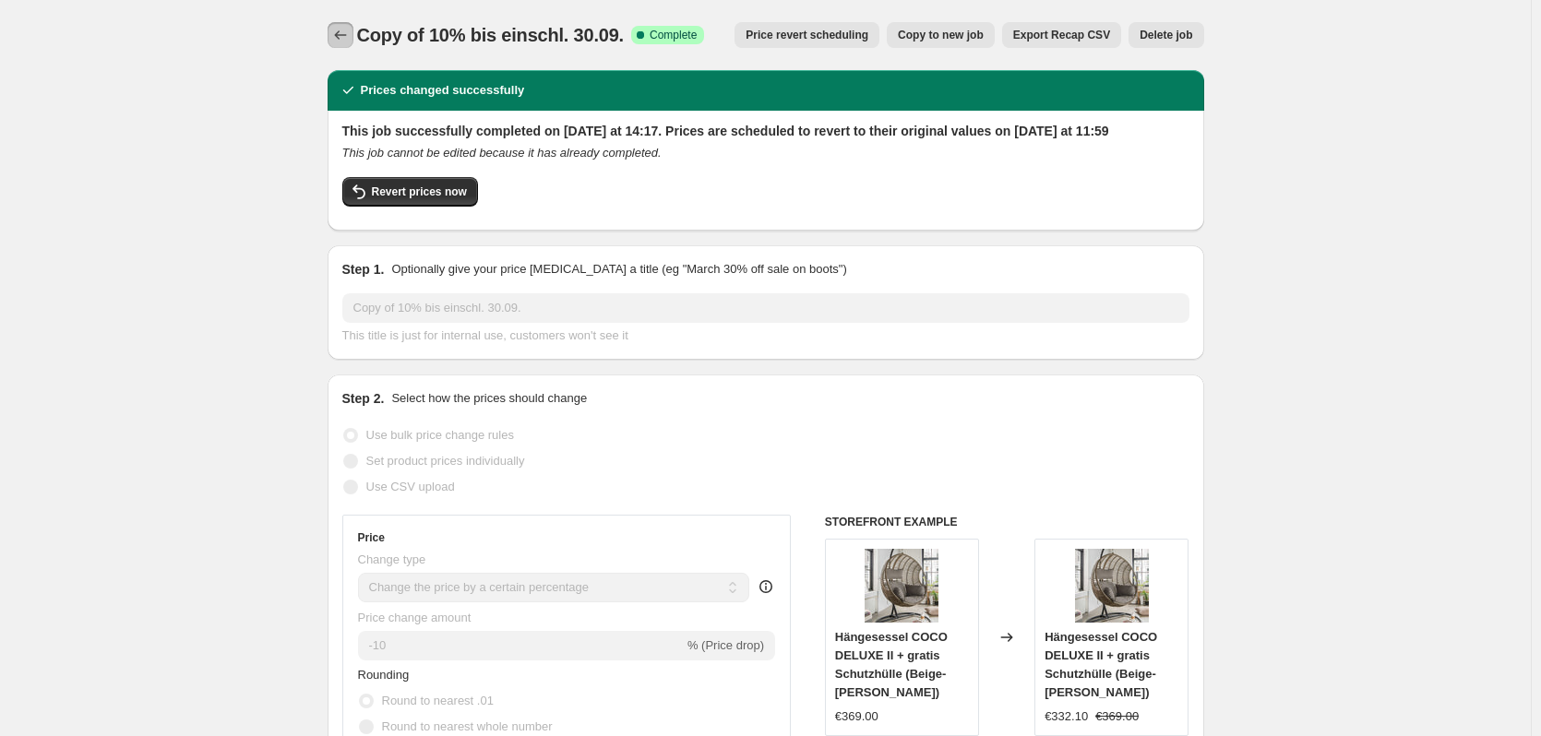
click at [340, 31] on icon "Price change jobs" at bounding box center [340, 35] width 18 height 18
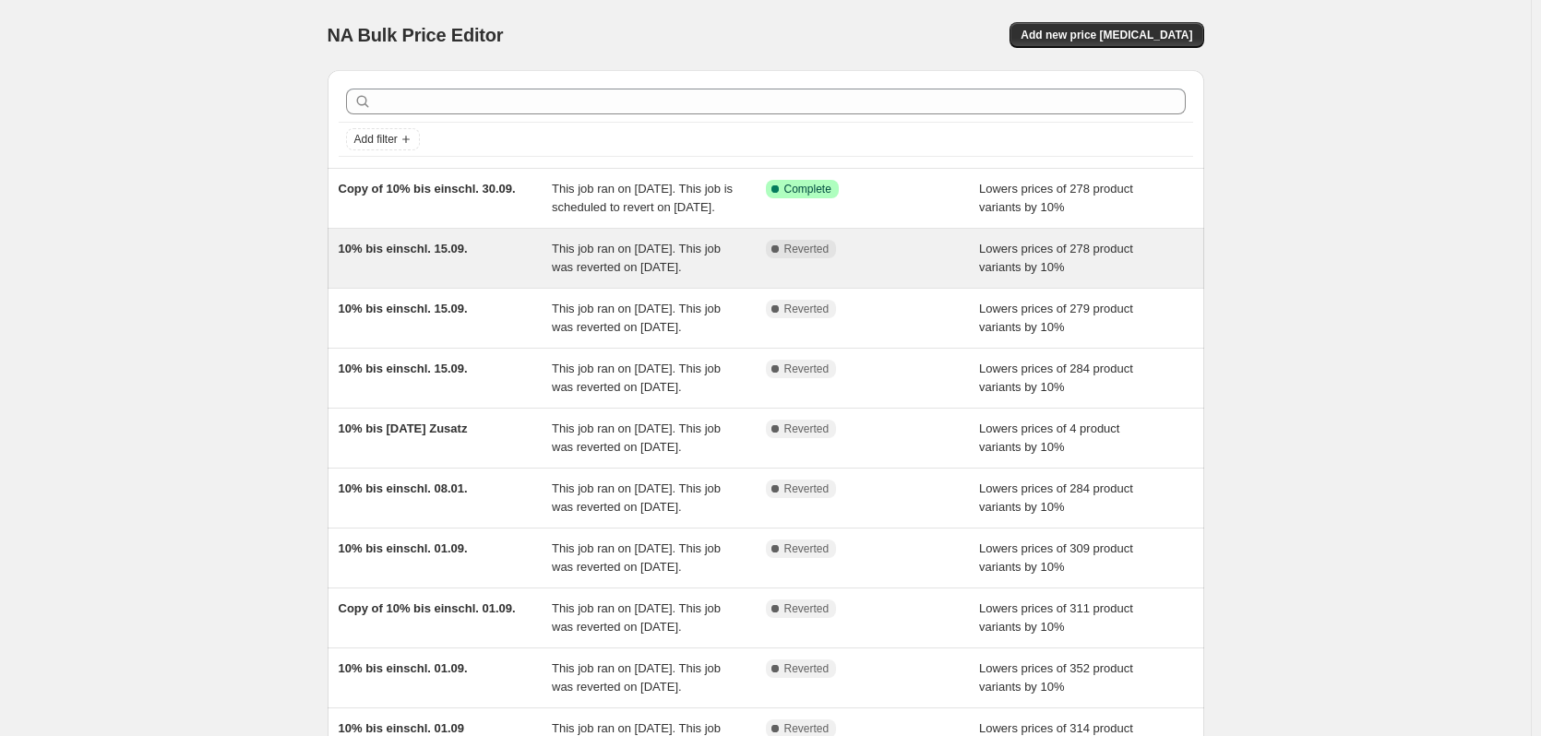
click at [556, 274] on span "This job ran on [DATE]. This job was reverted on [DATE]." at bounding box center [636, 258] width 169 height 32
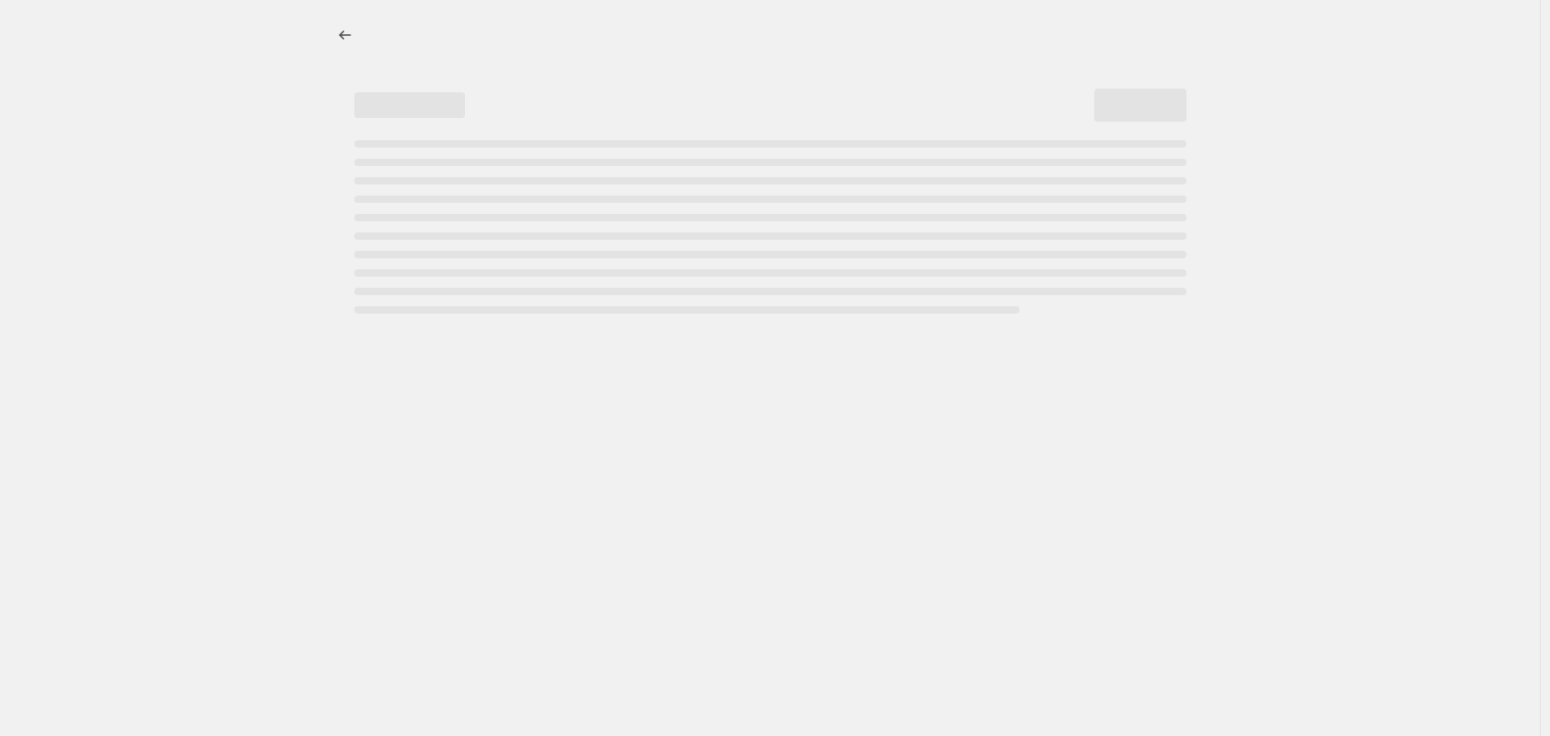
select select "percentage"
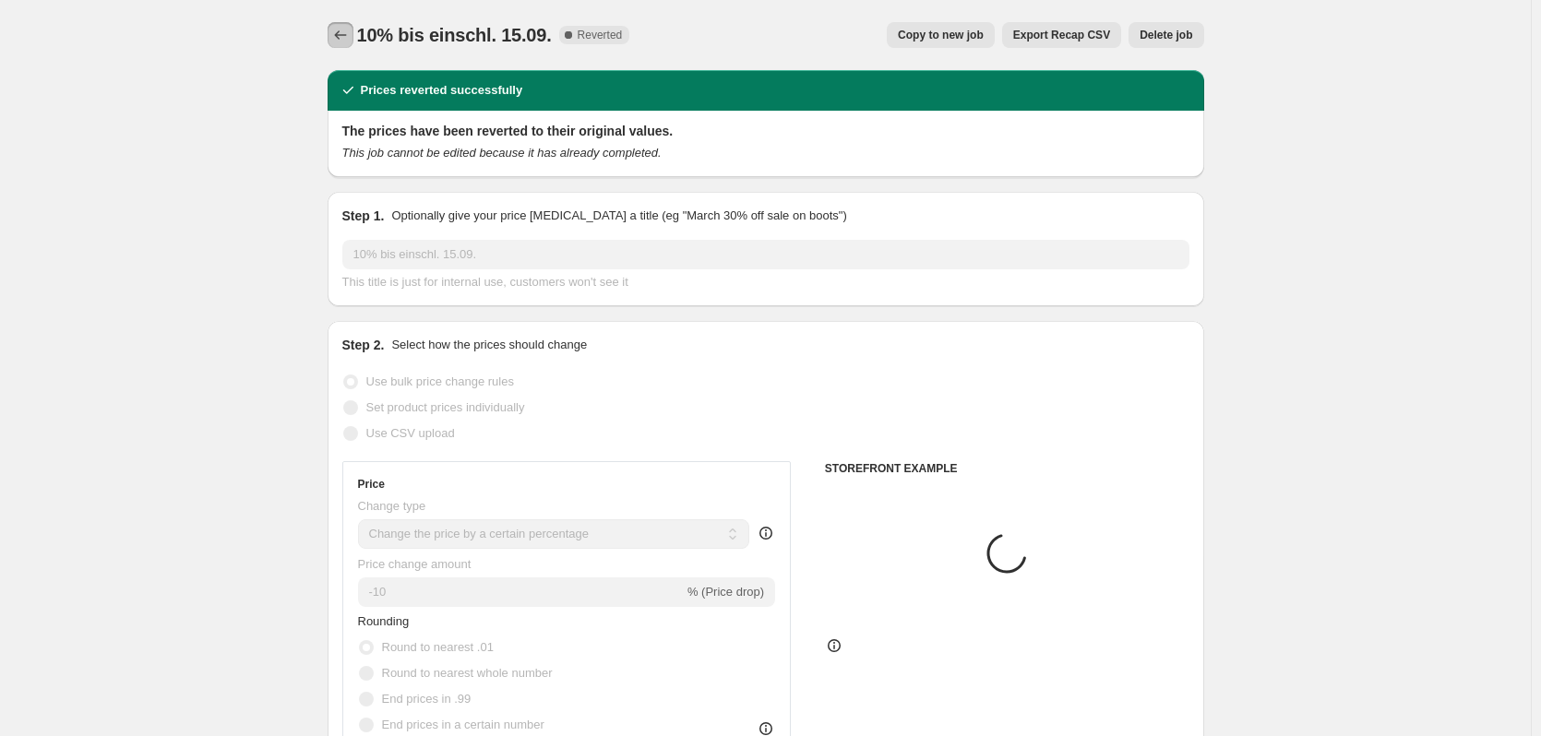
click at [353, 31] on button "Price change jobs" at bounding box center [341, 35] width 26 height 26
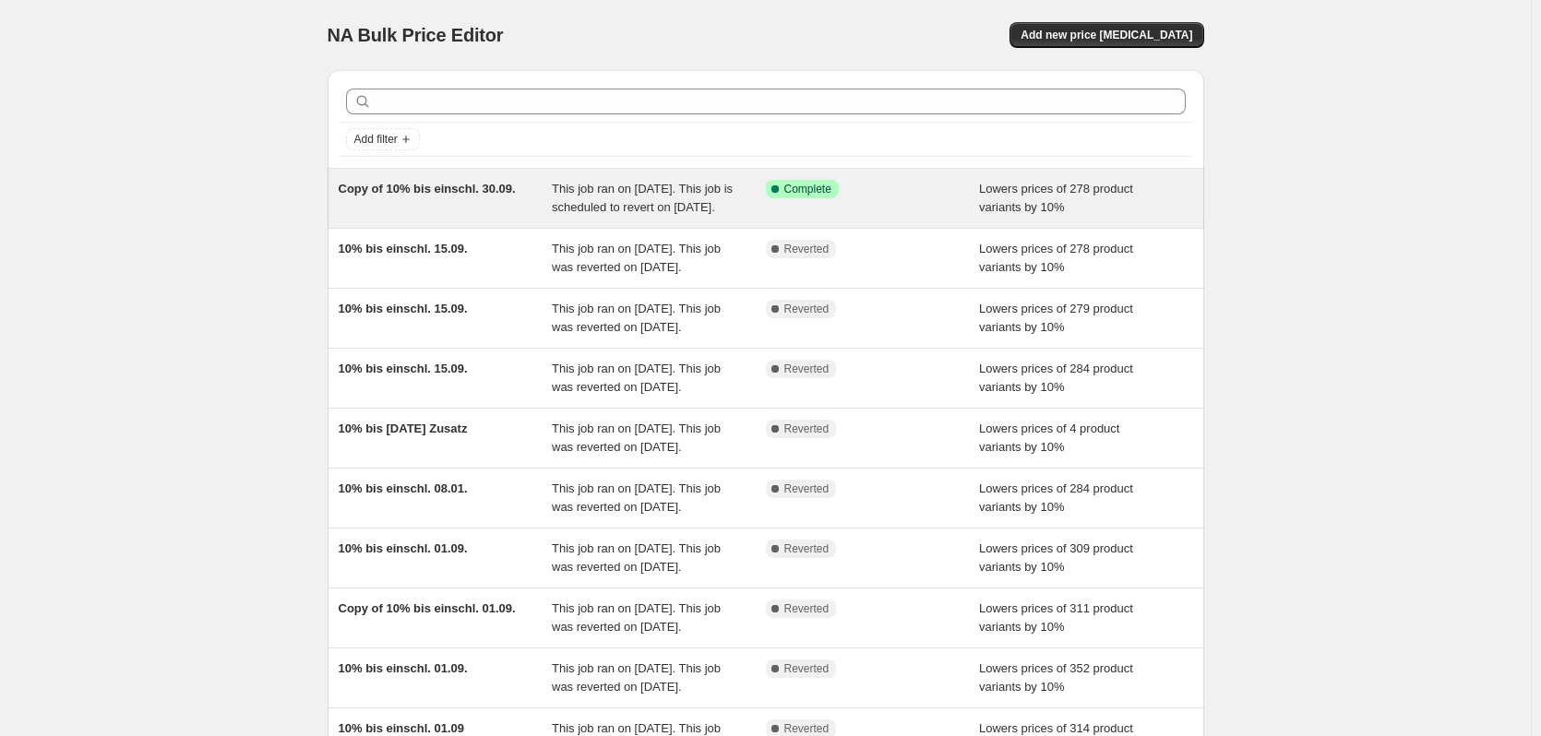
click at [613, 212] on span "This job ran on [DATE]. This job is scheduled to revert on [DATE]." at bounding box center [642, 198] width 181 height 32
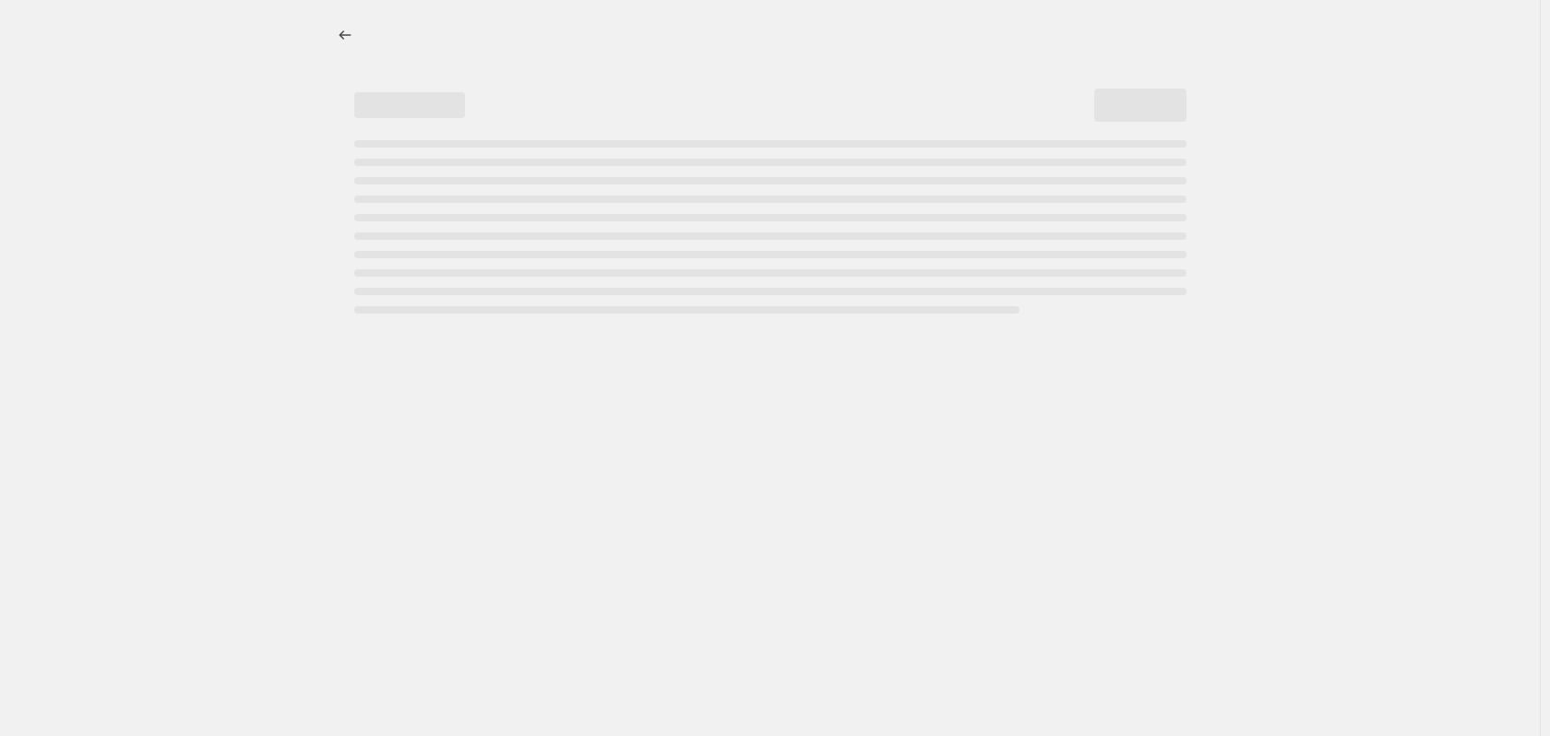
select select "percentage"
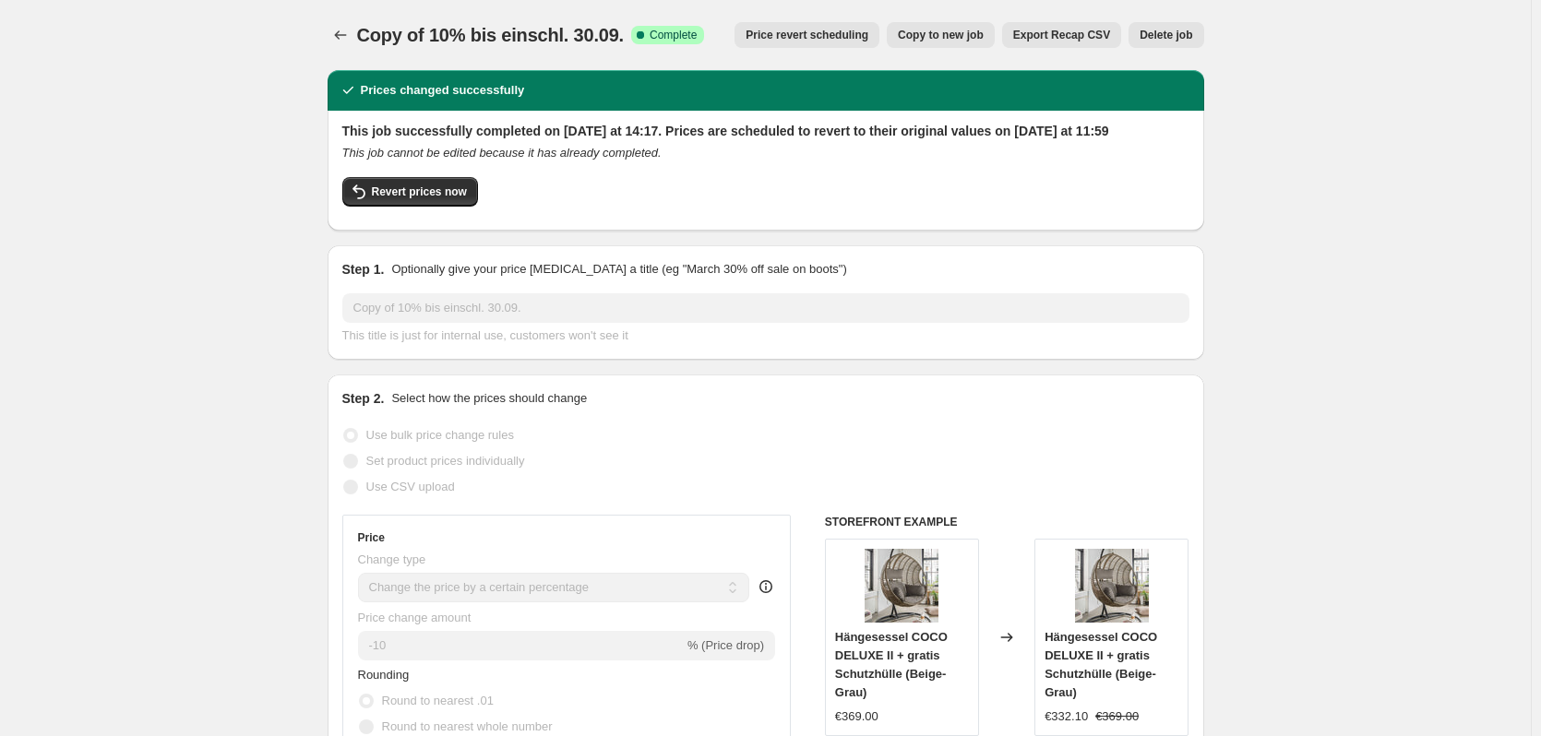
click at [815, 39] on span "Price revert scheduling" at bounding box center [807, 35] width 123 height 15
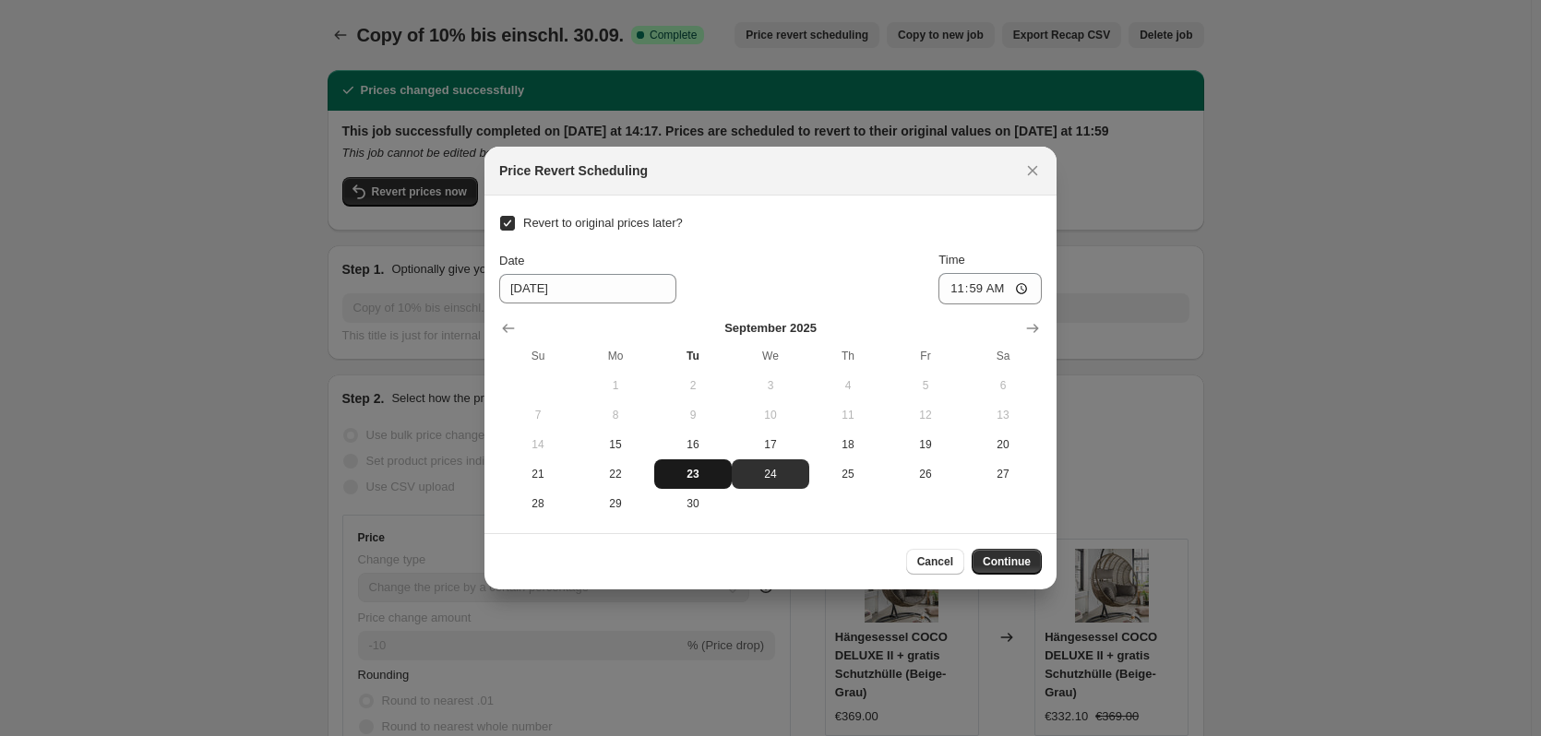
click at [696, 475] on span "23" at bounding box center [693, 474] width 63 height 15
type input "[DATE]"
click at [985, 285] on input "11:59" at bounding box center [989, 288] width 103 height 31
type input "12:01"
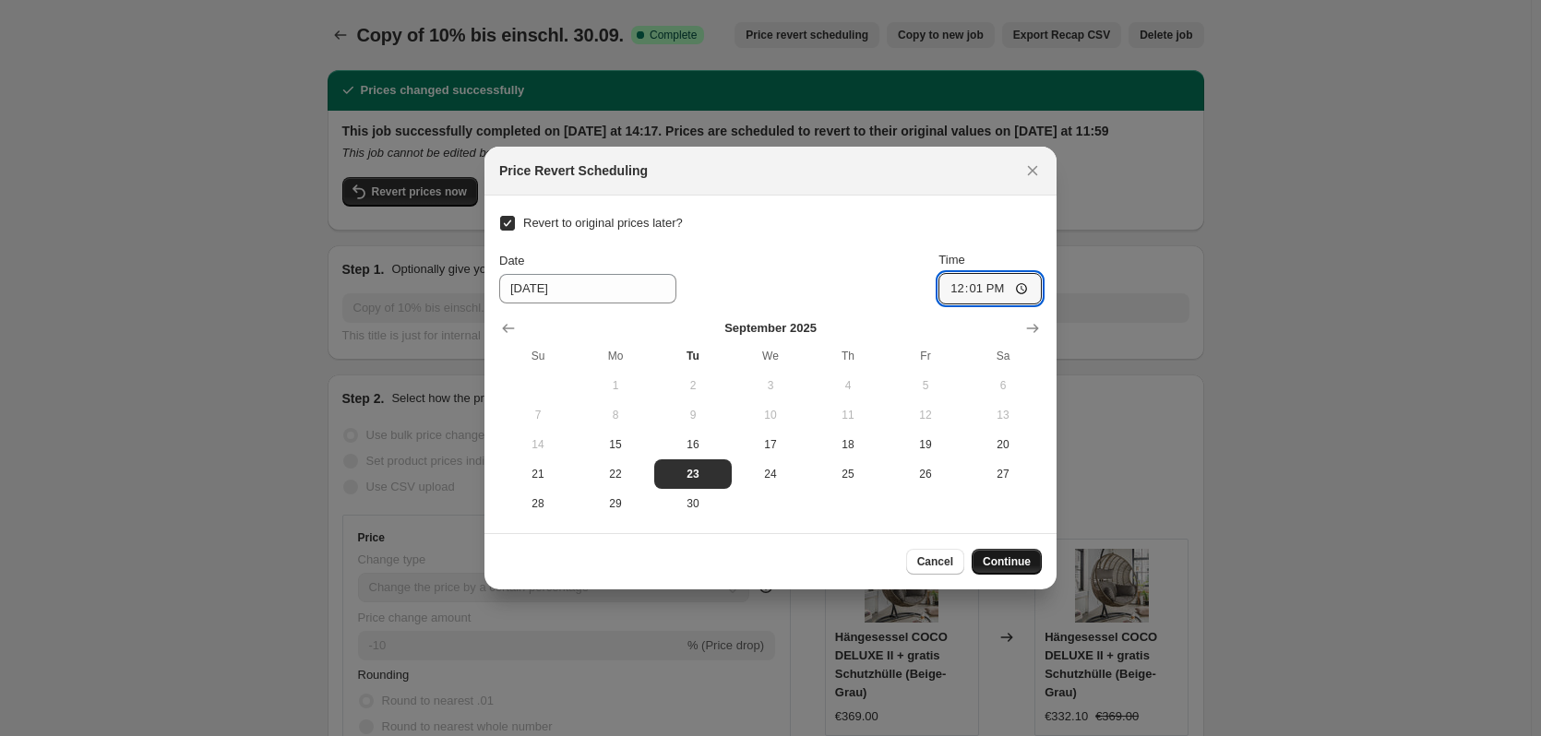
click at [1023, 560] on span "Continue" at bounding box center [1007, 562] width 48 height 15
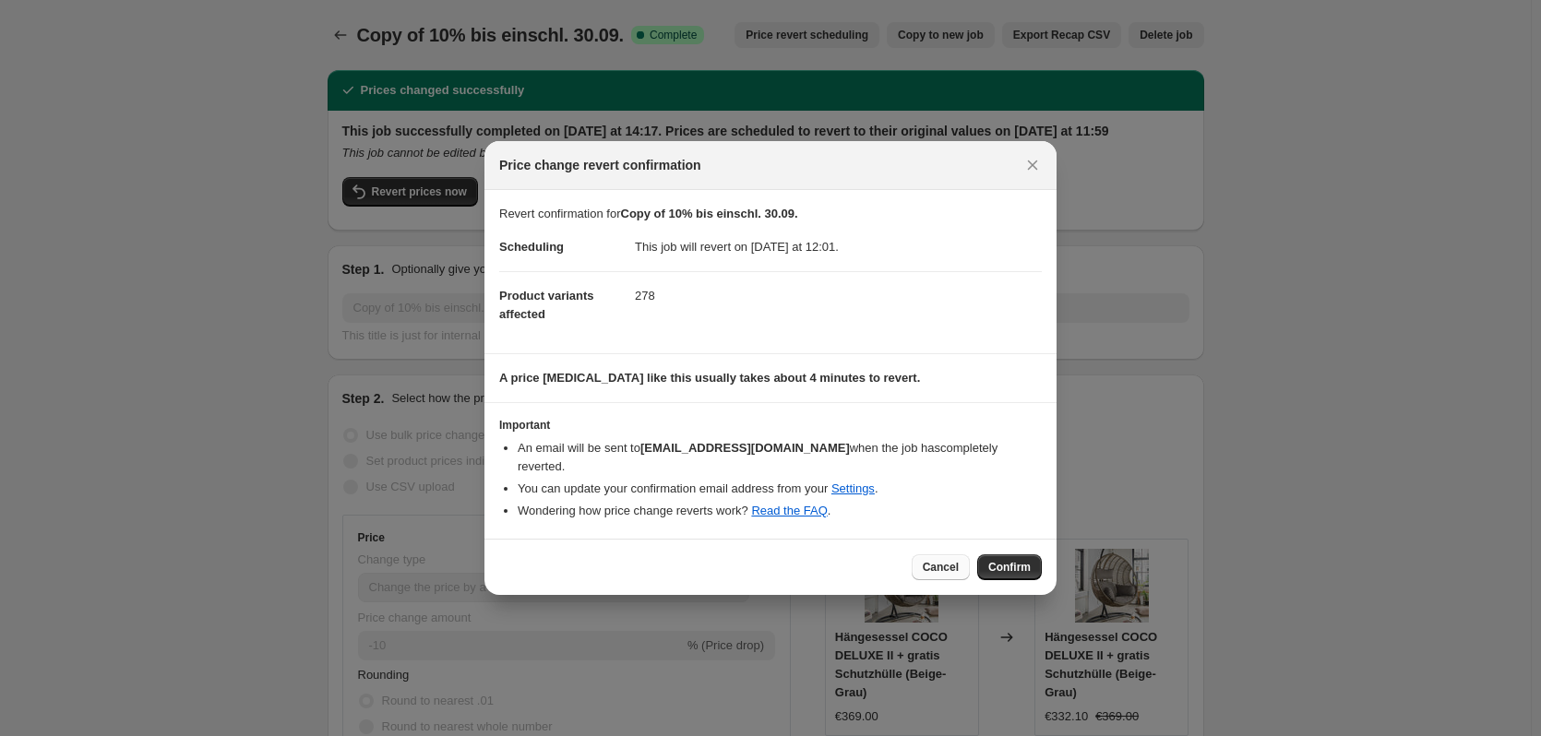
click at [933, 560] on span "Cancel" at bounding box center [941, 567] width 36 height 15
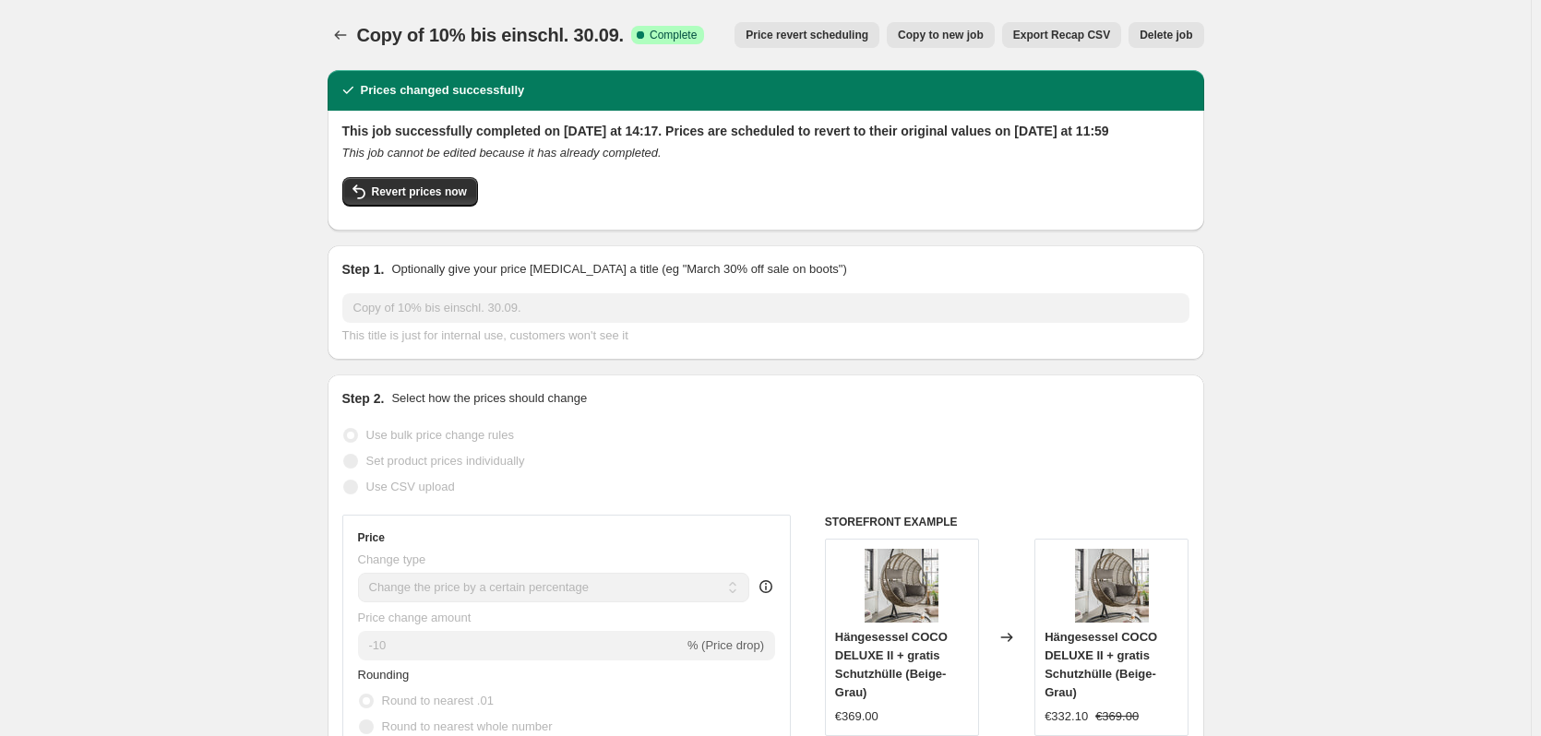
click at [840, 35] on span "Price revert scheduling" at bounding box center [807, 35] width 123 height 15
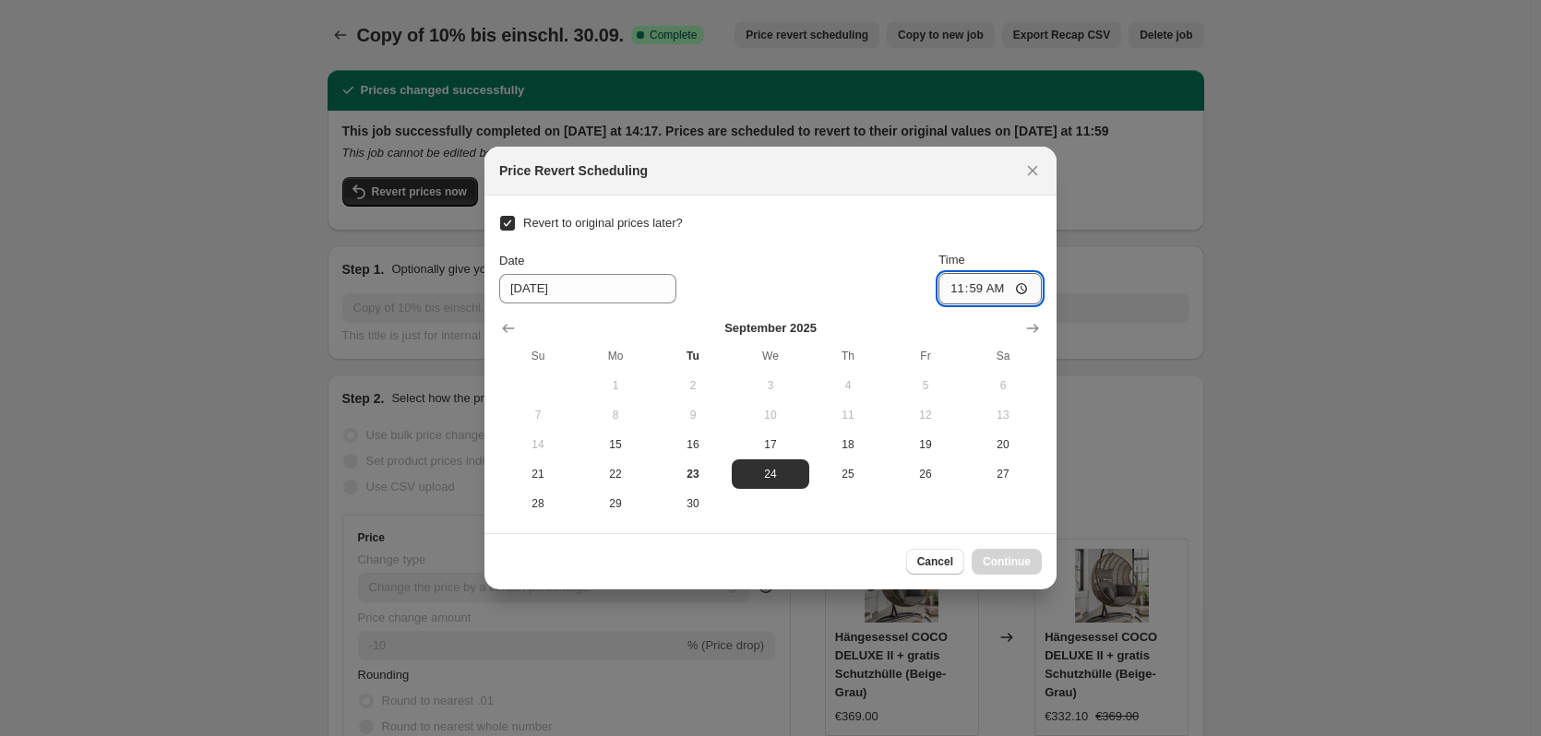
click at [997, 288] on input "11:59" at bounding box center [989, 288] width 103 height 31
click at [706, 486] on button "23" at bounding box center [693, 475] width 78 height 30
type input "[DATE]"
click at [1001, 277] on input "11:59" at bounding box center [989, 288] width 103 height 31
type input "12:01"
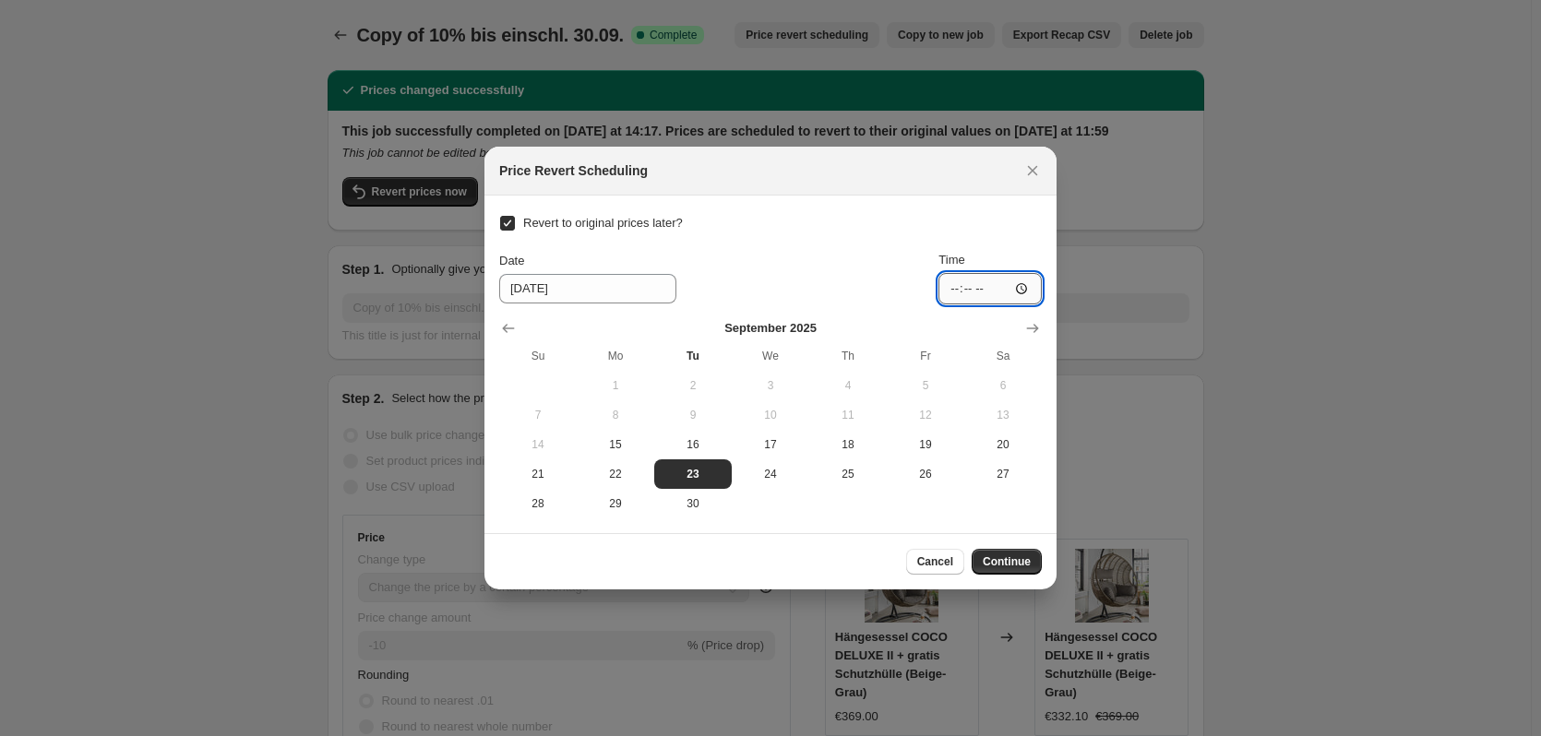
type input "12:02"
click at [1000, 562] on span "Continue" at bounding box center [1007, 562] width 48 height 15
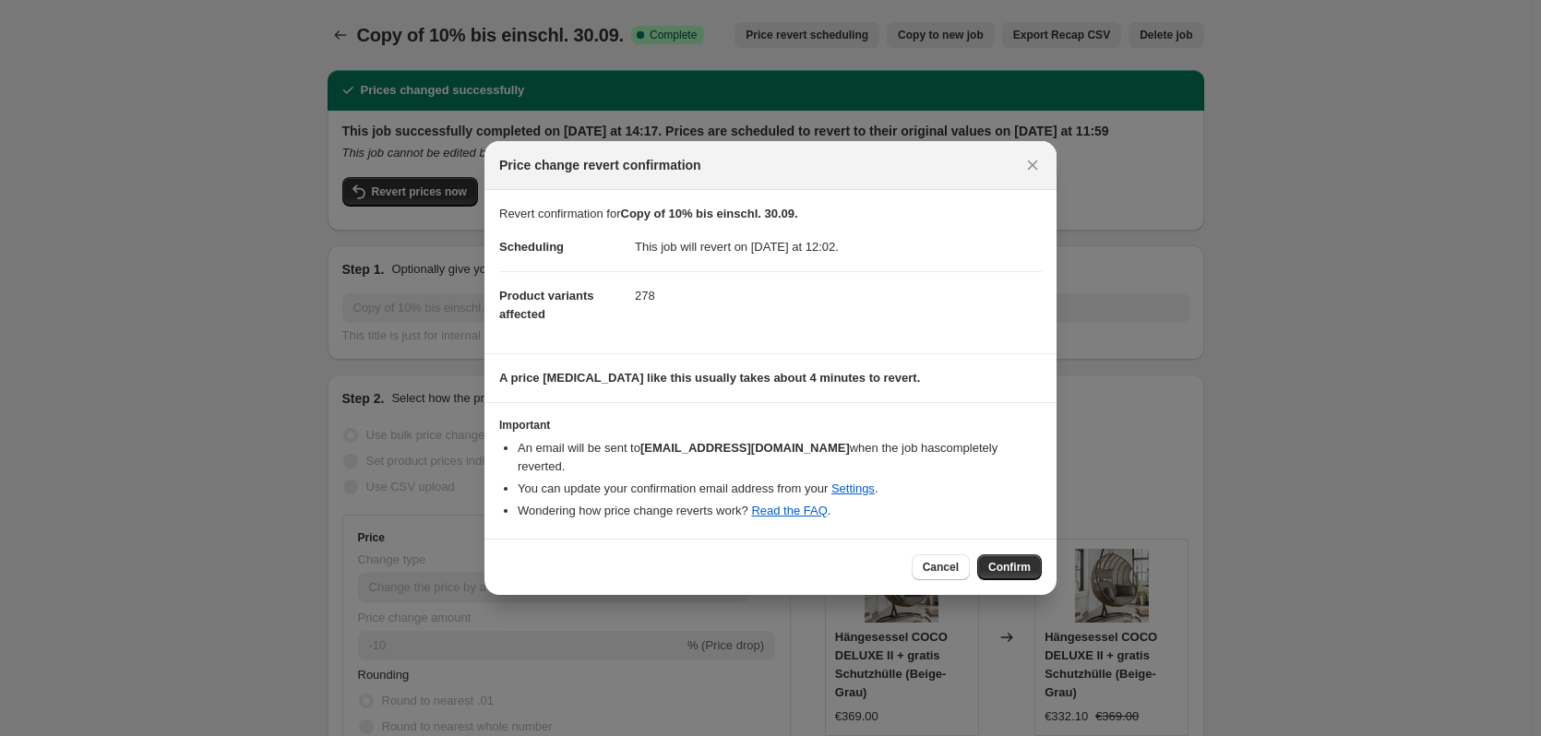
click at [1006, 560] on span "Confirm" at bounding box center [1009, 567] width 42 height 15
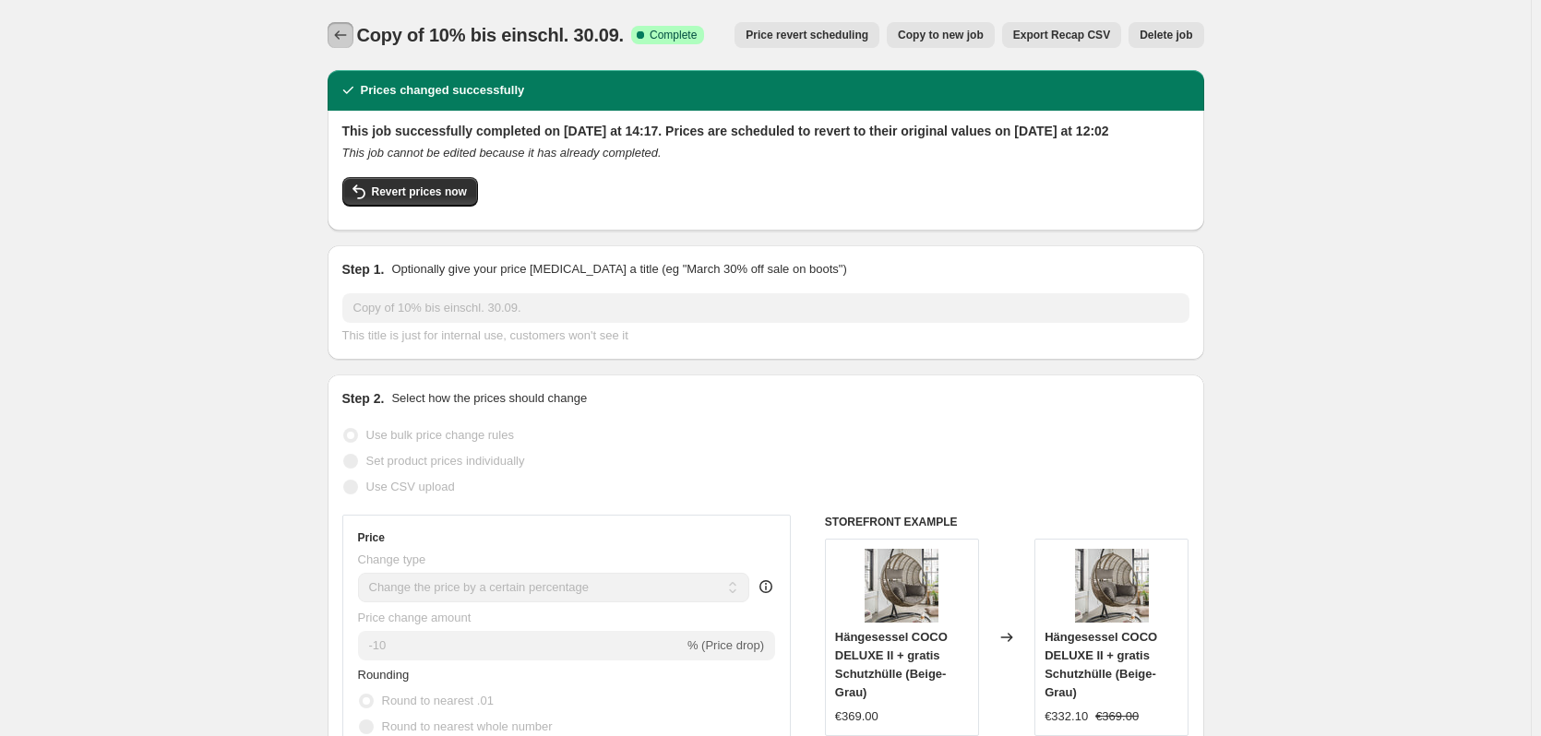
click at [350, 28] on icon "Price change jobs" at bounding box center [340, 35] width 18 height 18
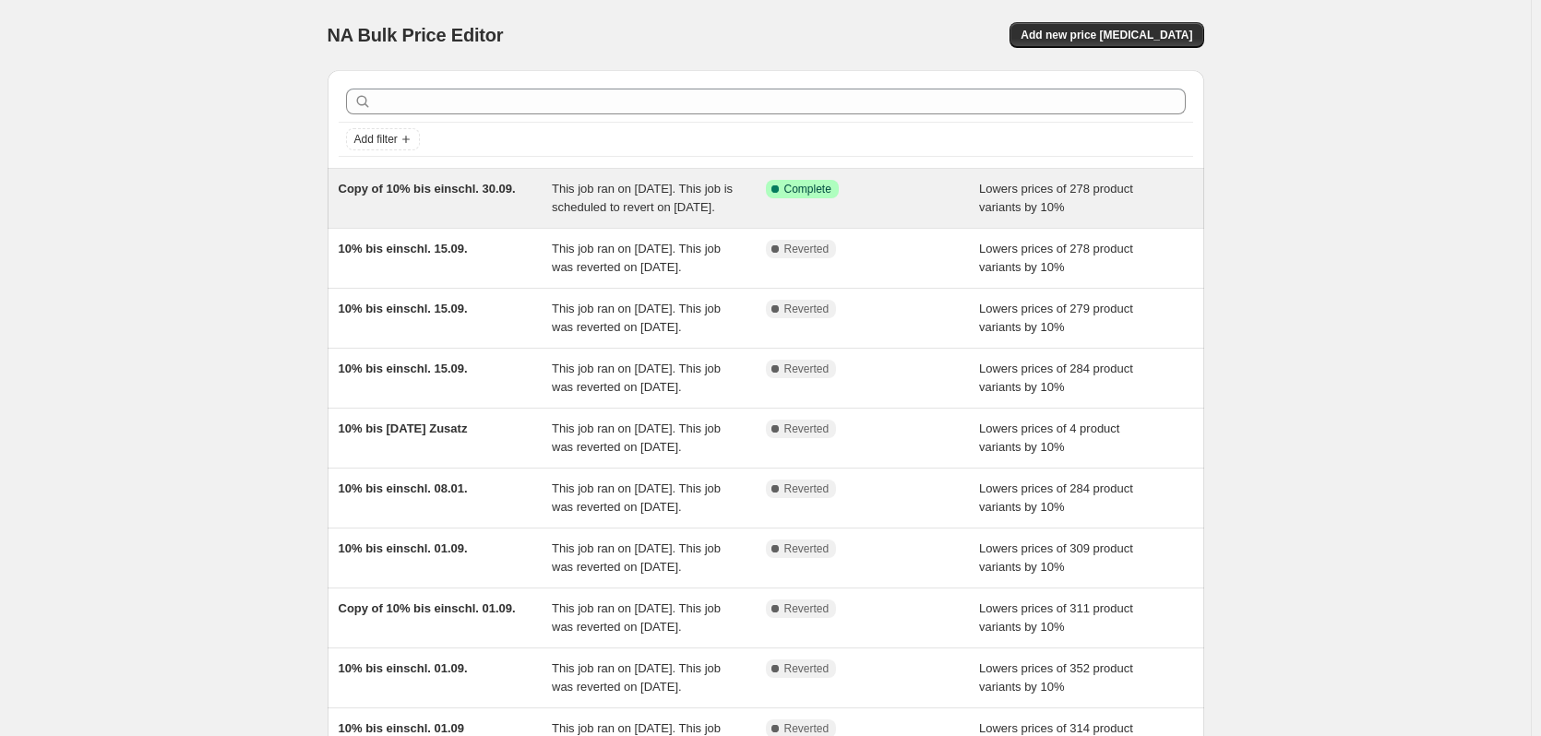
click at [641, 214] on span "This job ran on 15. September 2025. This job is scheduled to revert on 23. Sept…" at bounding box center [642, 198] width 181 height 32
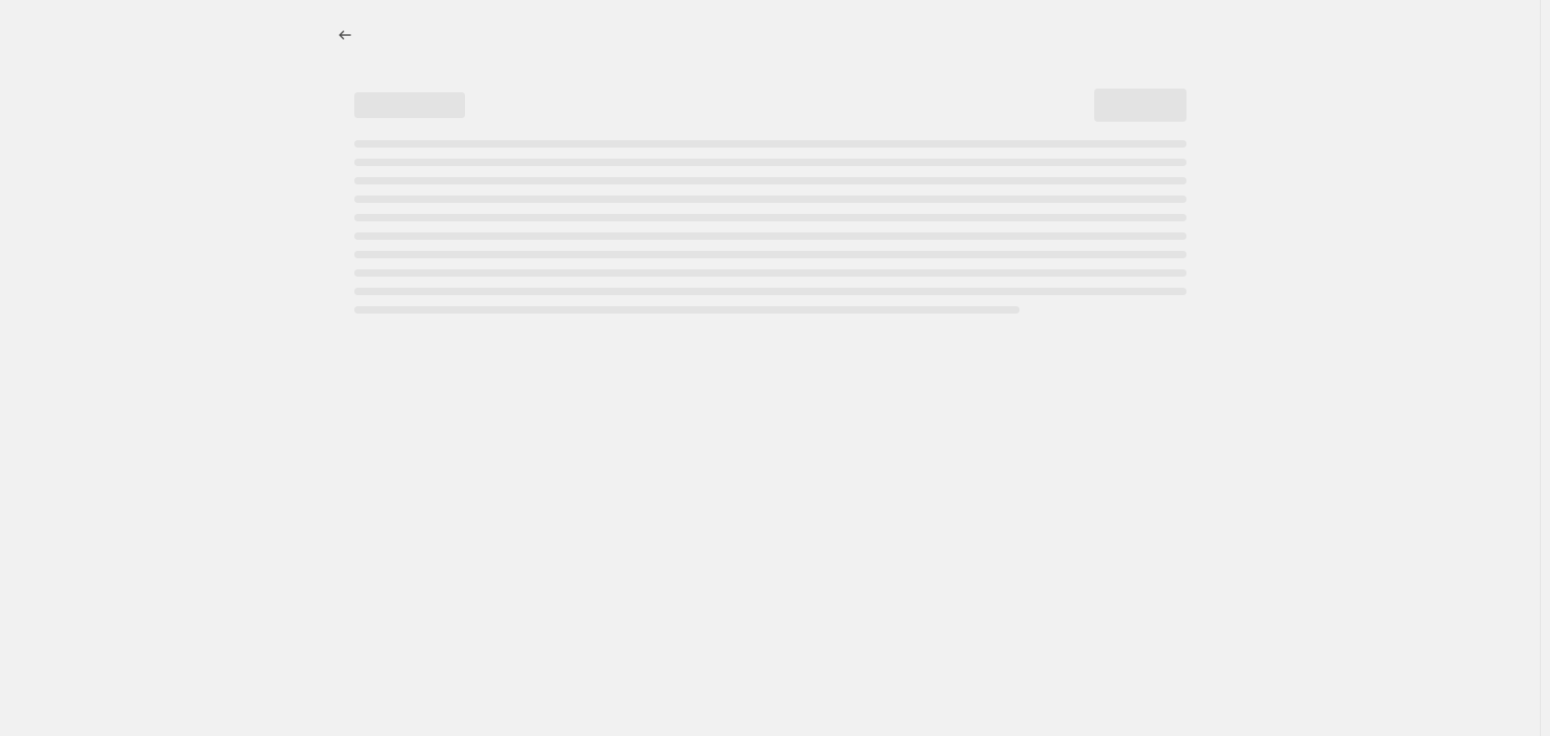
select select "percentage"
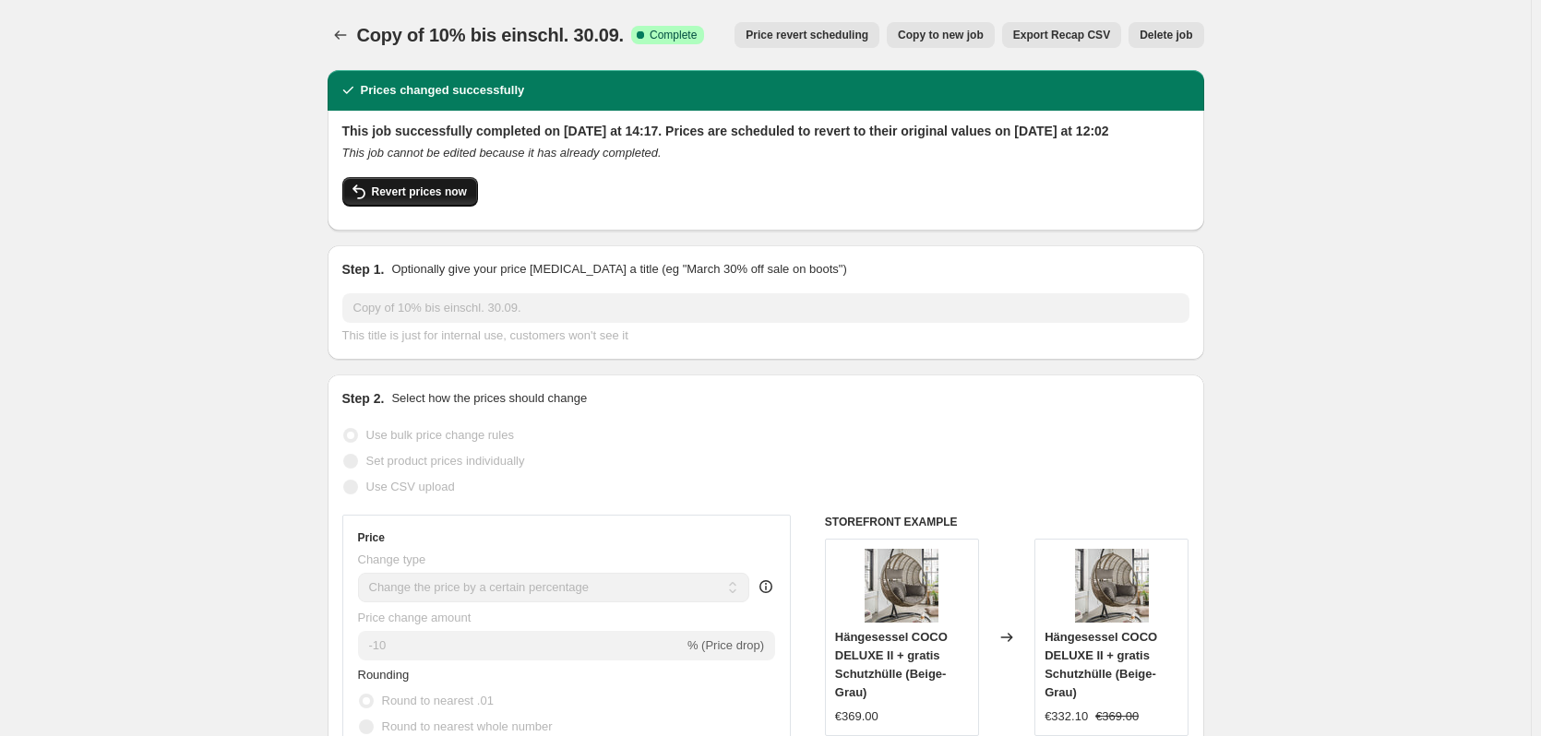
click at [395, 199] on span "Revert prices now" at bounding box center [419, 192] width 95 height 15
checkbox input "false"
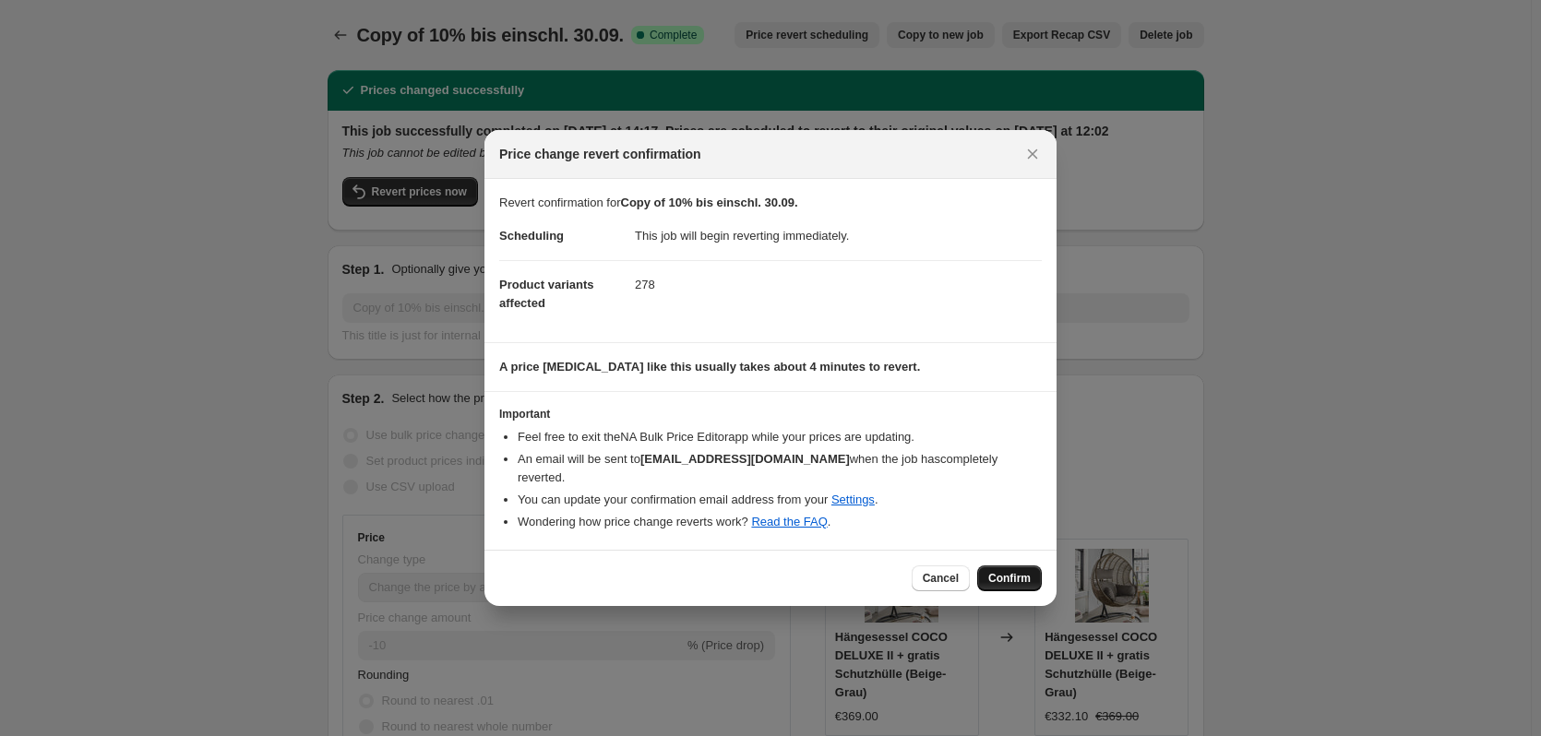
click at [1021, 571] on span "Confirm" at bounding box center [1009, 578] width 42 height 15
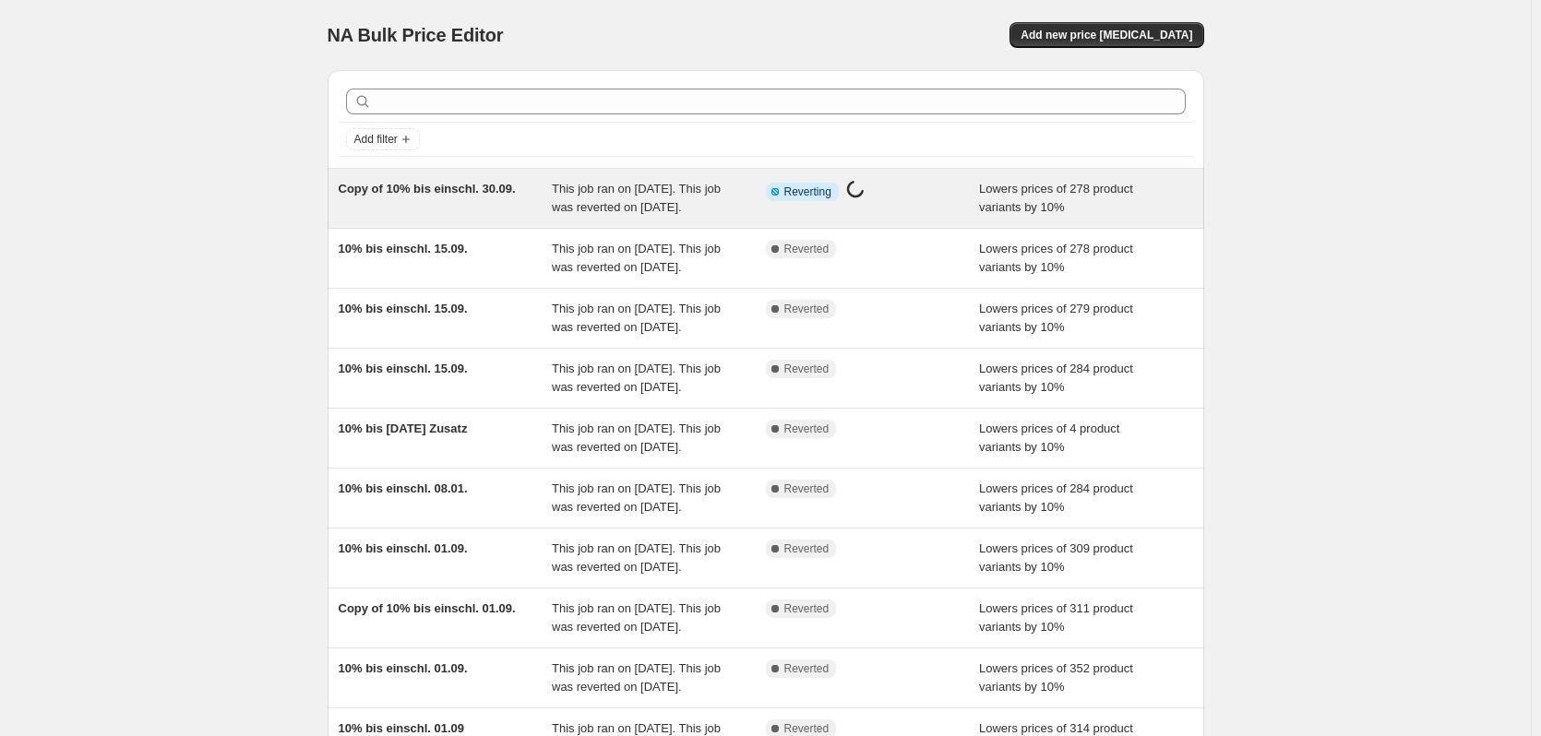
click at [629, 170] on div "Copy of 10% bis einschl. 30.09. This job ran on 15. September 2025. This job wa…" at bounding box center [766, 198] width 877 height 59
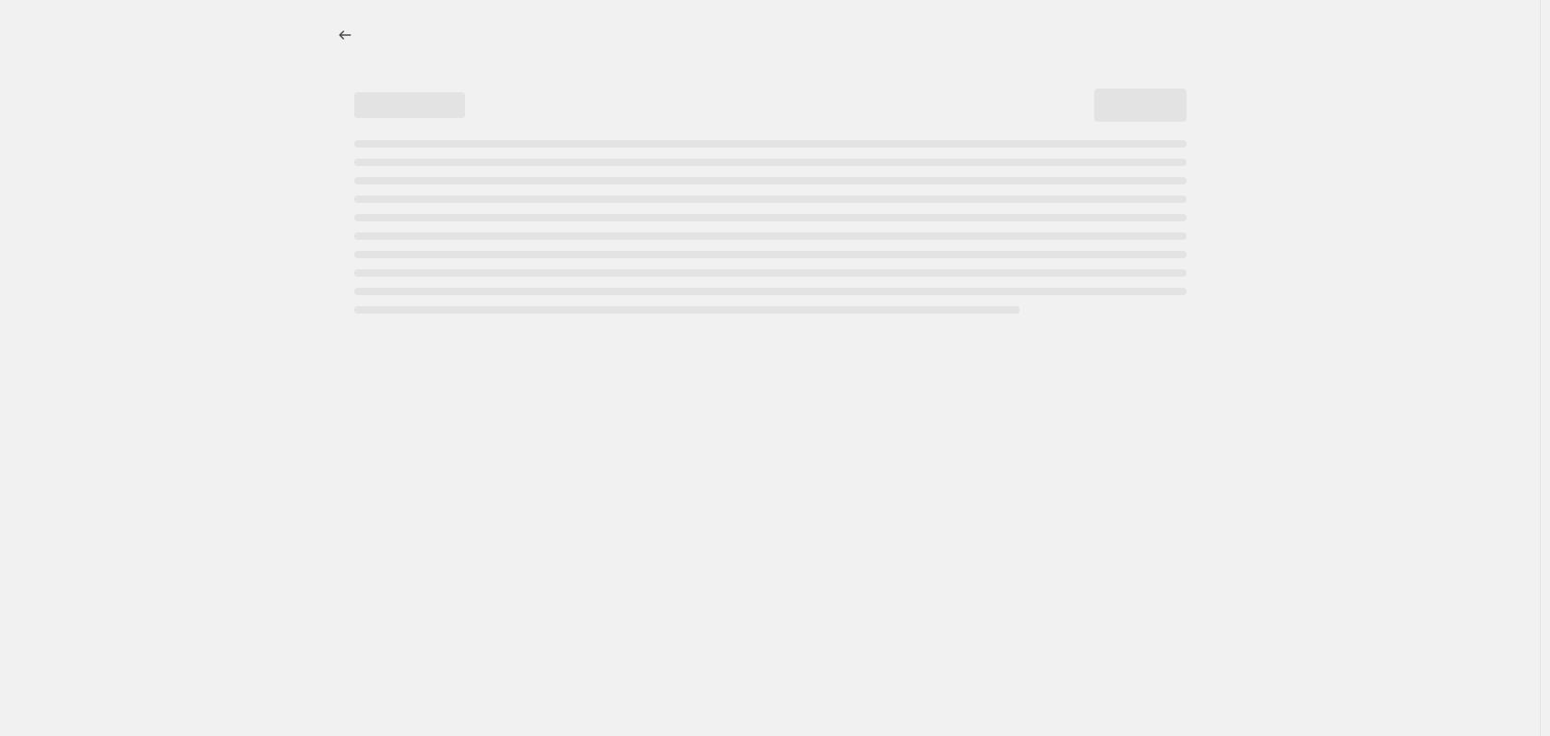
select select "percentage"
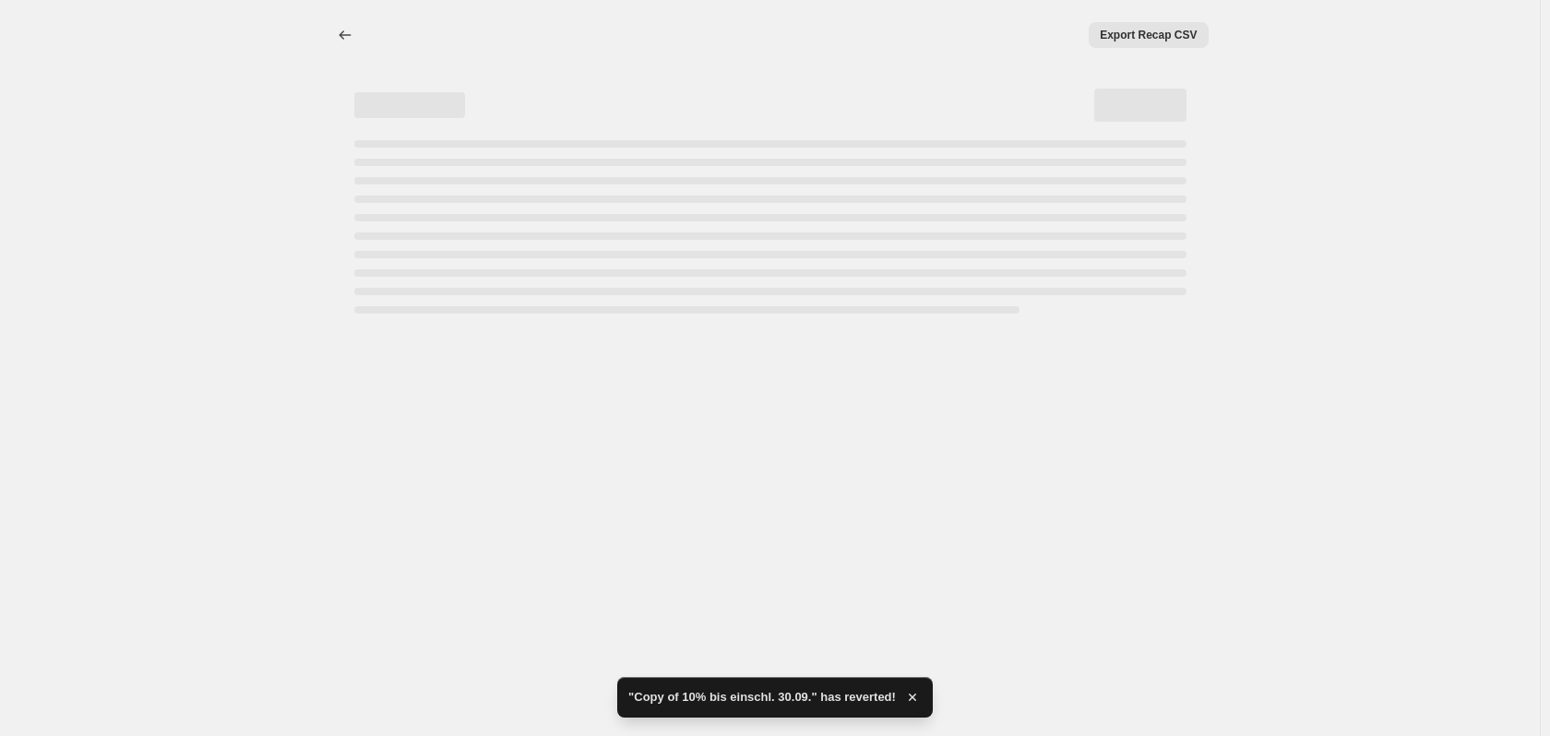
select select "percentage"
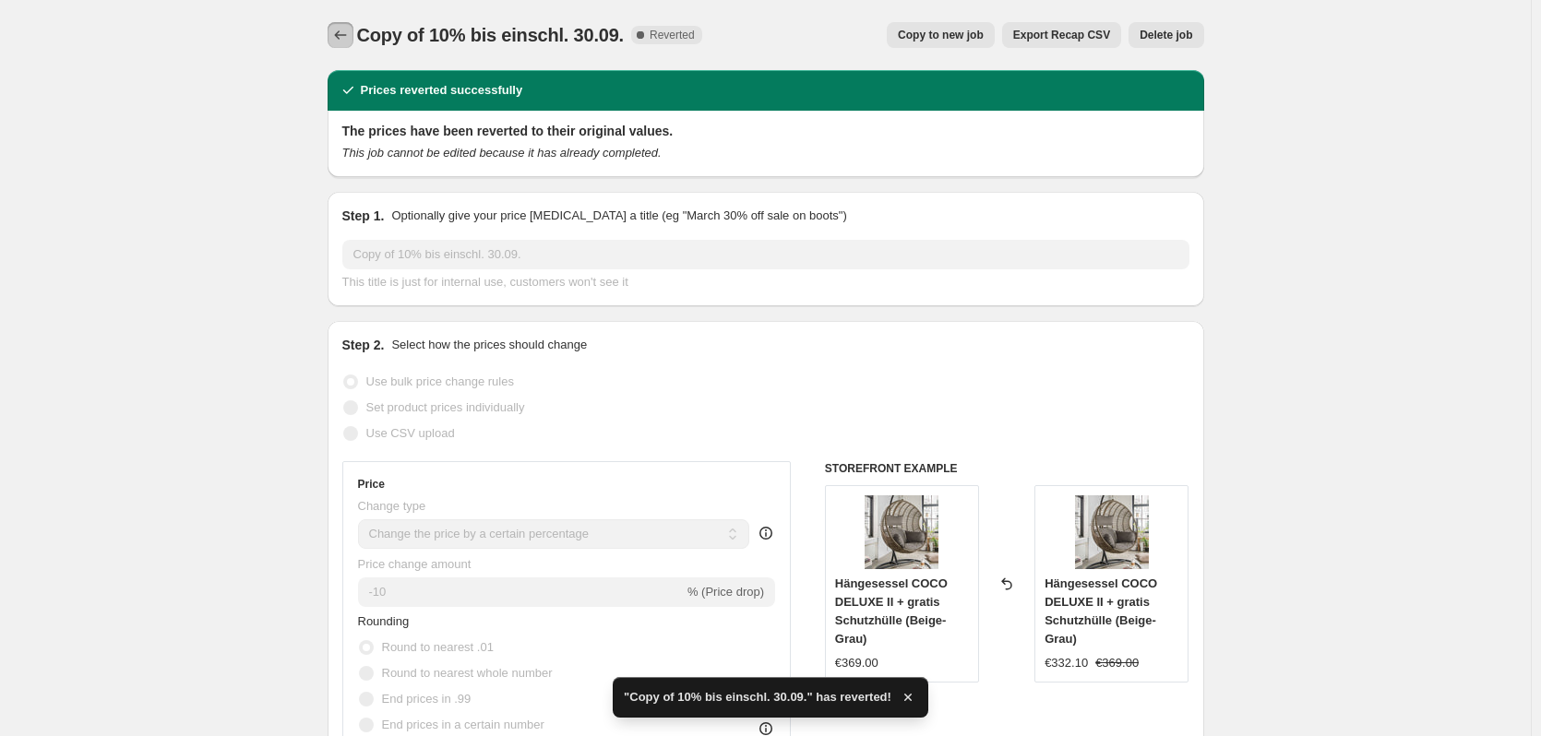
click at [343, 40] on icon "Price change jobs" at bounding box center [340, 35] width 18 height 18
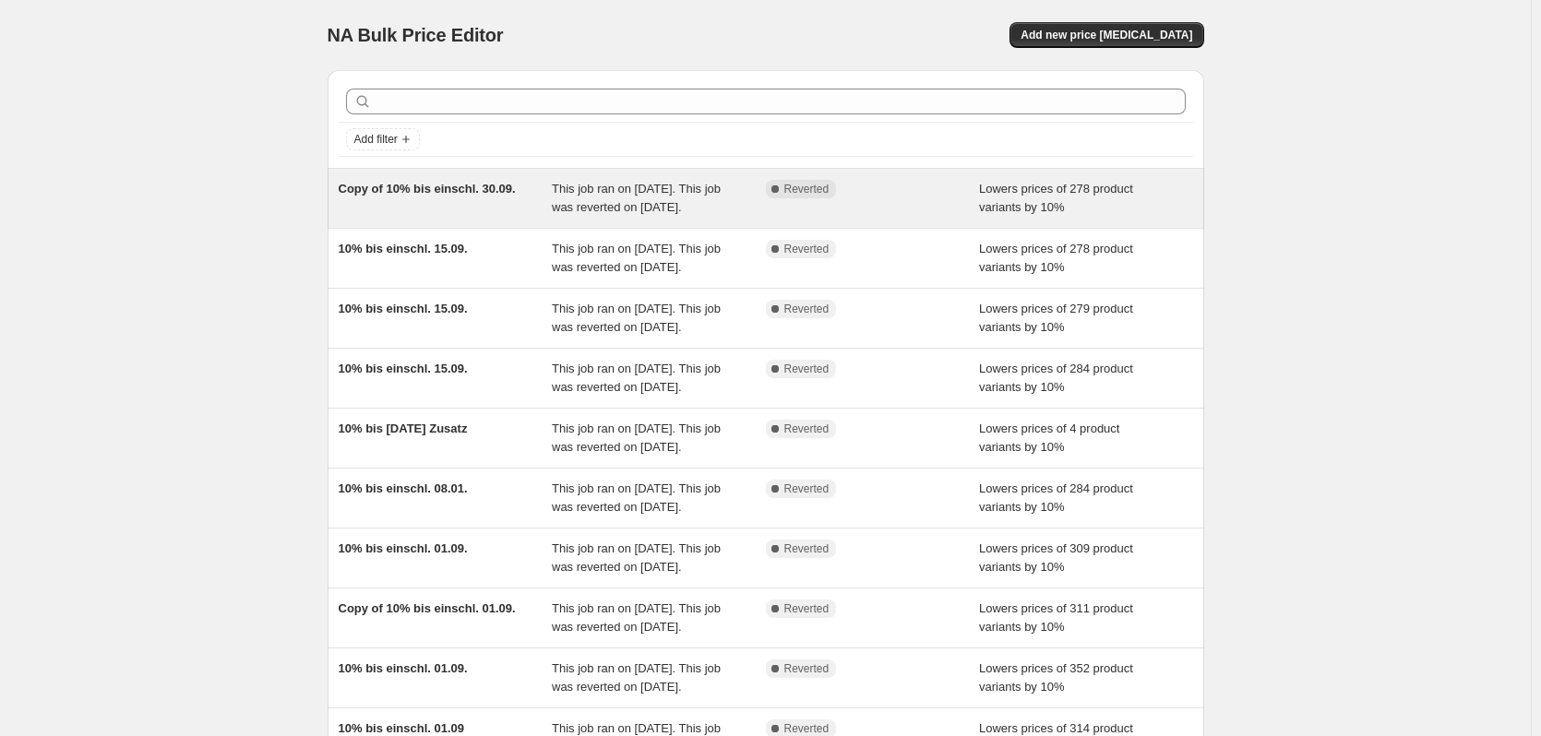
click at [429, 202] on div "Copy of 10% bis einschl. 30.09." at bounding box center [446, 198] width 214 height 37
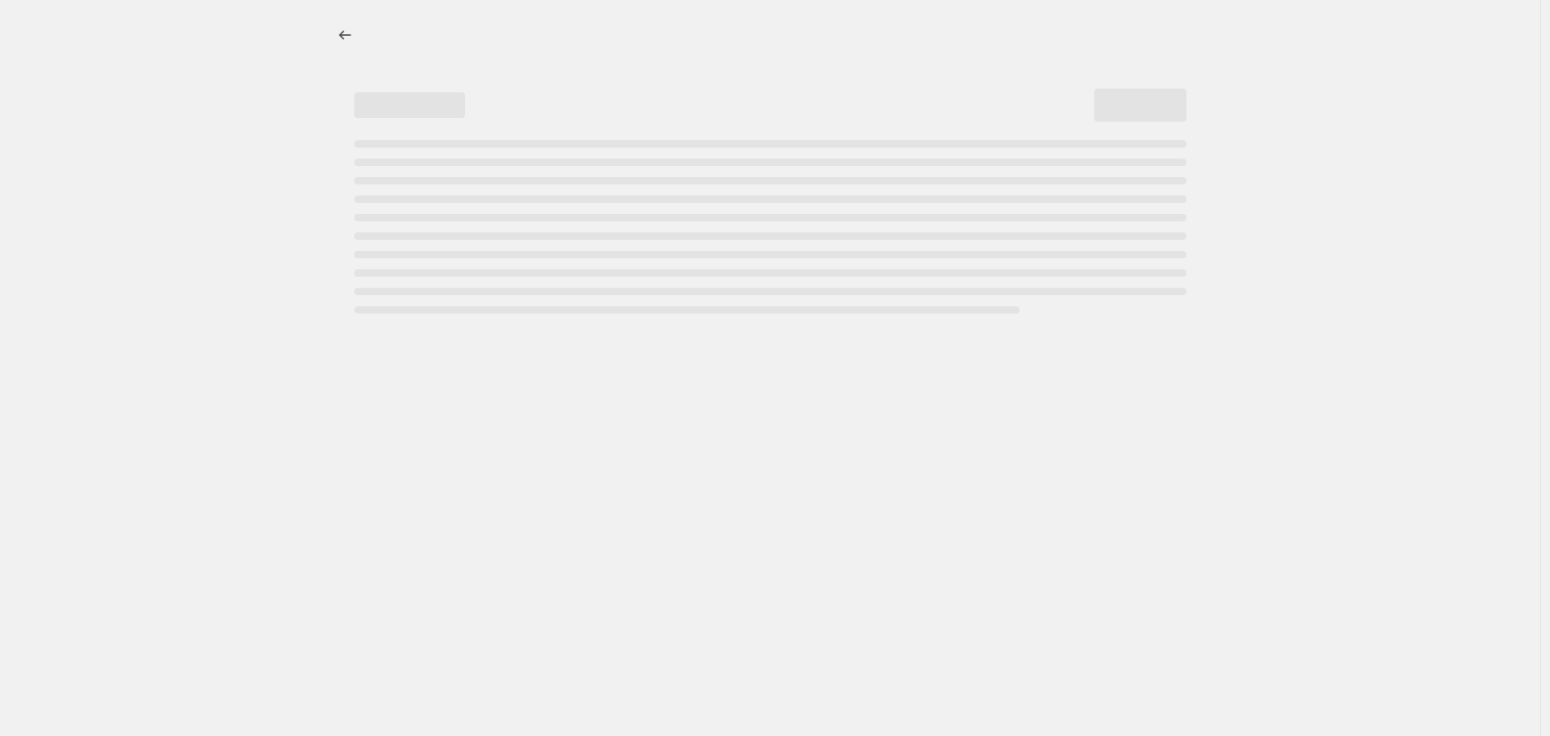
select select "percentage"
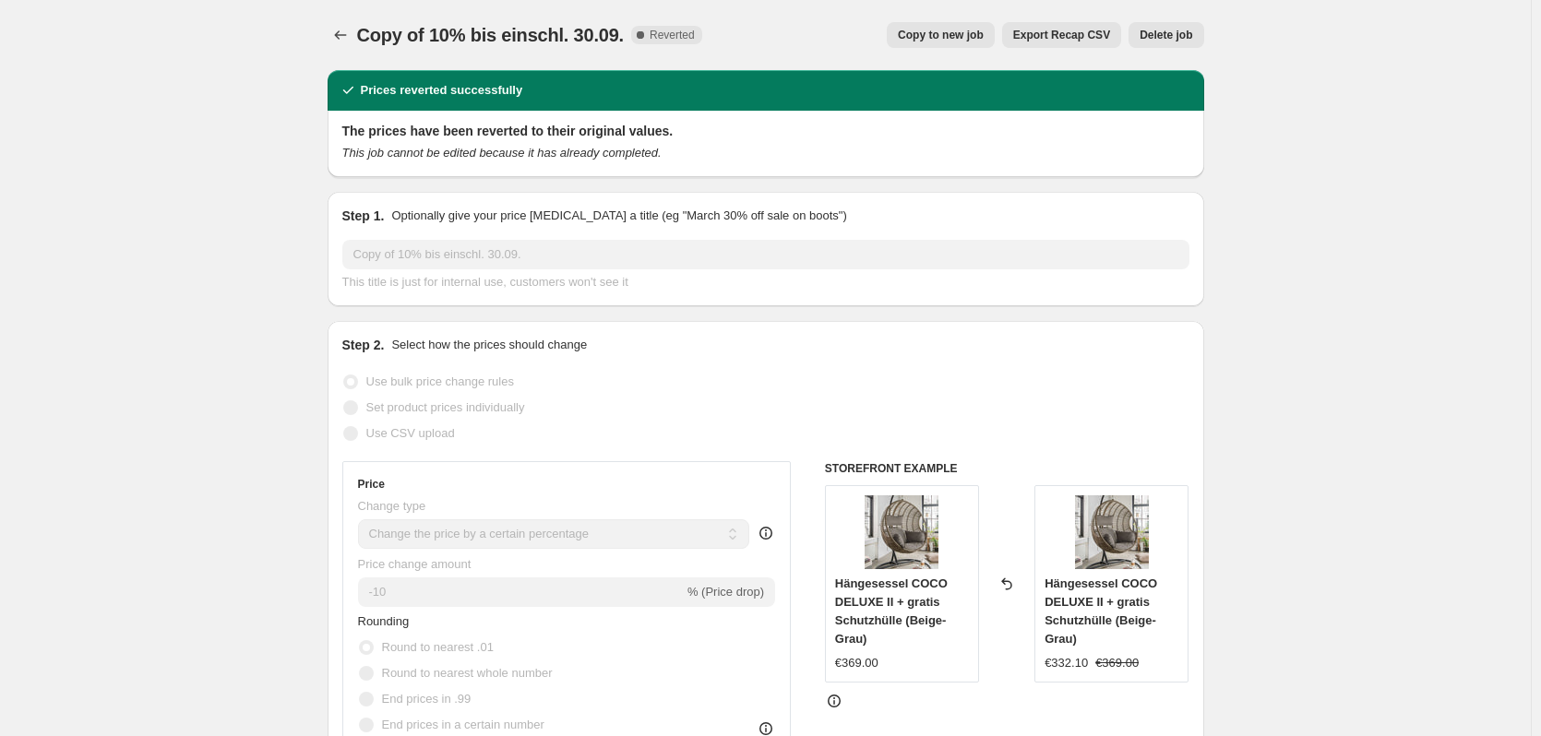
click at [928, 39] on span "Copy to new job" at bounding box center [941, 35] width 86 height 15
select select "percentage"
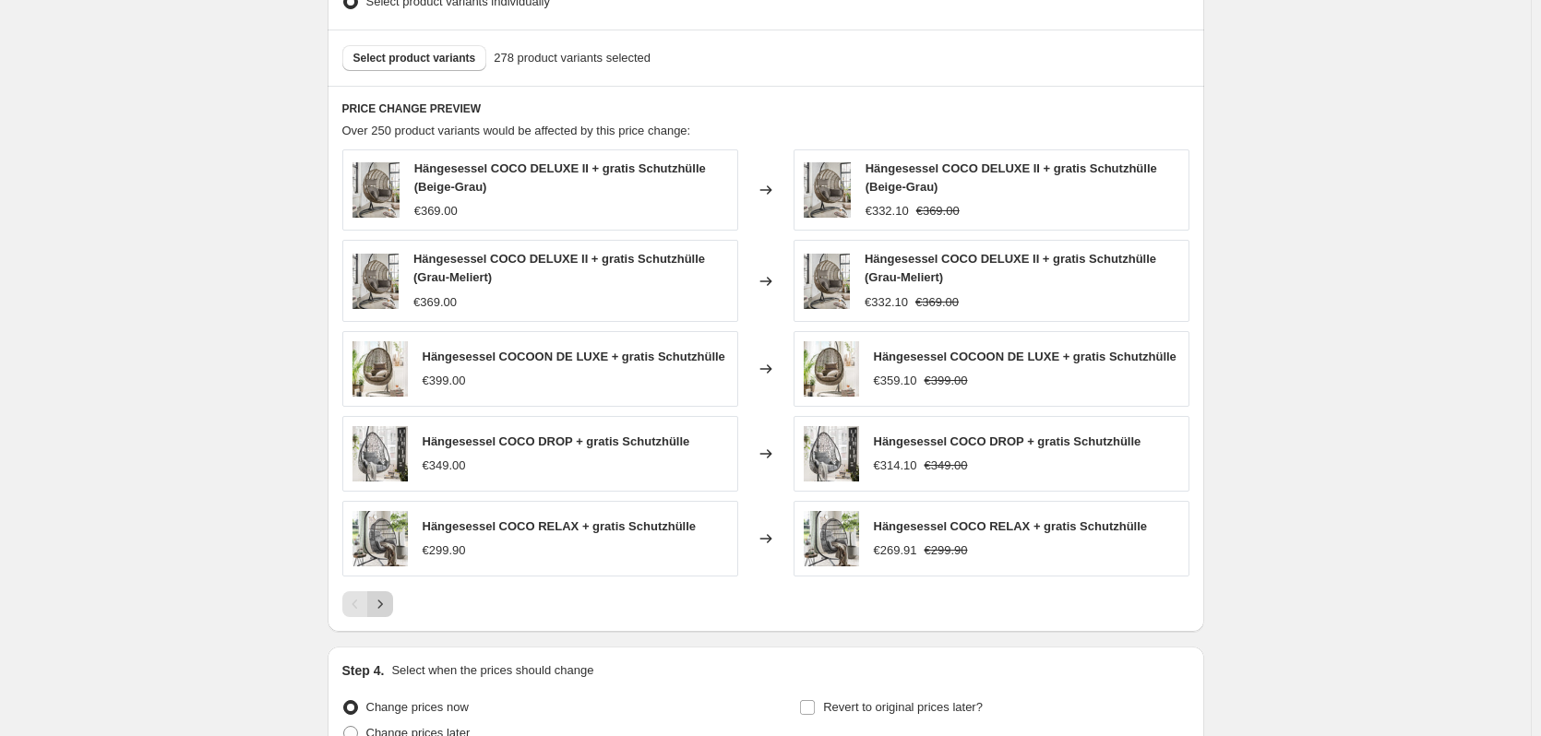
scroll to position [931, 0]
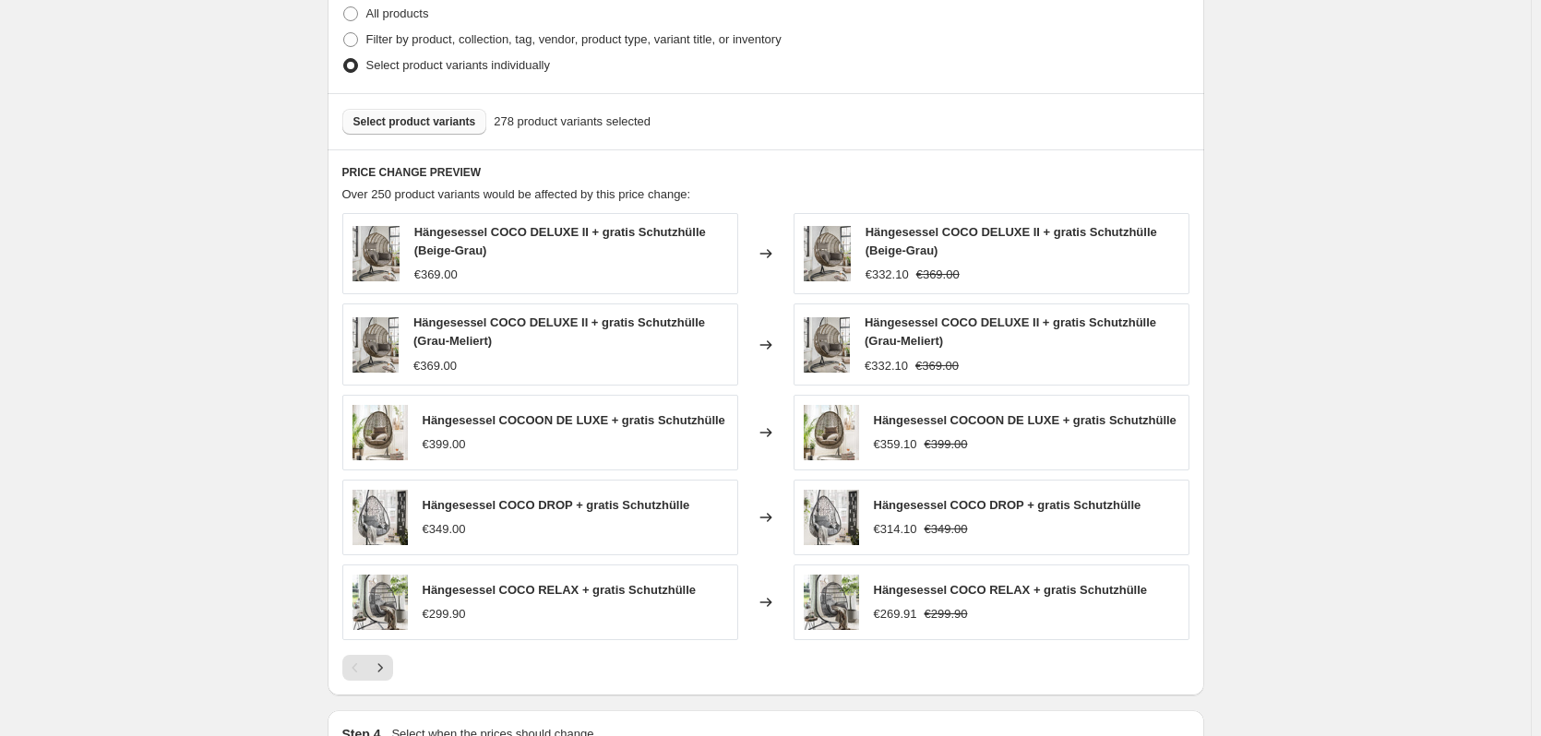
click at [388, 122] on span "Select product variants" at bounding box center [414, 121] width 123 height 15
click at [427, 113] on button "Select product variants" at bounding box center [414, 122] width 145 height 26
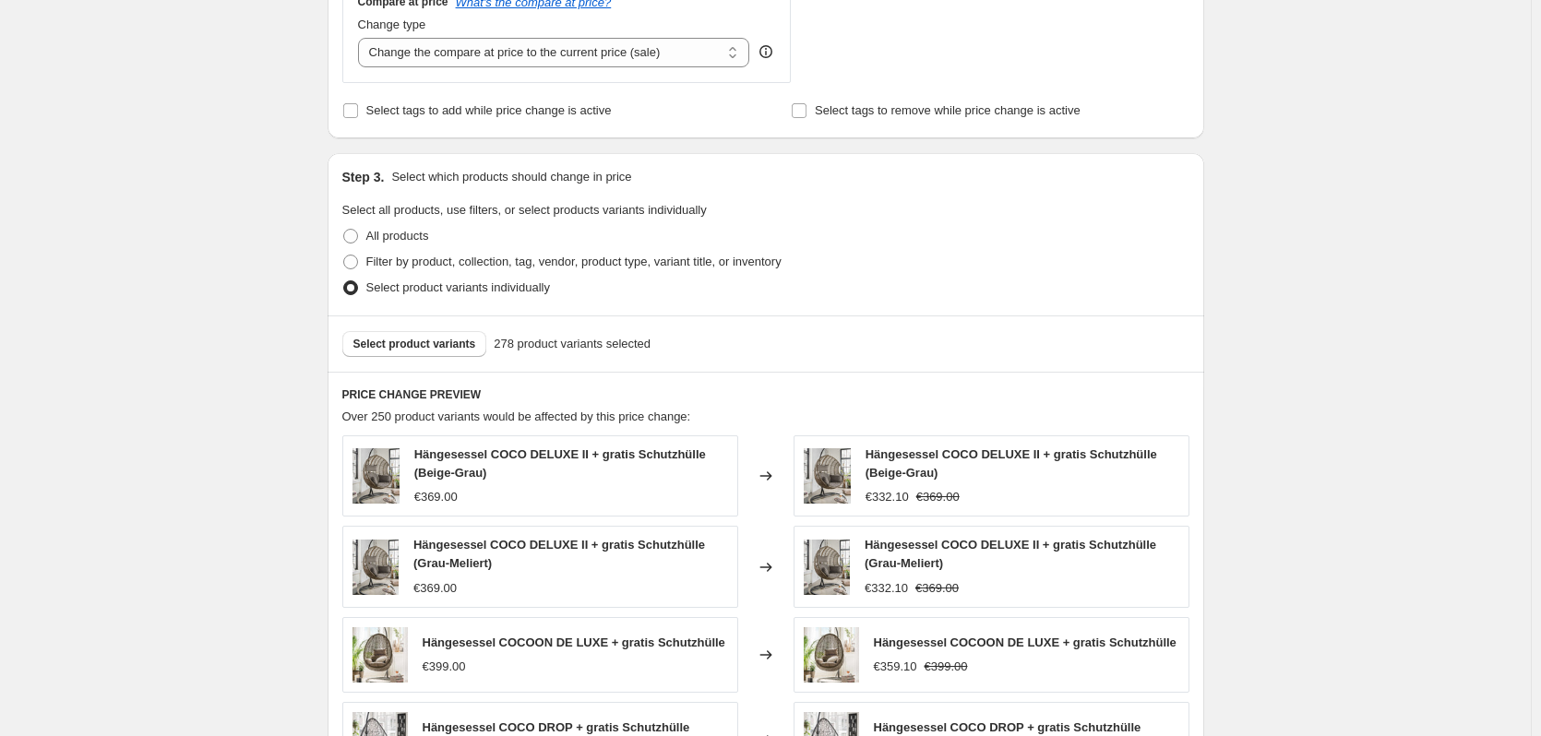
scroll to position [686, 0]
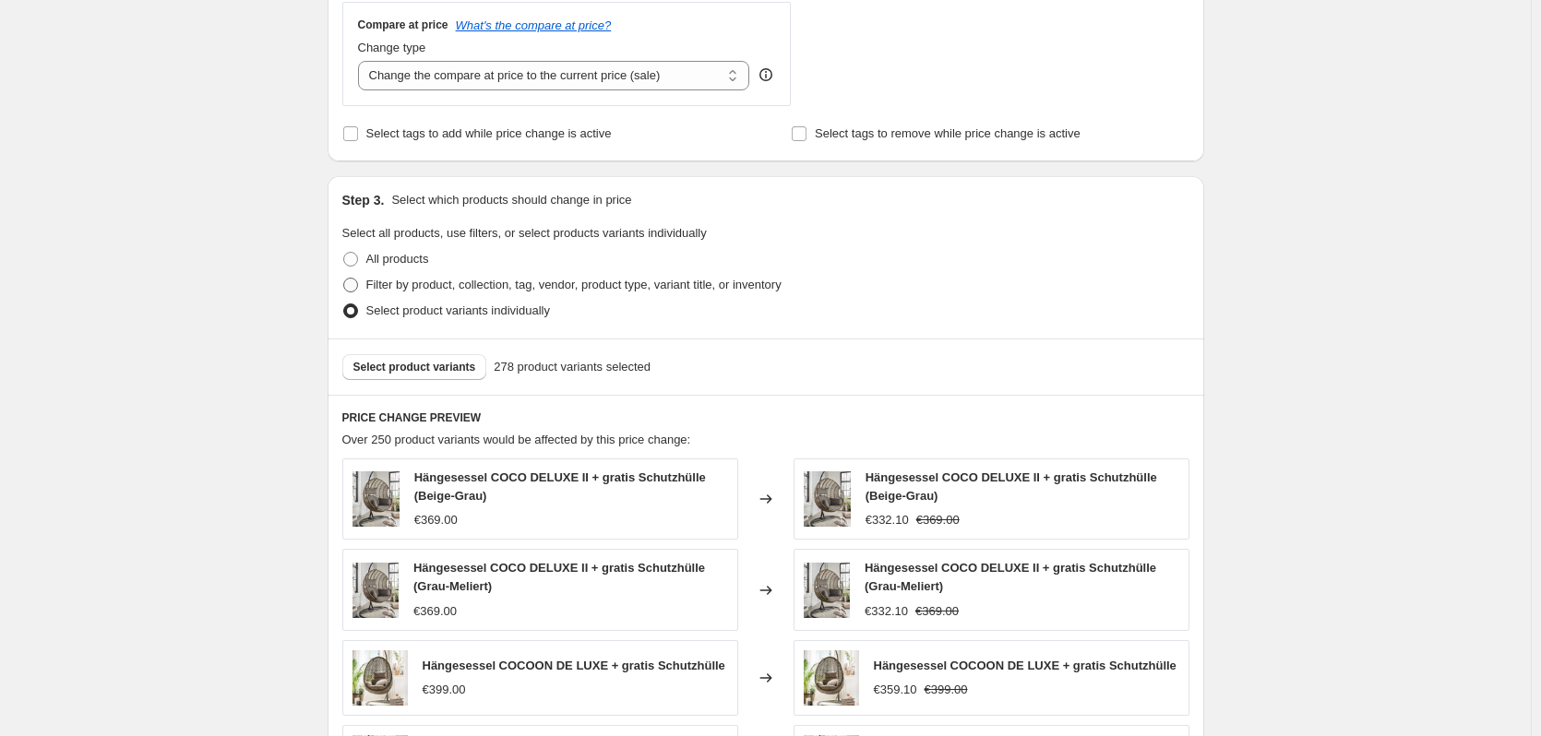
click at [380, 280] on span "Filter by product, collection, tag, vendor, product type, variant title, or inv…" at bounding box center [573, 285] width 415 height 14
click at [344, 279] on input "Filter by product, collection, tag, vendor, product type, variant title, or inv…" at bounding box center [343, 278] width 1 height 1
radio input "true"
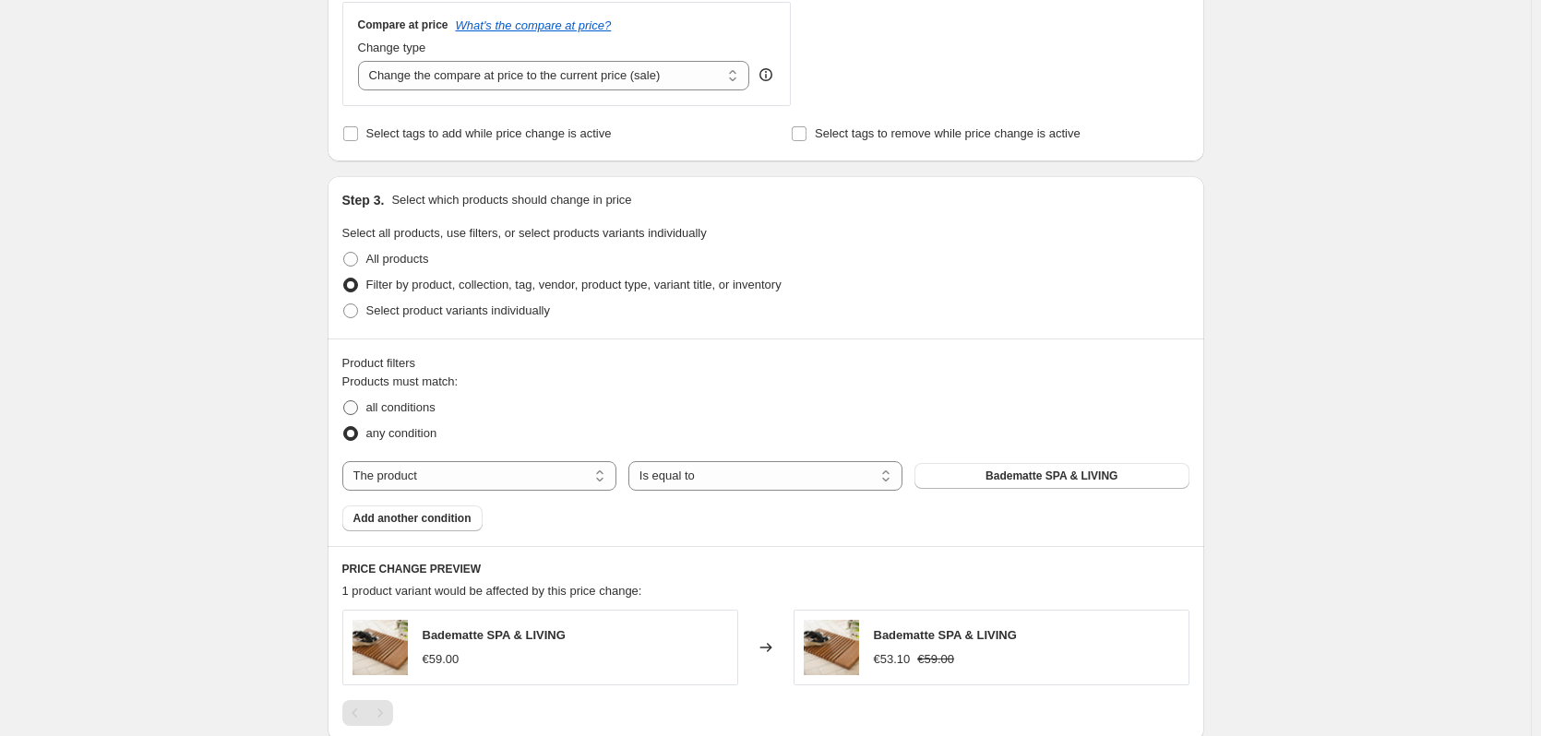
click at [358, 411] on span at bounding box center [350, 407] width 15 height 15
click at [344, 401] on input "all conditions" at bounding box center [343, 400] width 1 height 1
radio input "true"
click at [771, 476] on select "Is equal to Is not equal to" at bounding box center [765, 476] width 274 height 30
drag, startPoint x: 520, startPoint y: 456, endPoint x: 507, endPoint y: 476, distance: 24.1
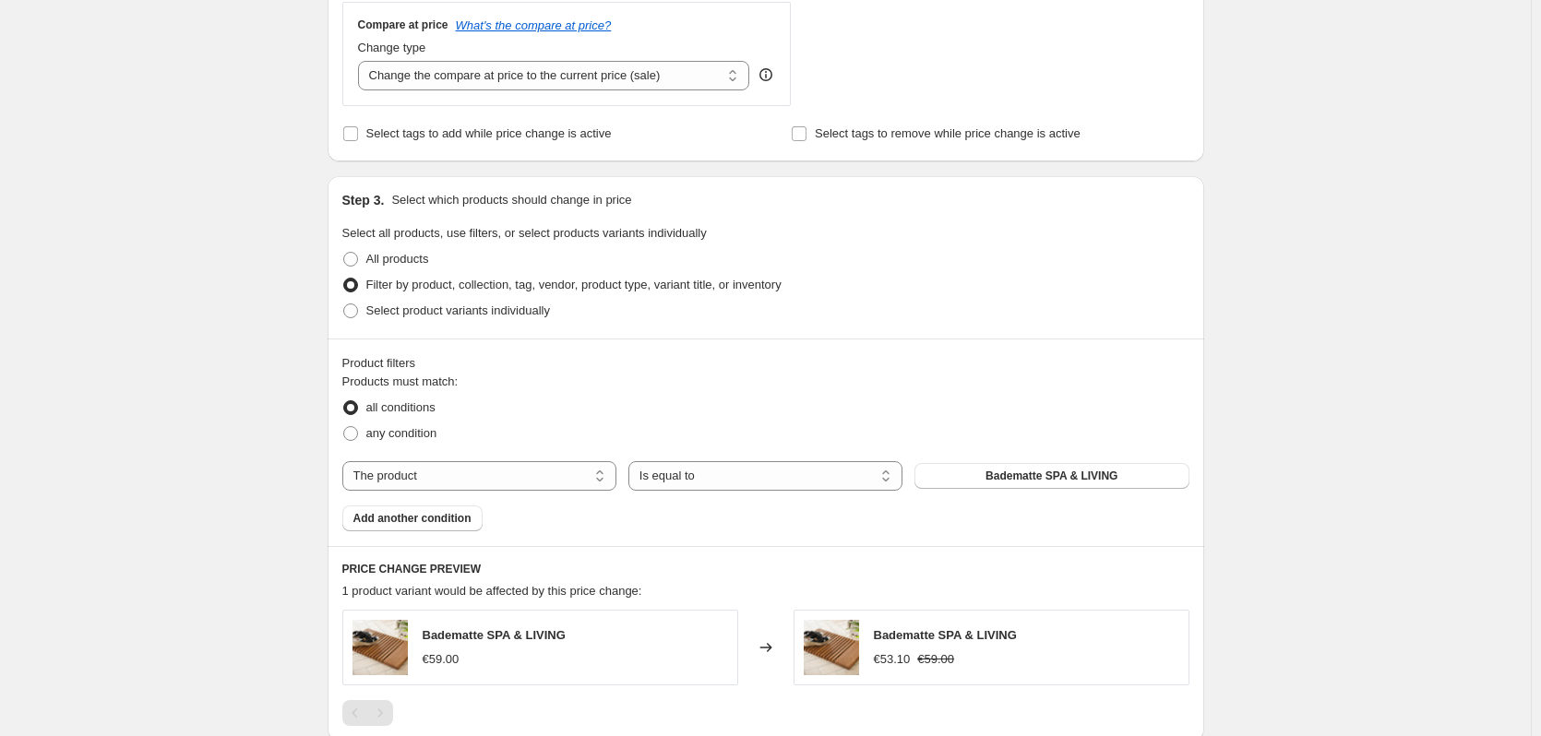
click at [519, 457] on div "Products must match: all conditions any condition The product The product's col…" at bounding box center [765, 452] width 847 height 159
click at [507, 476] on select "The product The product's collection The product's tag The product's vendor The…" at bounding box center [479, 476] width 274 height 30
click at [378, 428] on span "any condition" at bounding box center [401, 433] width 71 height 14
click at [344, 427] on input "any condition" at bounding box center [343, 426] width 1 height 1
radio input "true"
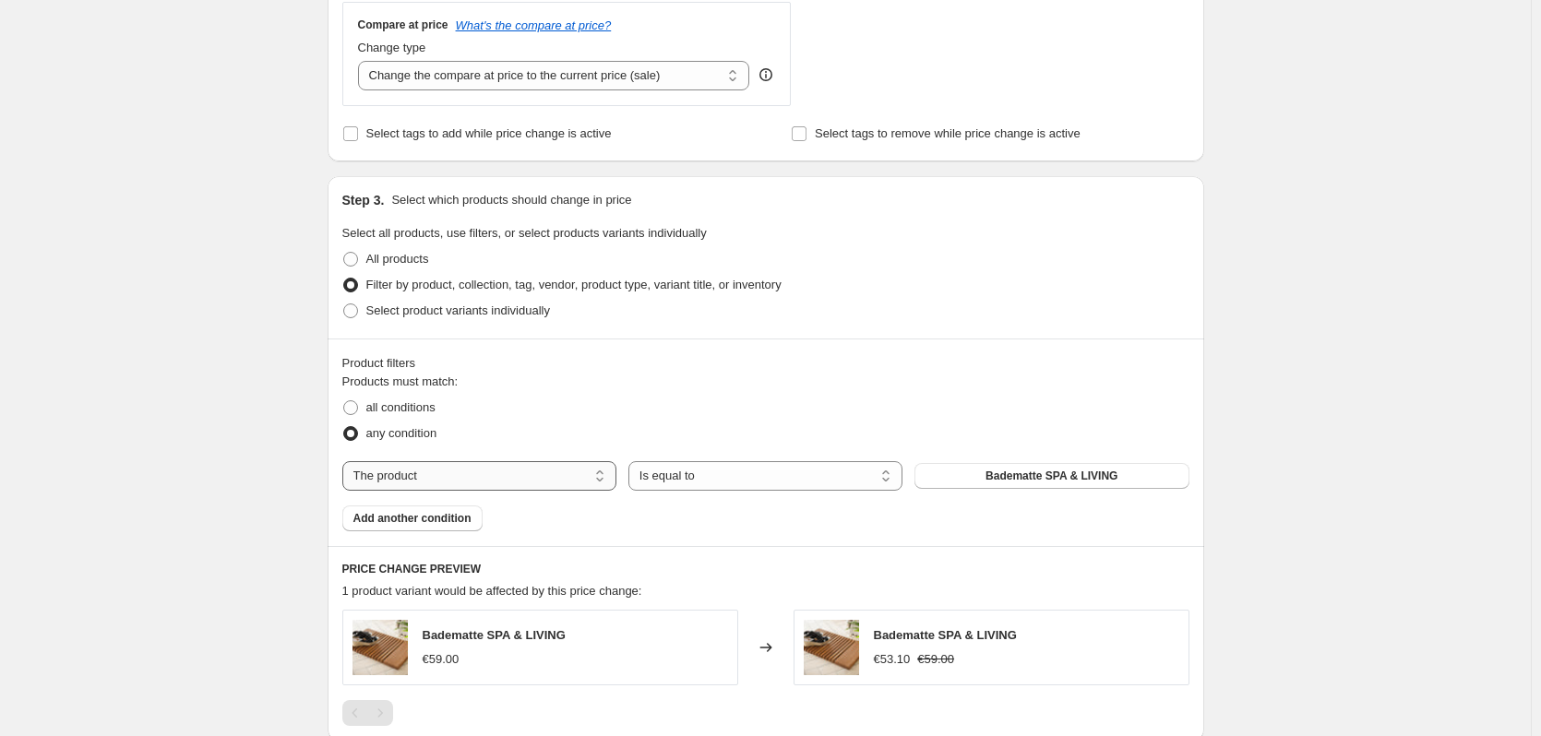
click at [408, 484] on select "The product The product's collection The product's tag The product's vendor The…" at bounding box center [479, 476] width 274 height 30
select select "collection"
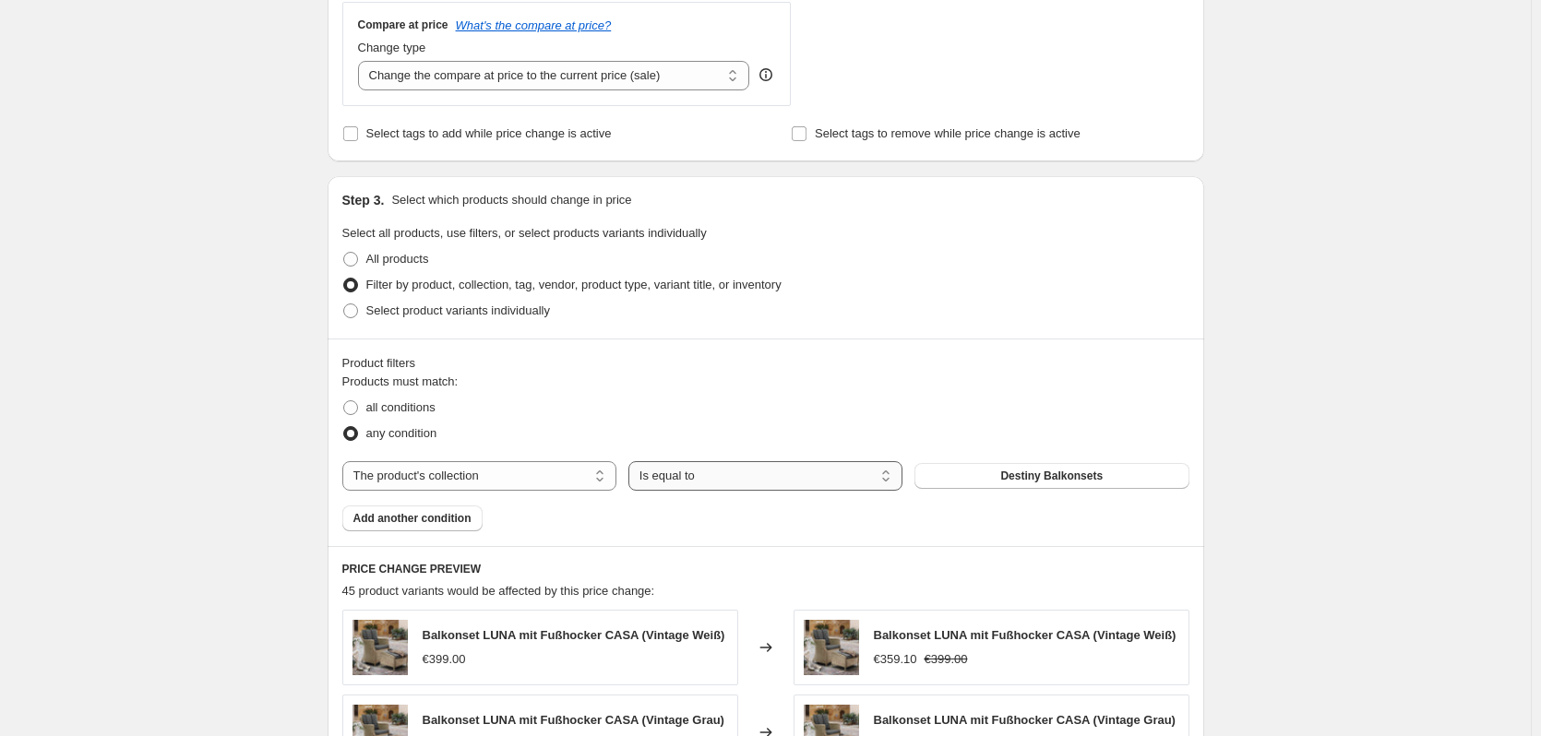
click at [717, 483] on select "Is equal to Is not equal to" at bounding box center [765, 476] width 274 height 30
select select "not_equal"
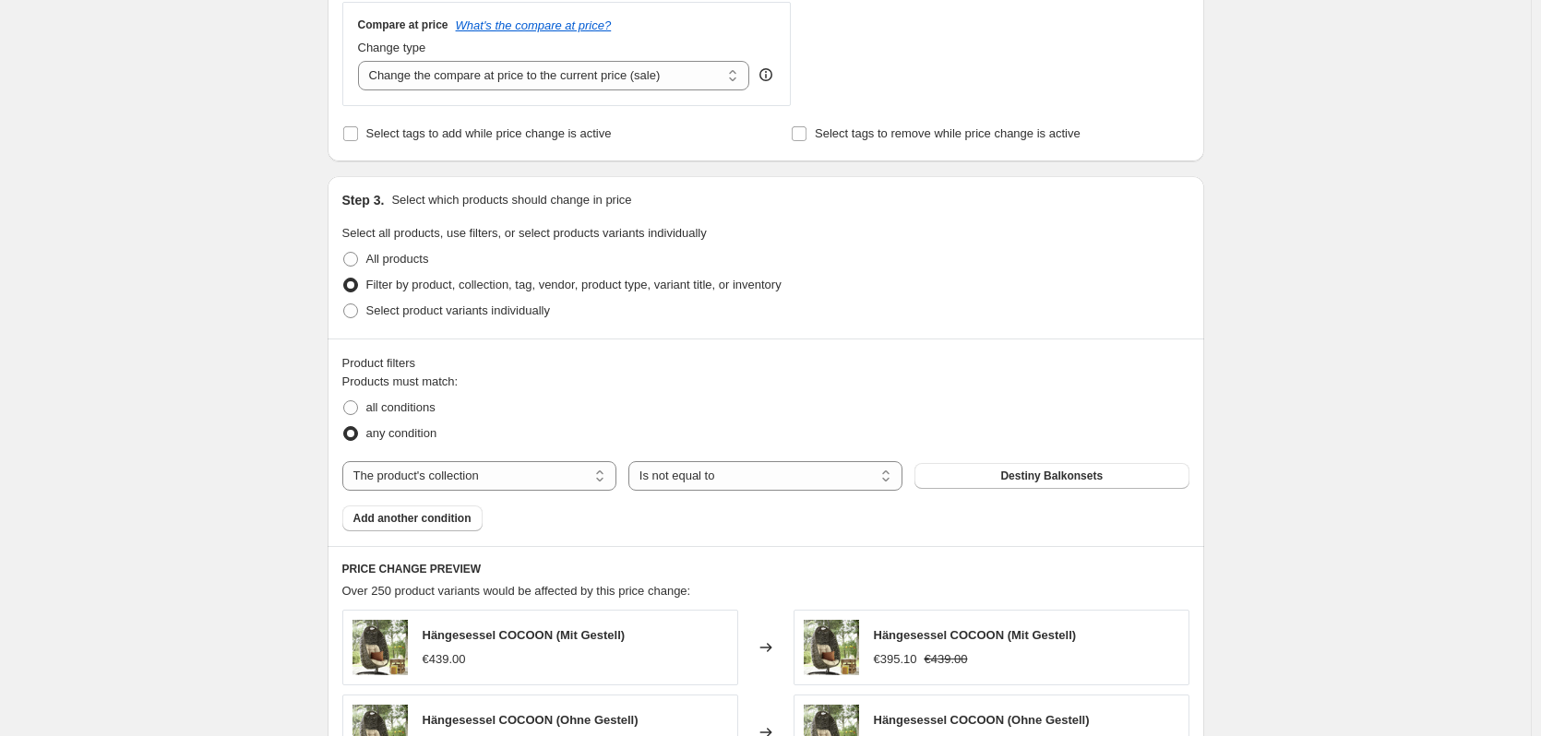
click at [1069, 474] on span "Destiny Balkonsets" at bounding box center [1051, 476] width 102 height 15
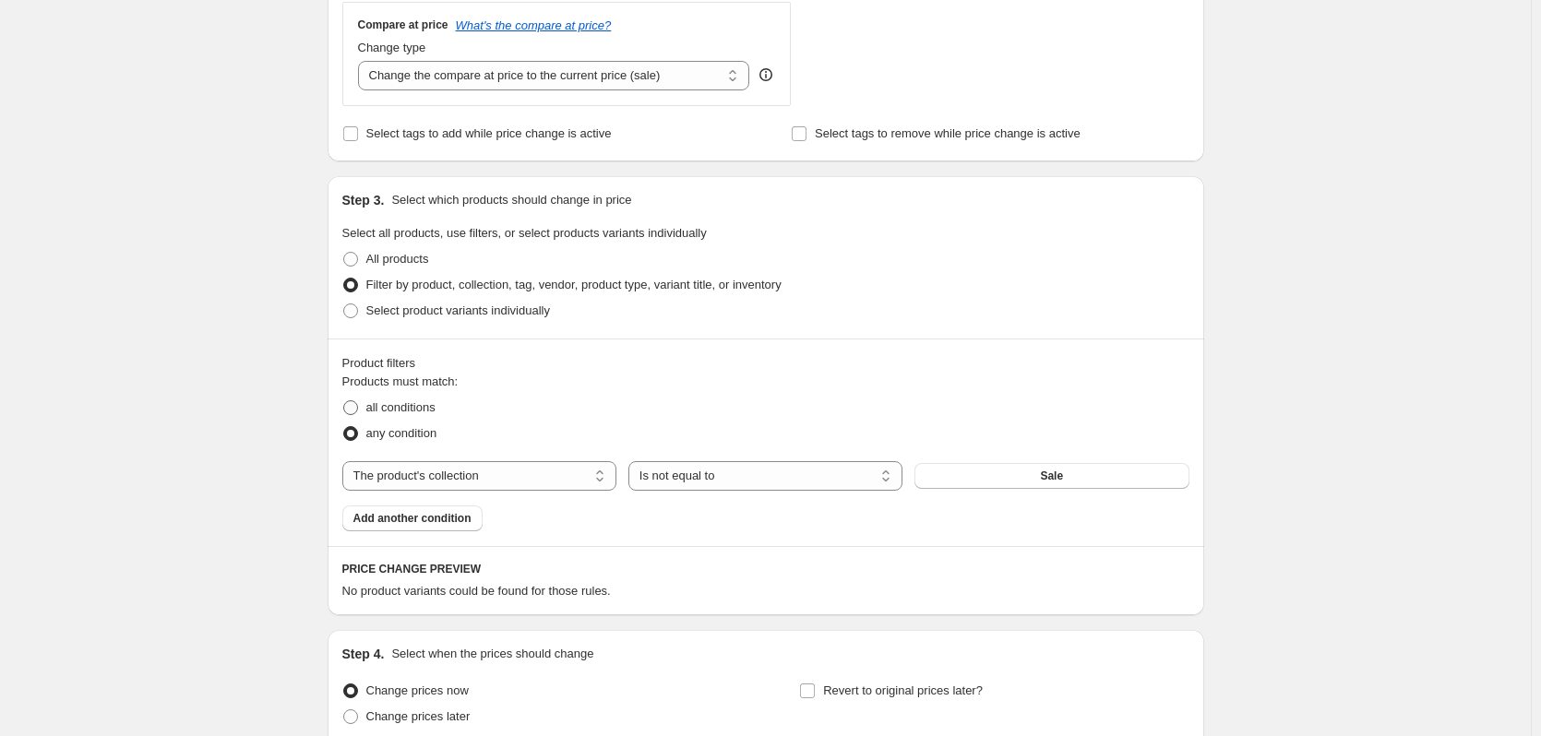
click at [355, 416] on span at bounding box center [350, 408] width 17 height 17
click at [344, 401] on input "all conditions" at bounding box center [343, 400] width 1 height 1
radio input "true"
click at [385, 257] on span "All products" at bounding box center [397, 259] width 63 height 14
click at [344, 253] on input "All products" at bounding box center [343, 252] width 1 height 1
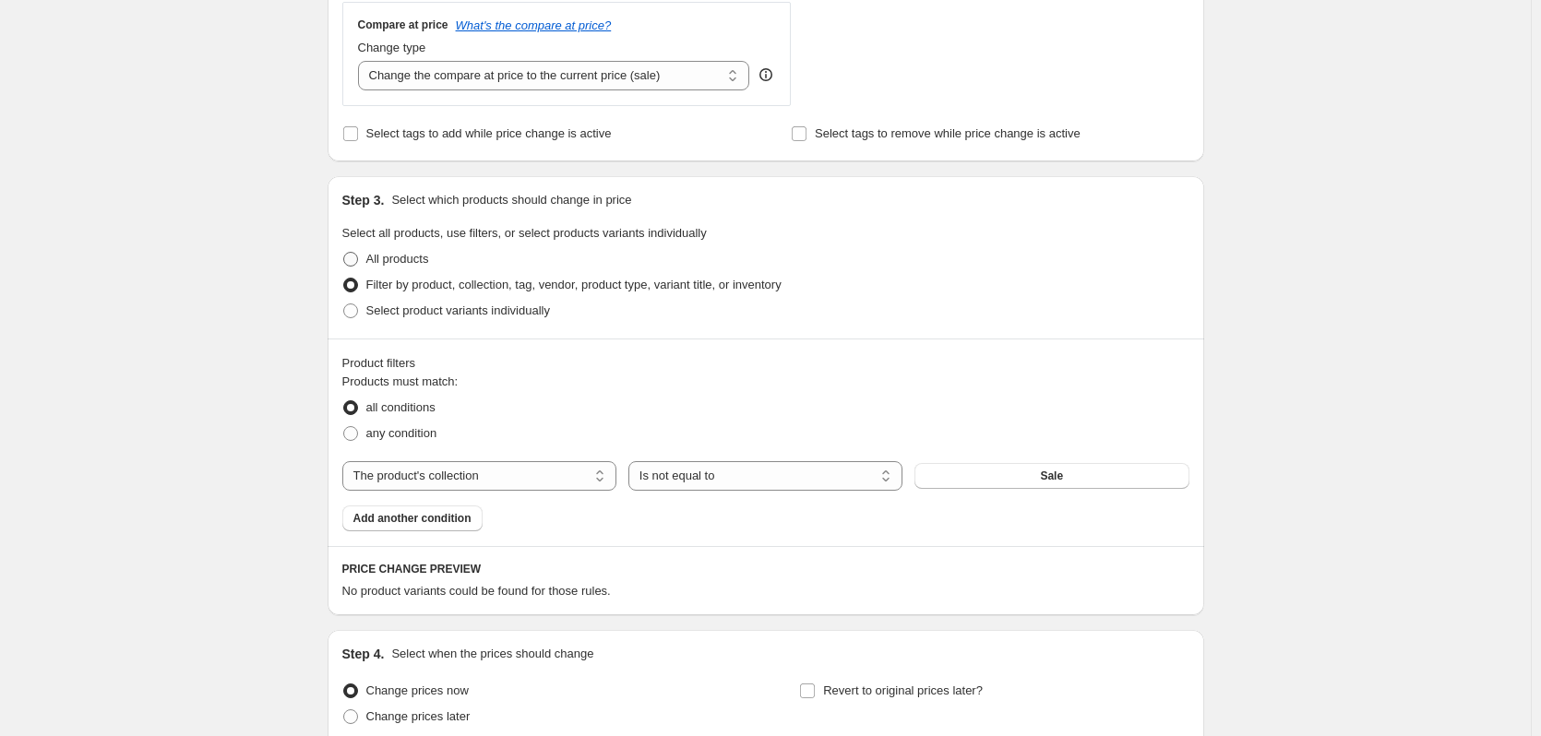
radio input "true"
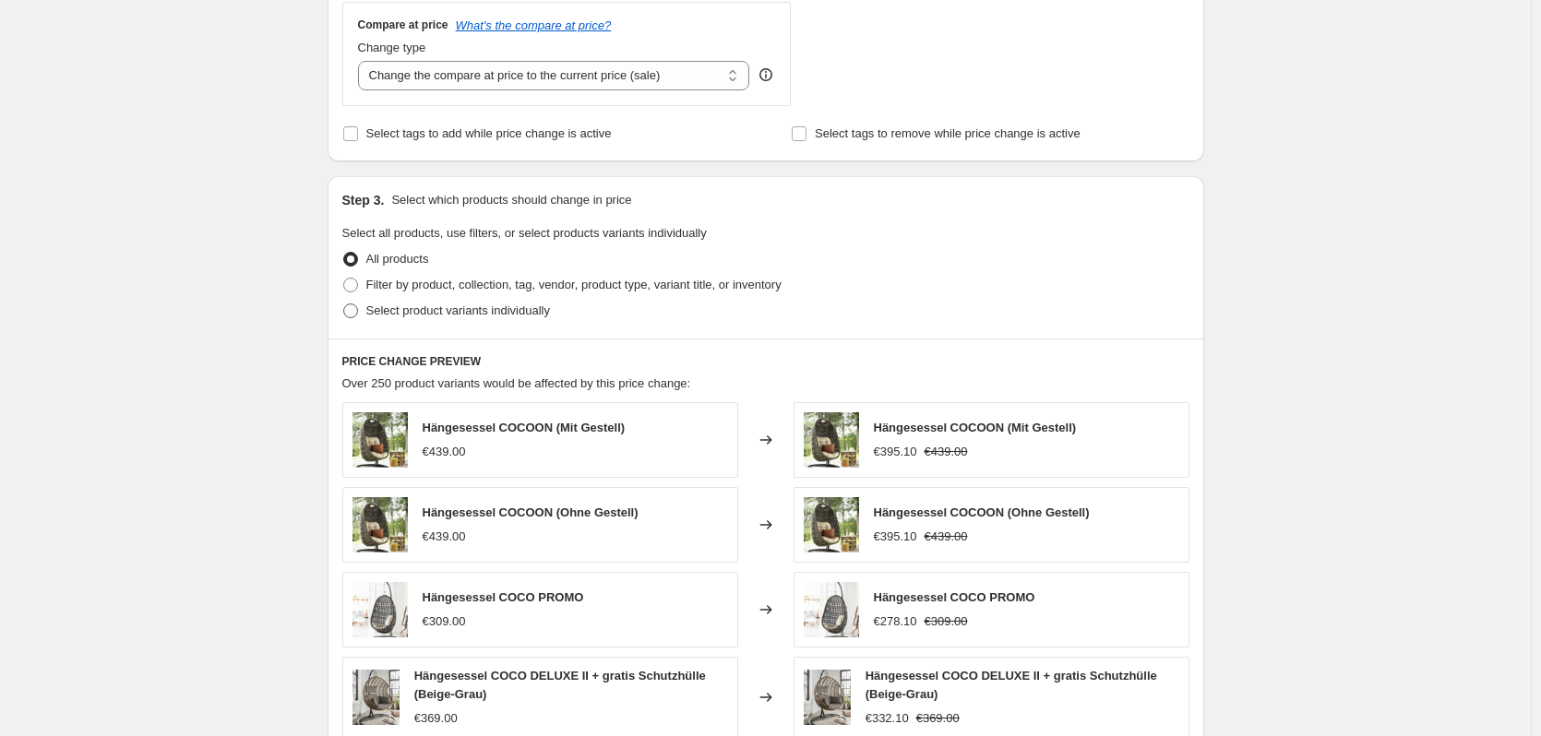
click at [358, 309] on span at bounding box center [350, 311] width 15 height 15
click at [344, 305] on input "Select product variants individually" at bounding box center [343, 304] width 1 height 1
radio input "true"
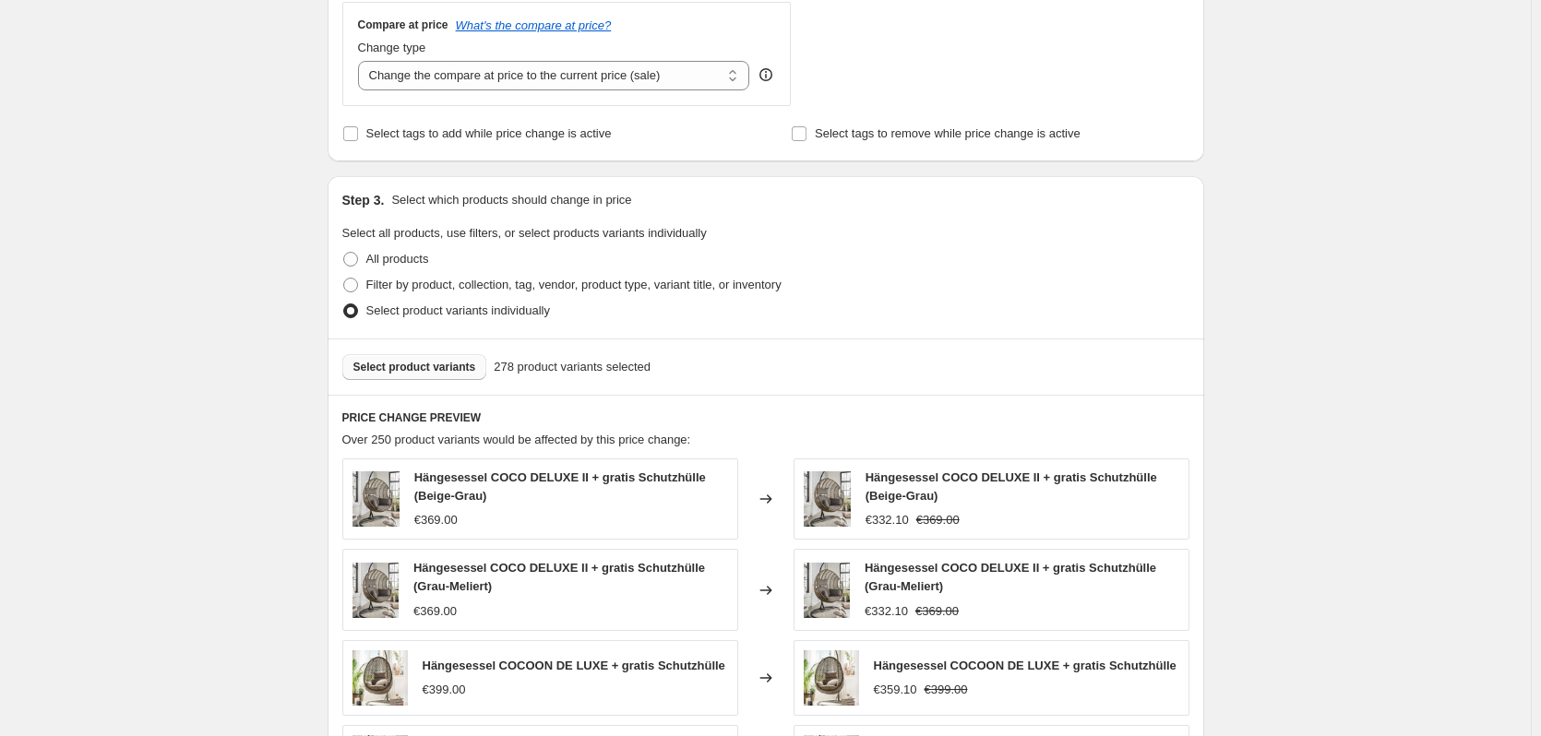
click at [392, 372] on span "Select product variants" at bounding box center [414, 367] width 123 height 15
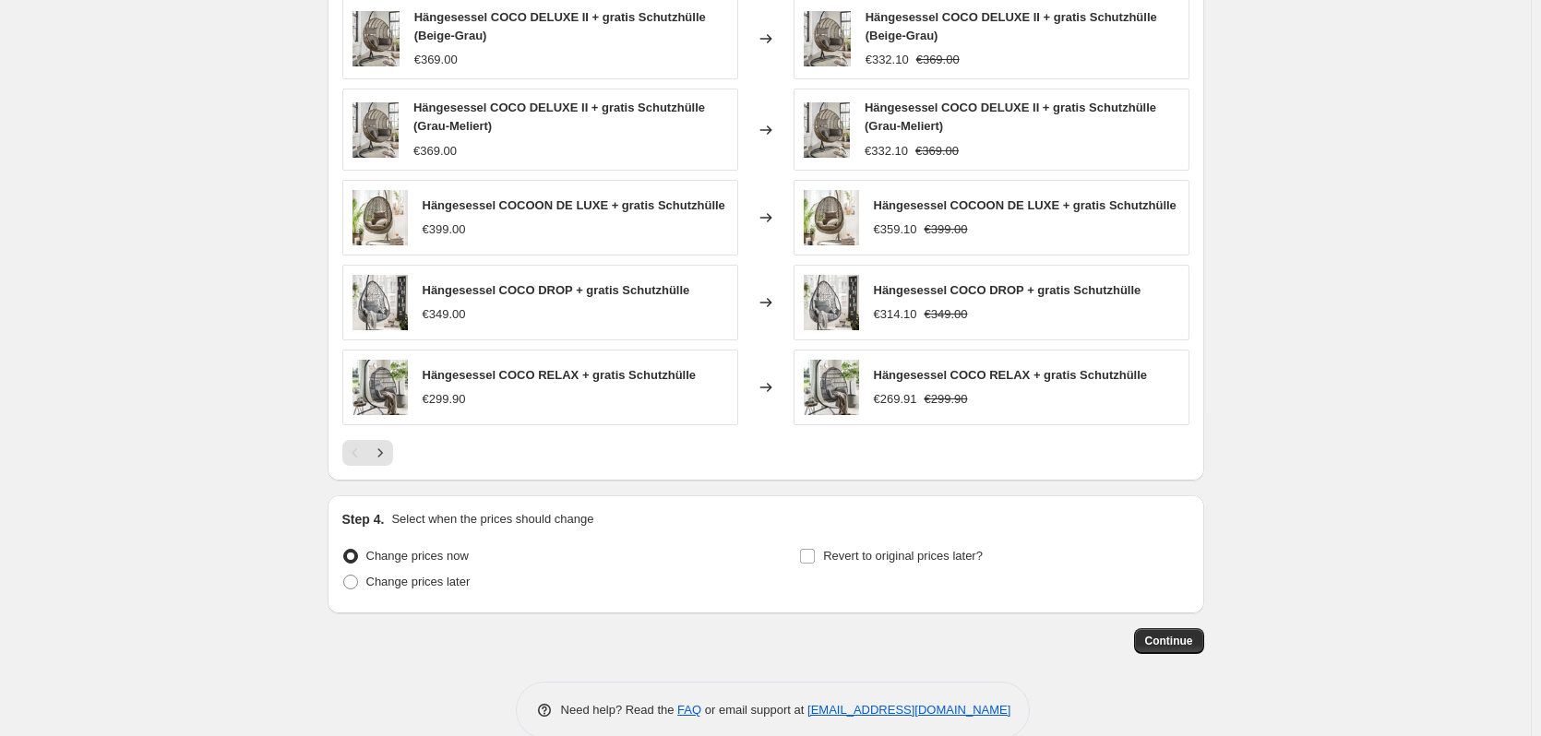
scroll to position [1177, 0]
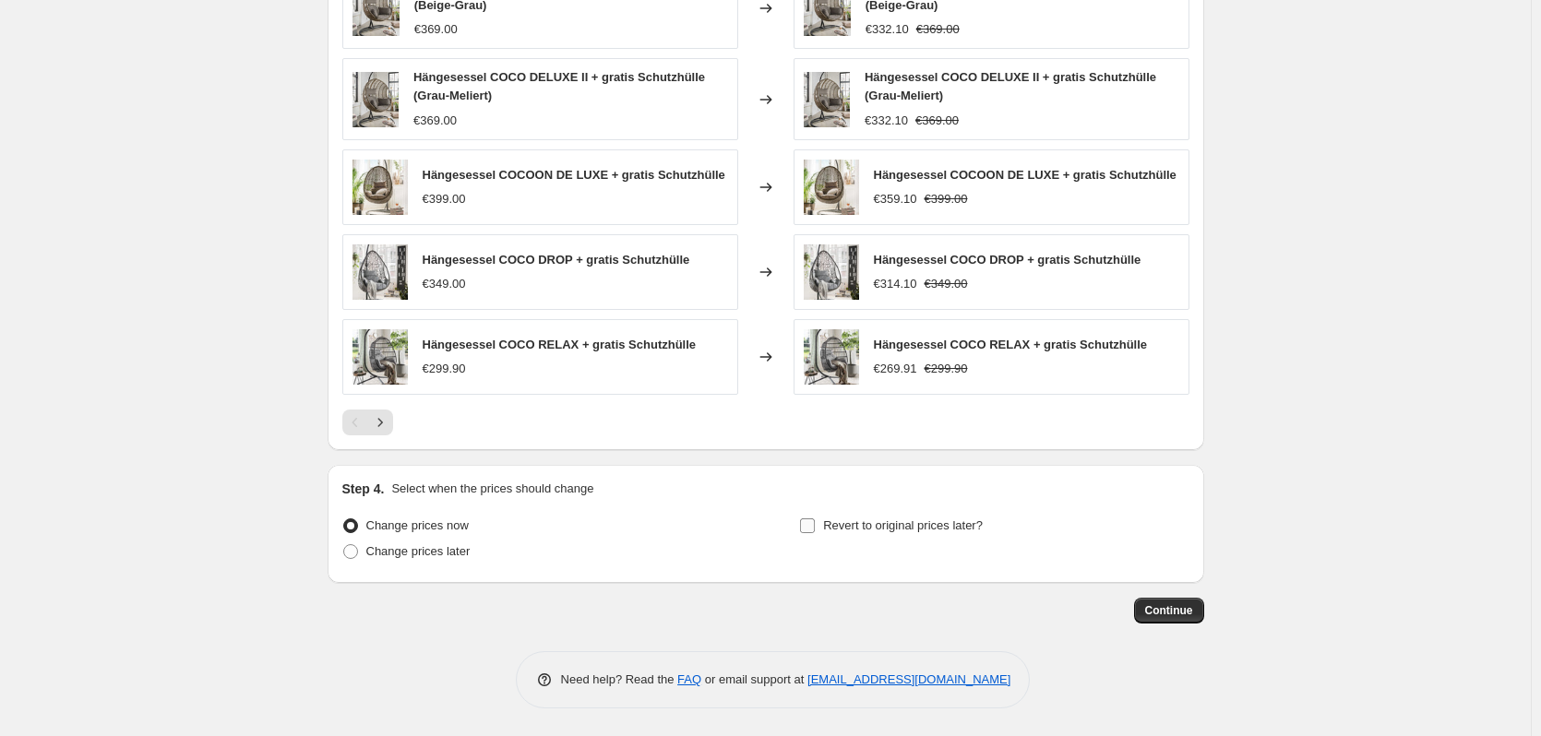
click at [884, 522] on span "Revert to original prices later?" at bounding box center [903, 526] width 160 height 14
click at [815, 522] on input "Revert to original prices later?" at bounding box center [807, 526] width 15 height 15
checkbox input "true"
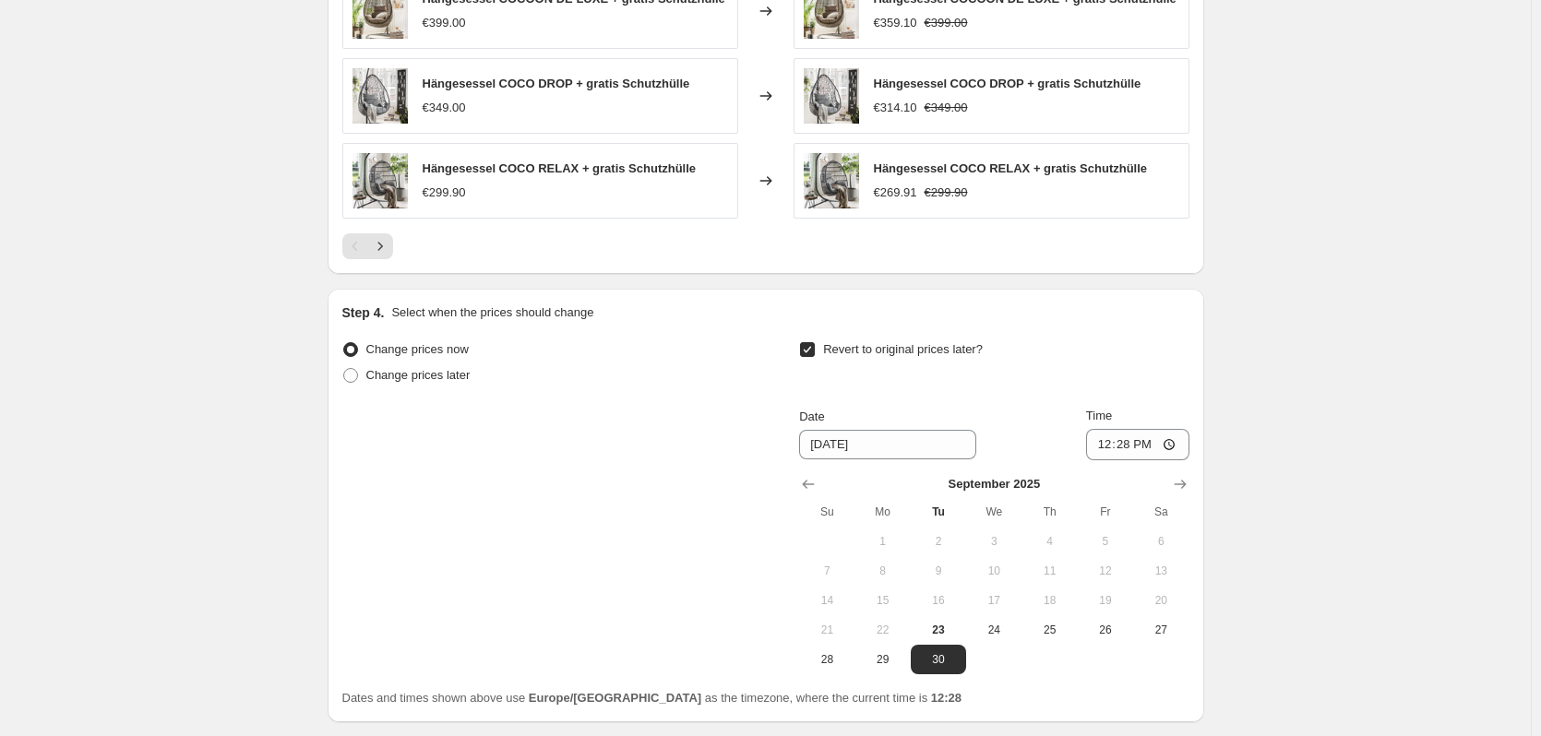
scroll to position [1493, 0]
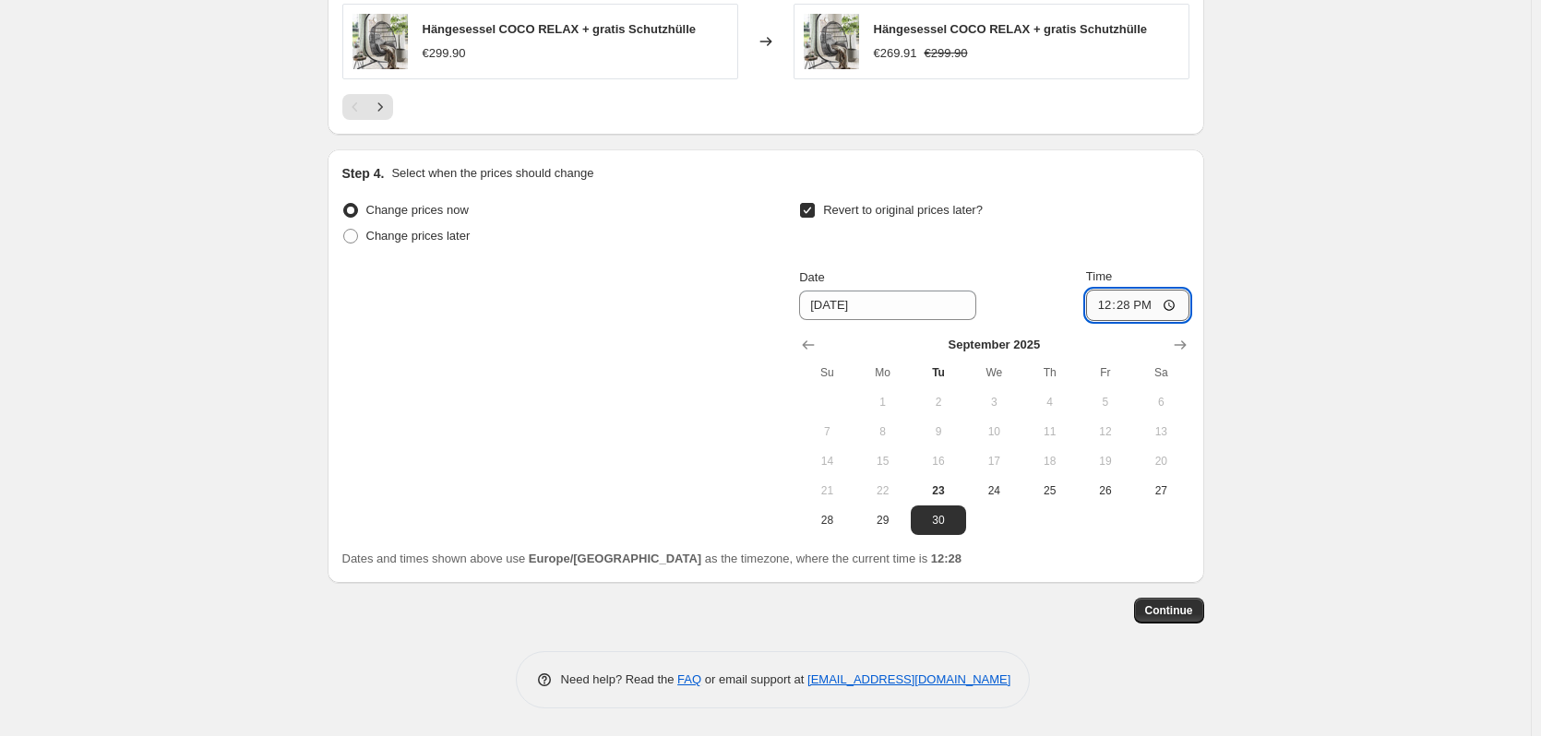
click at [1157, 300] on input "12:28" at bounding box center [1137, 305] width 103 height 31
click at [1150, 302] on input "23:28" at bounding box center [1137, 305] width 103 height 31
type input "23:59"
click at [1176, 614] on span "Continue" at bounding box center [1169, 610] width 48 height 15
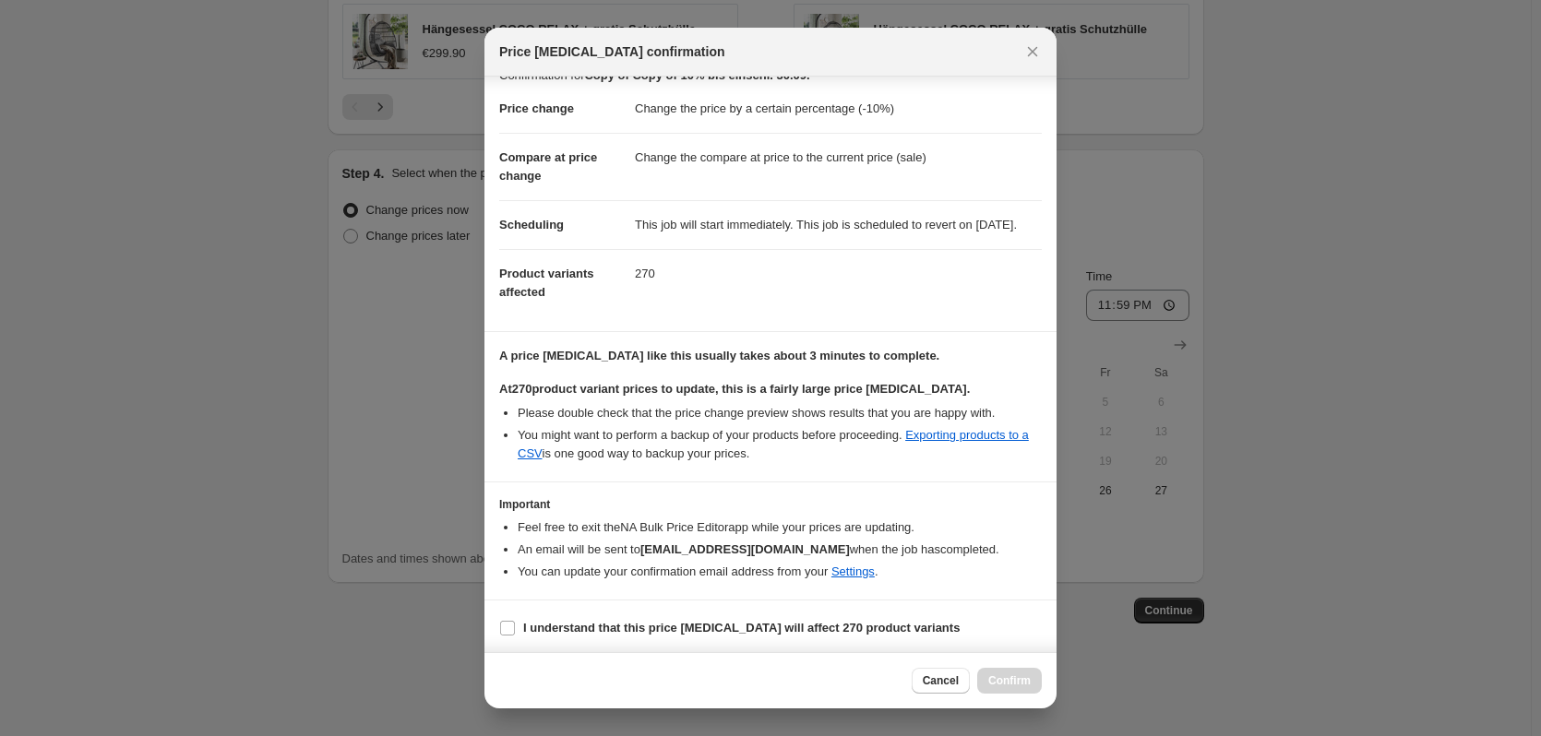
scroll to position [47, 0]
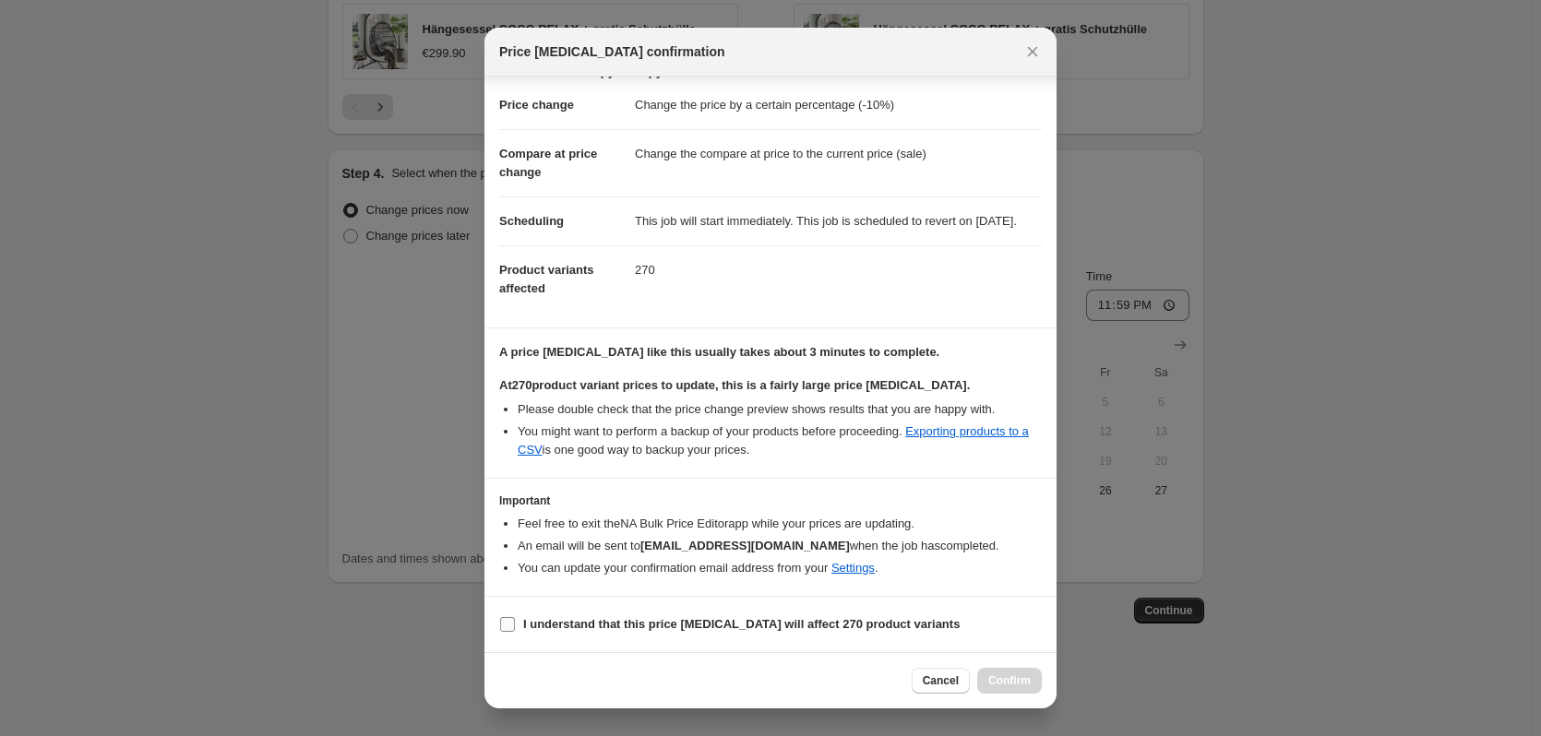
click at [616, 618] on b "I understand that this price [MEDICAL_DATA] will affect 270 product variants" at bounding box center [741, 624] width 436 height 14
click at [515, 618] on input "I understand that this price [MEDICAL_DATA] will affect 270 product variants" at bounding box center [507, 624] width 15 height 15
checkbox input "true"
click at [1014, 674] on button "Confirm" at bounding box center [1009, 681] width 65 height 26
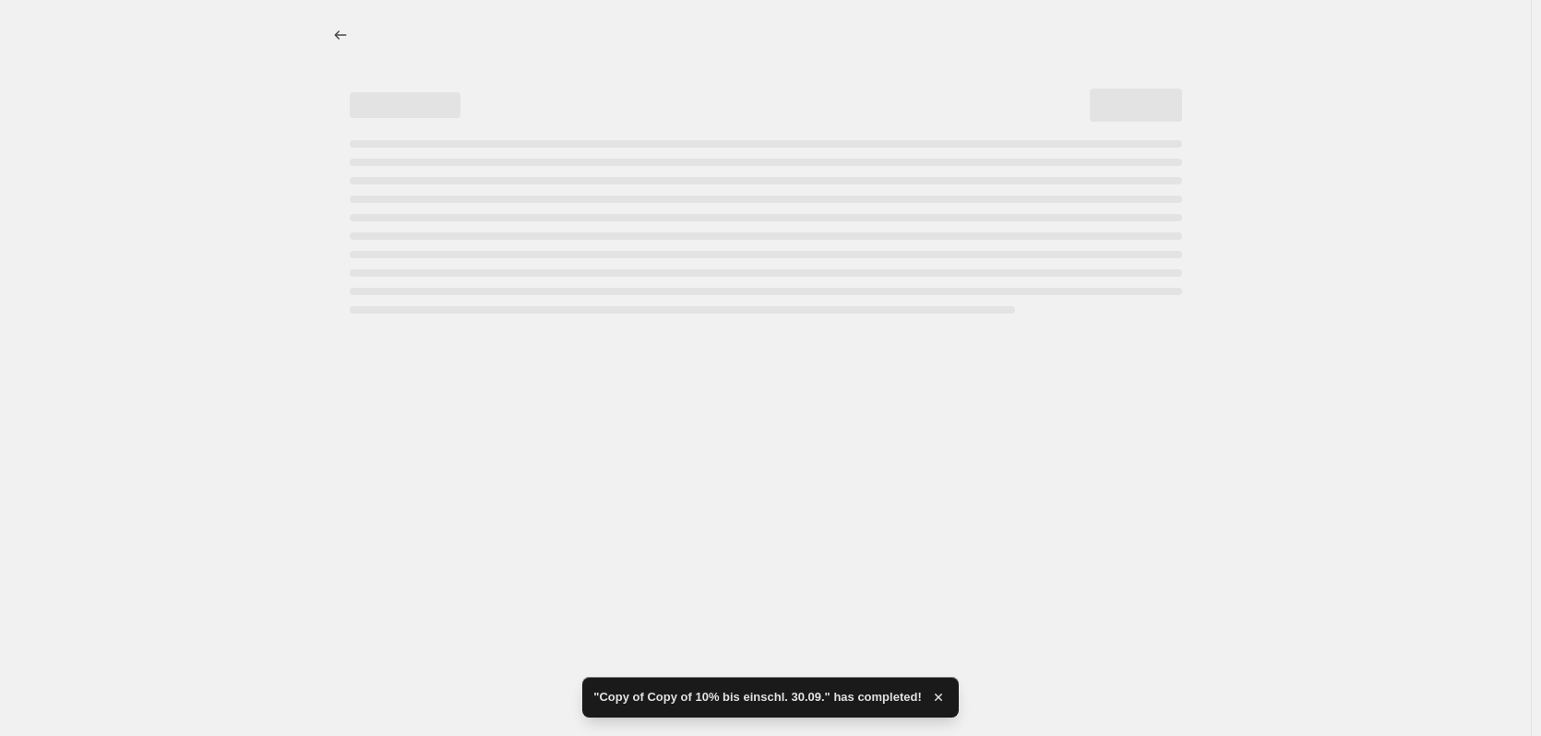
select select "percentage"
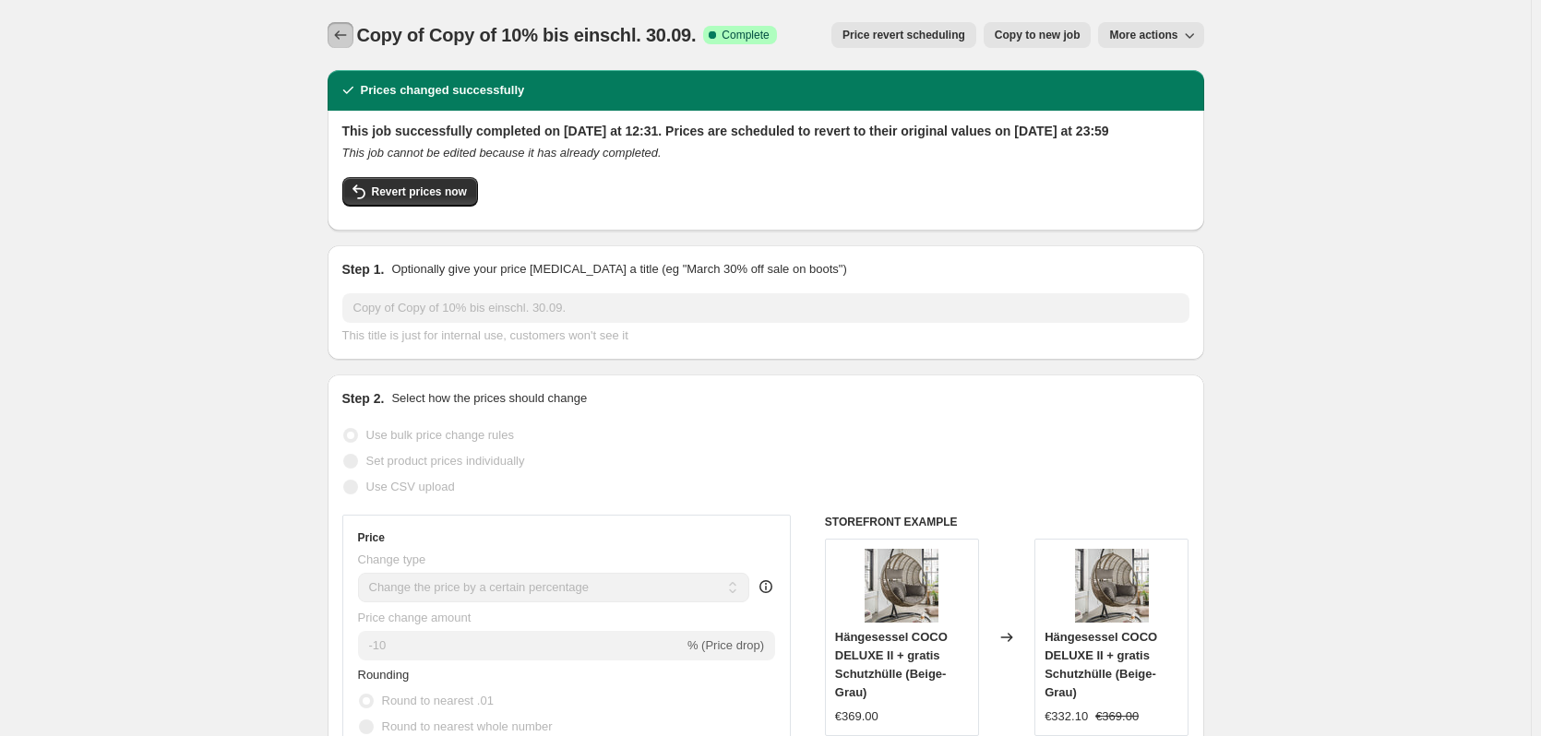
click at [339, 36] on icon "Price change jobs" at bounding box center [340, 35] width 18 height 18
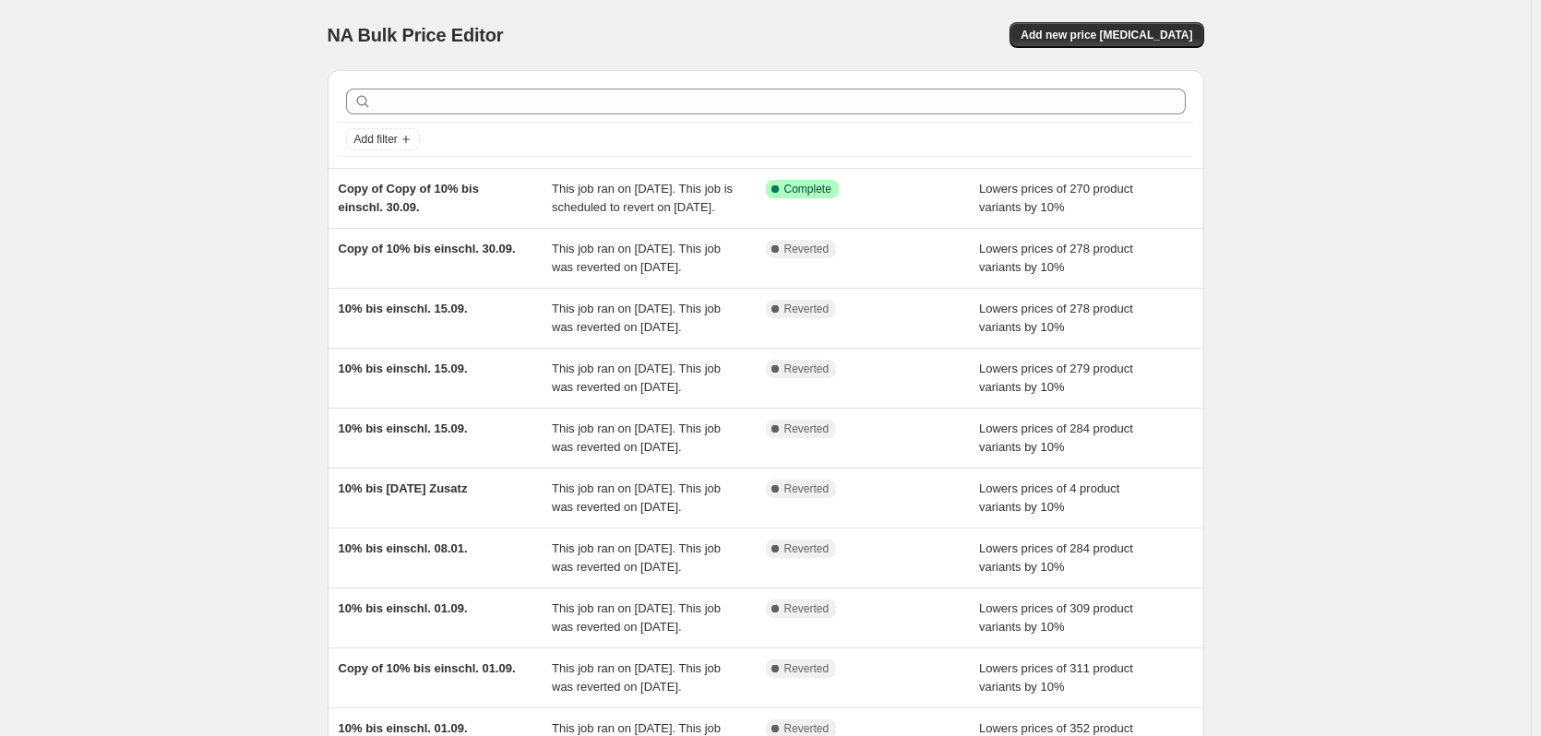
click at [181, 291] on div "NA Bulk Price Editor. This page is ready NA Bulk Price Editor Add new price [ME…" at bounding box center [765, 475] width 1531 height 950
